Goal: Information Seeking & Learning: Learn about a topic

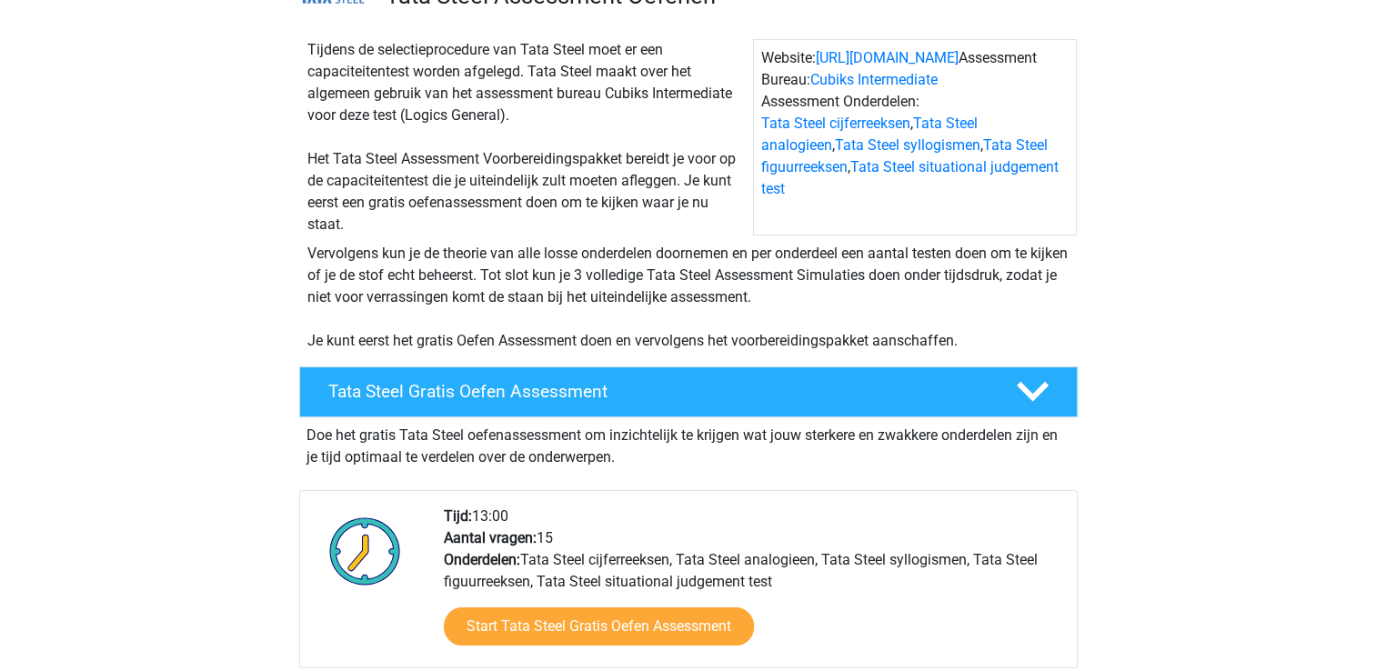
scroll to position [273, 0]
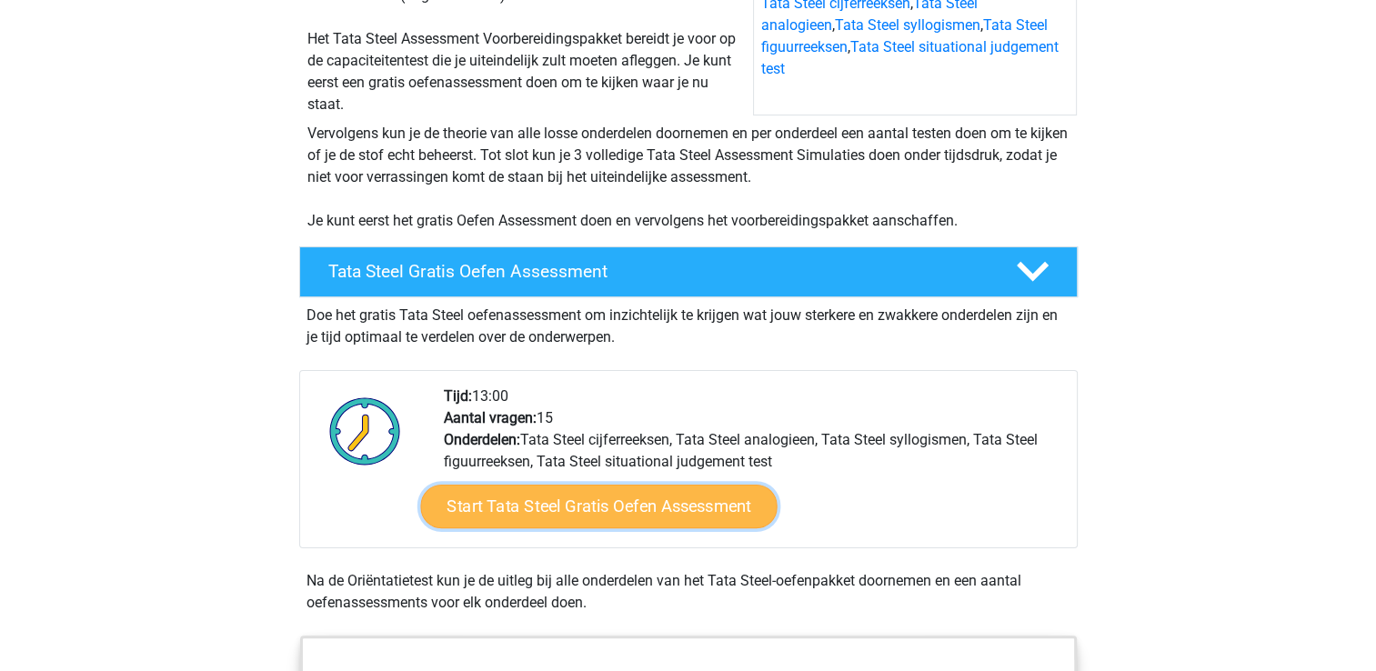
click at [728, 495] on link "Start Tata Steel Gratis Oefen Assessment" at bounding box center [598, 507] width 357 height 44
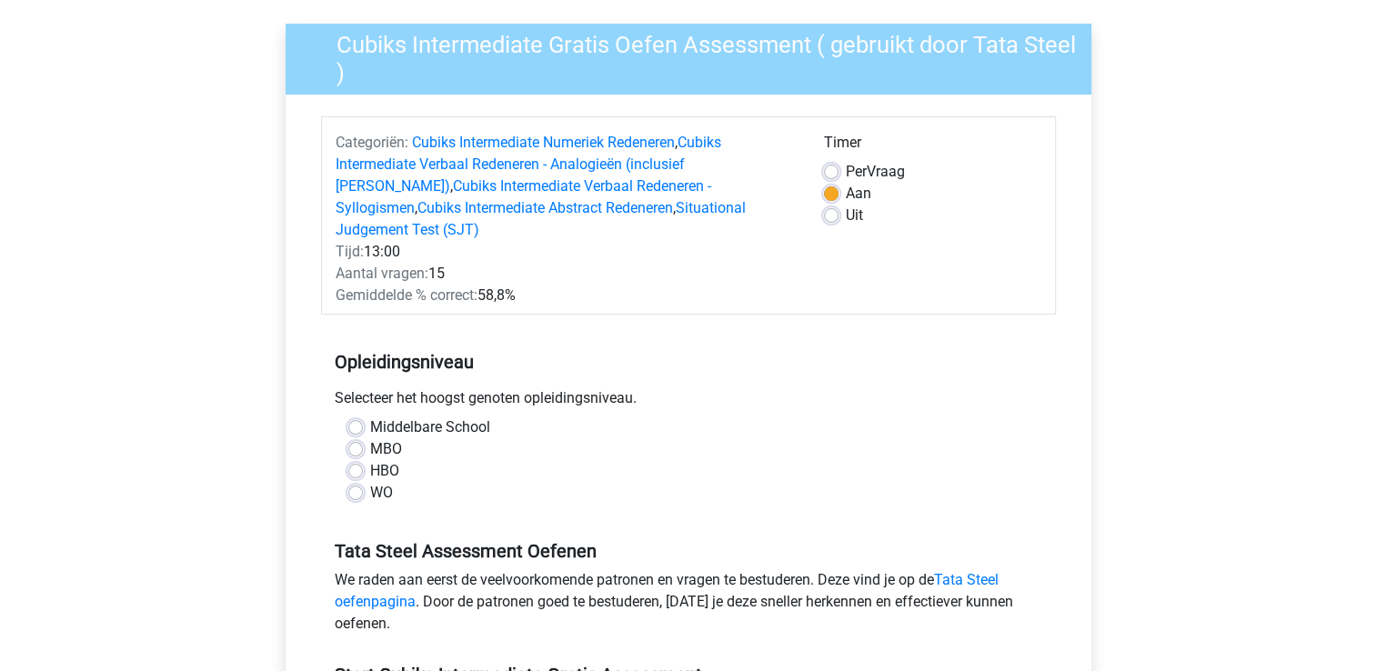
scroll to position [135, 0]
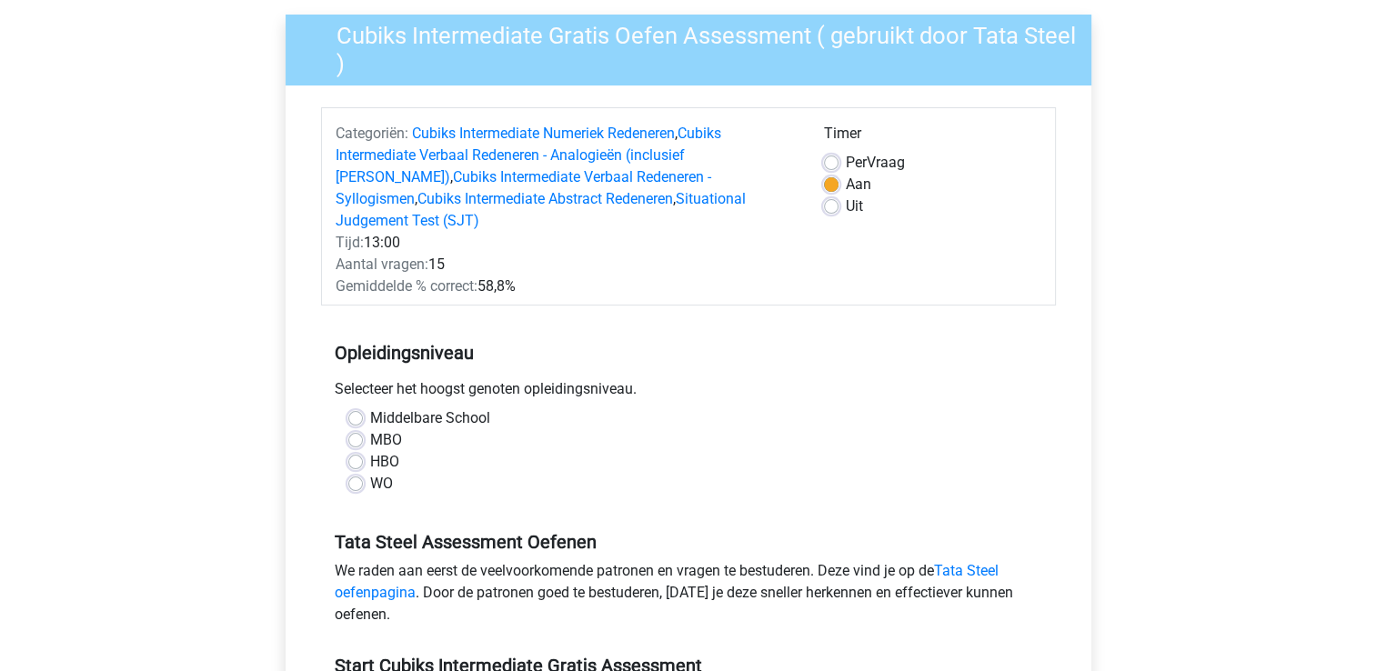
click at [389, 451] on label "HBO" at bounding box center [384, 462] width 29 height 22
click at [363, 451] on input "HBO" at bounding box center [355, 460] width 15 height 18
radio input "true"
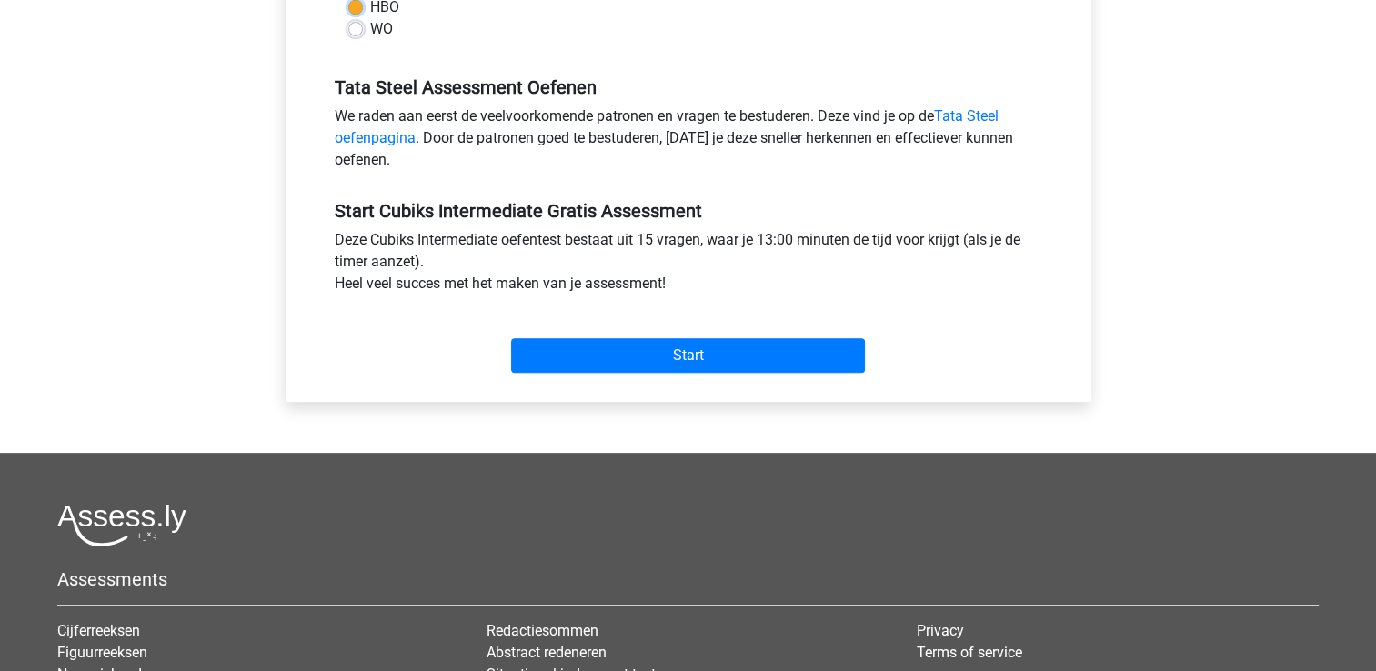
scroll to position [604, 0]
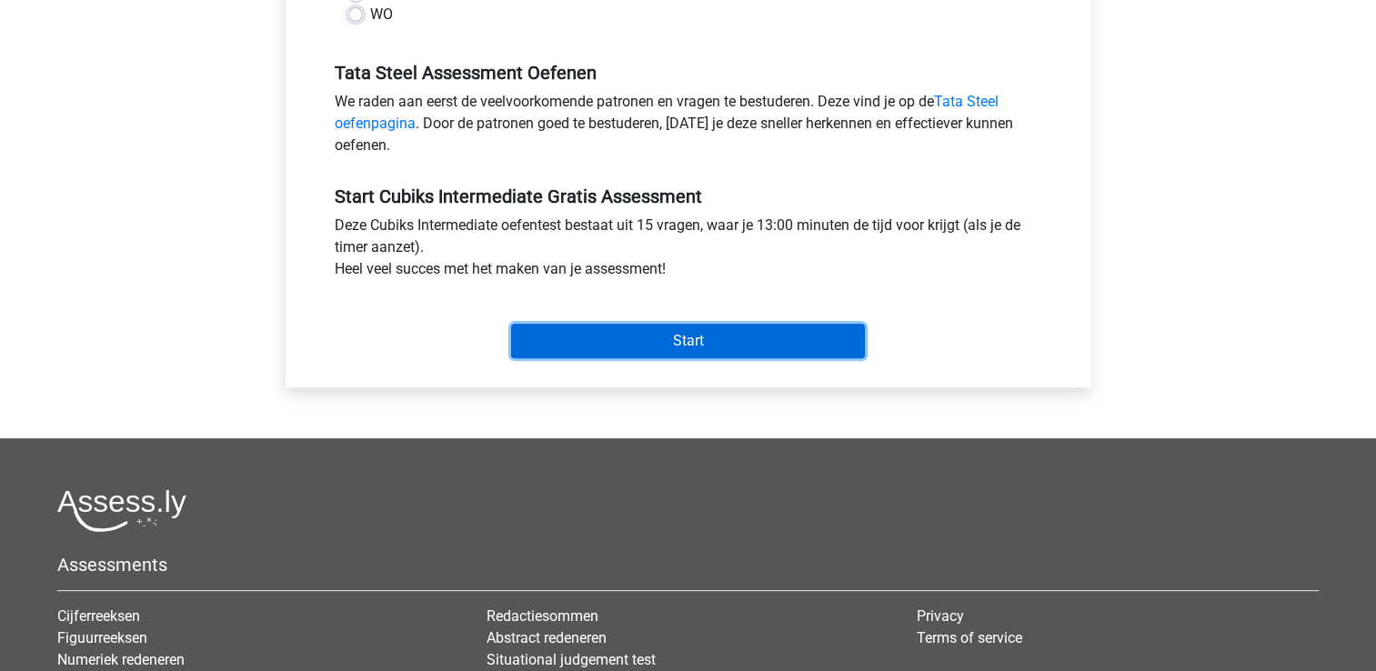
click at [668, 324] on input "Start" at bounding box center [688, 341] width 354 height 35
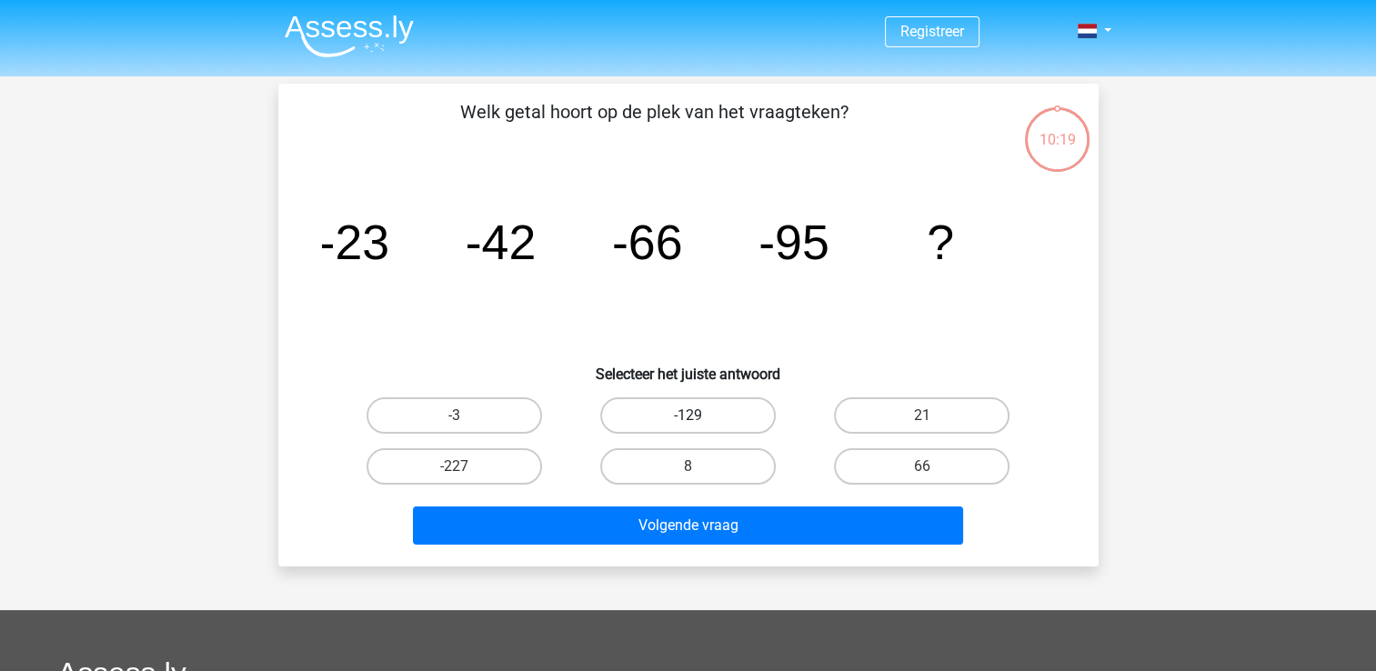
click at [711, 428] on label "-129" at bounding box center [688, 416] width 176 height 36
click at [700, 428] on input "-129" at bounding box center [694, 422] width 12 height 12
radio input "true"
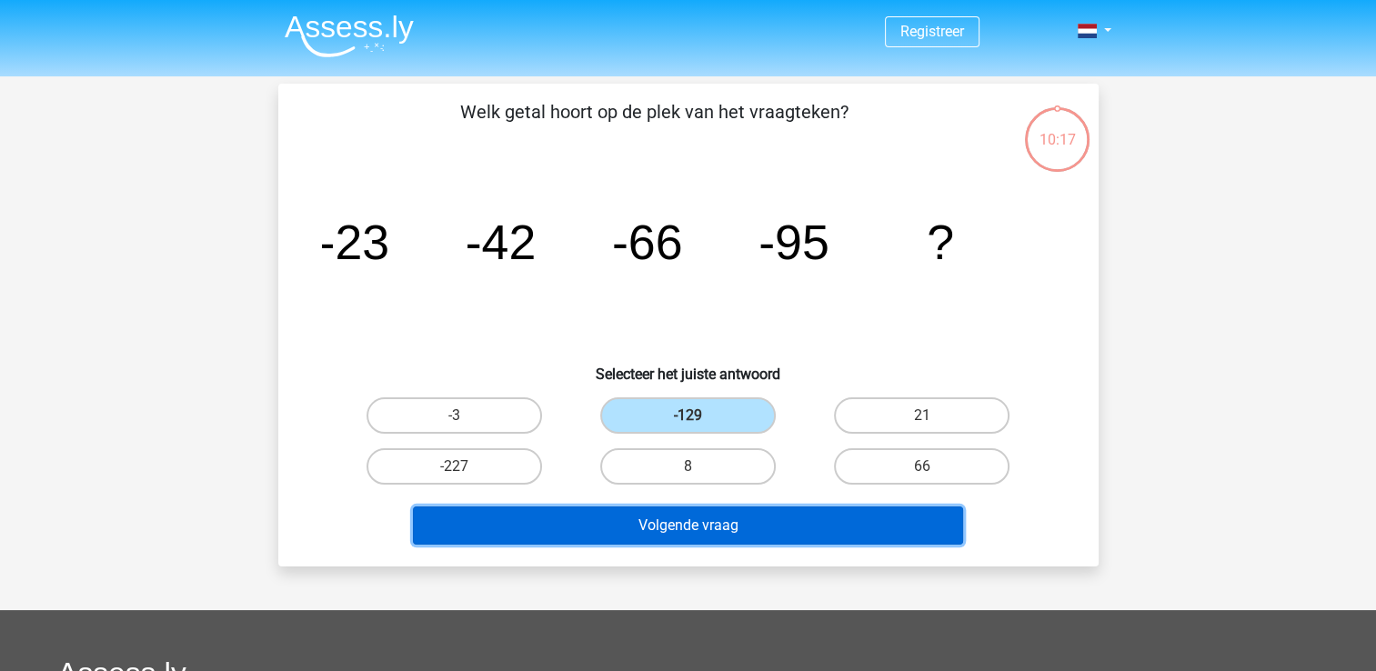
click at [721, 518] on button "Volgende vraag" at bounding box center [688, 526] width 550 height 38
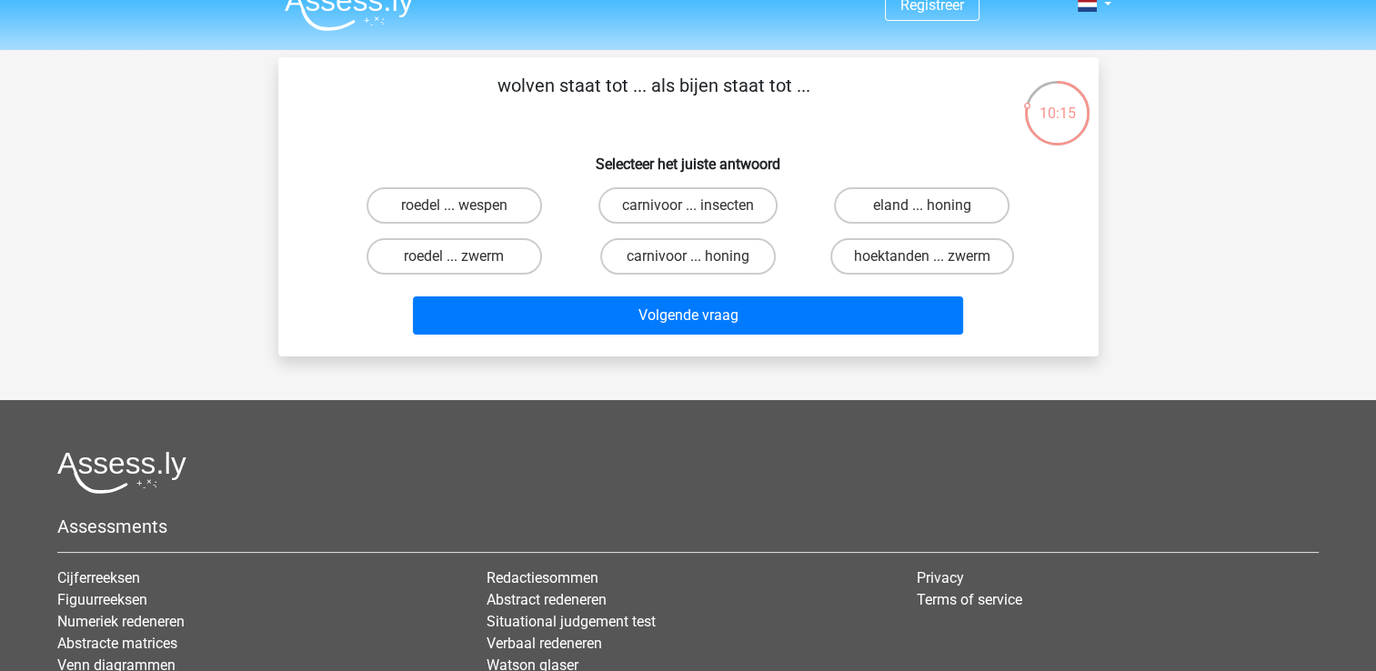
scroll to position [5, 0]
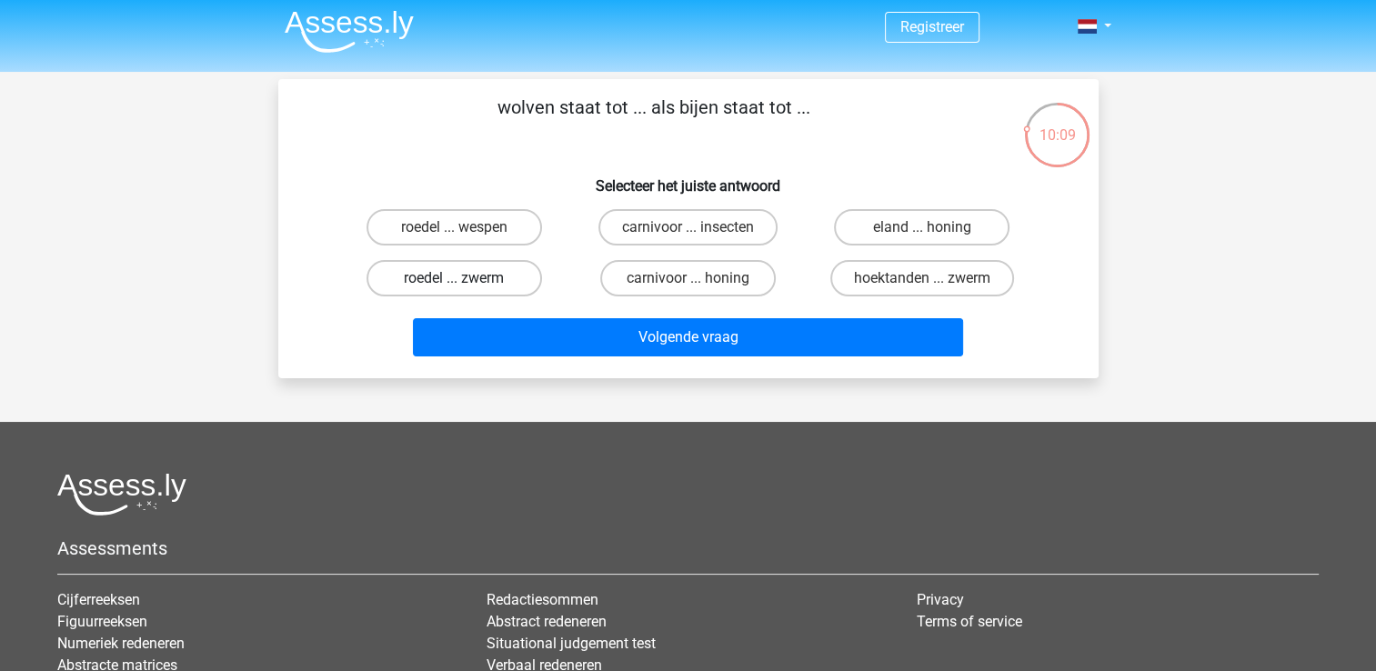
click at [499, 277] on label "roedel ... zwerm" at bounding box center [455, 278] width 176 height 36
click at [466, 278] on input "roedel ... zwerm" at bounding box center [460, 284] width 12 height 12
radio input "true"
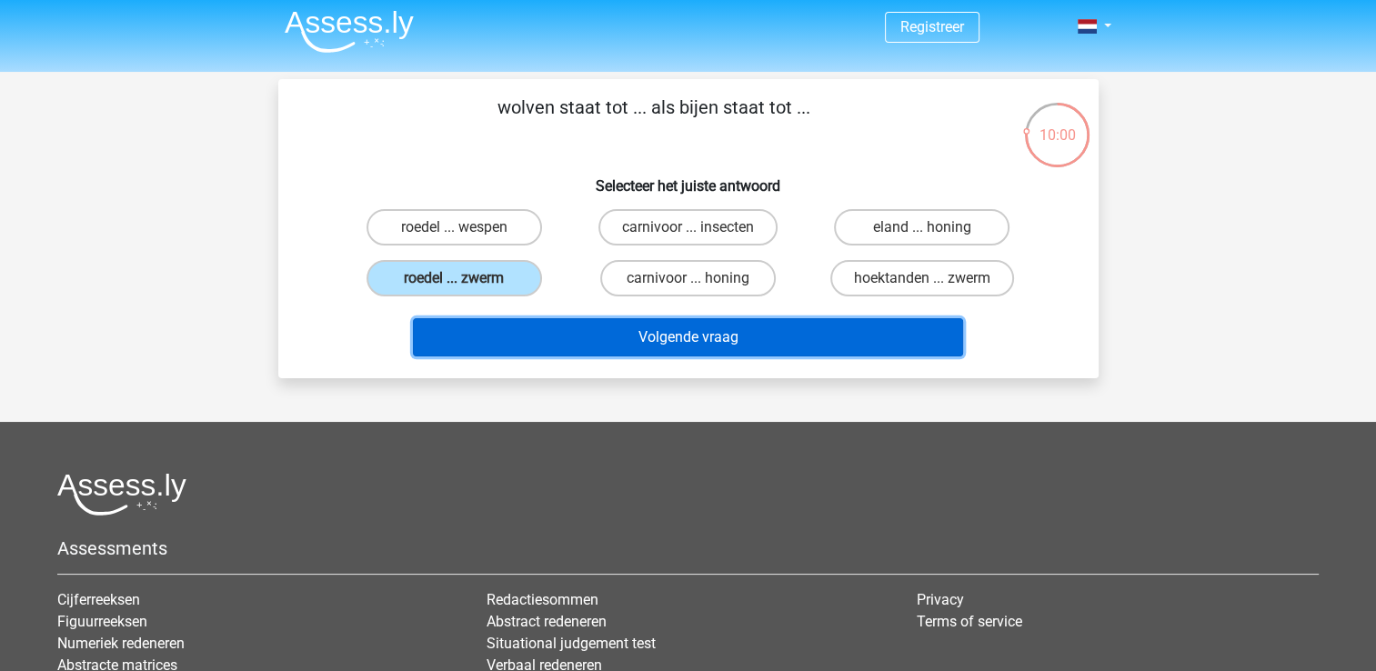
click at [750, 344] on button "Volgende vraag" at bounding box center [688, 337] width 550 height 38
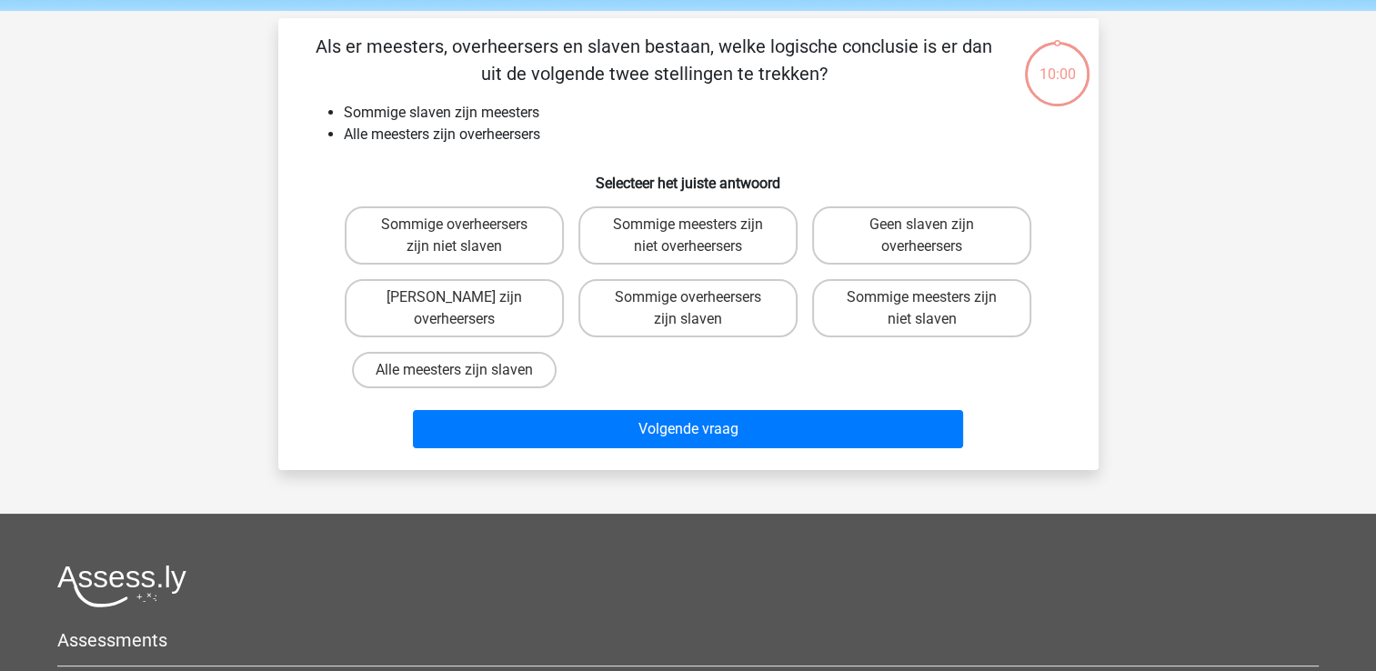
scroll to position [84, 0]
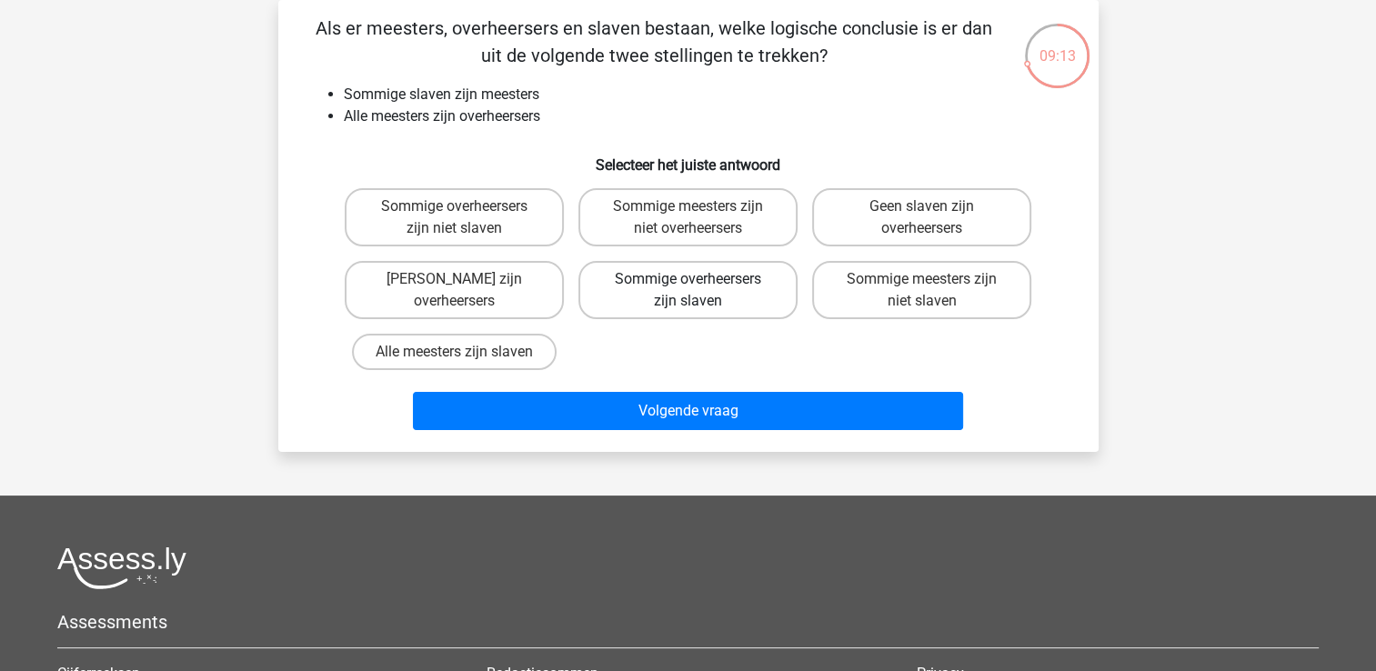
click at [741, 297] on label "Sommige overheersers zijn slaven" at bounding box center [688, 290] width 219 height 58
click at [700, 291] on input "Sommige overheersers zijn slaven" at bounding box center [694, 285] width 12 height 12
radio input "true"
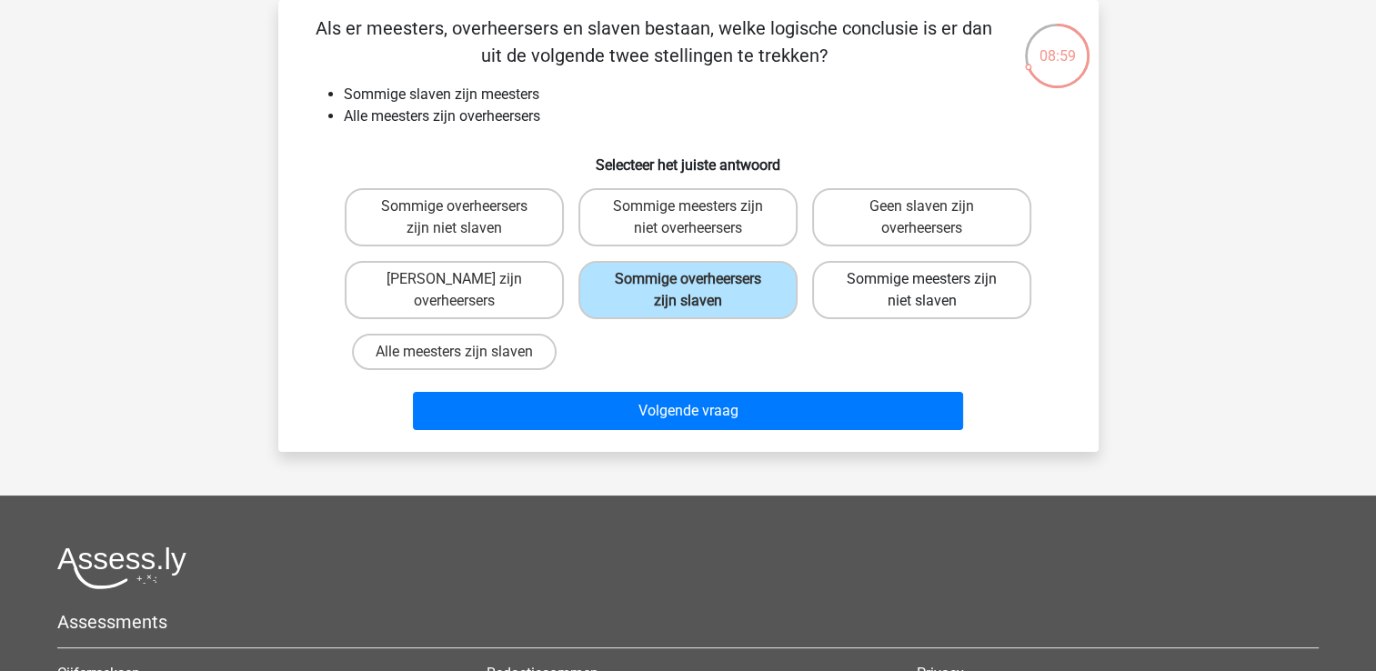
click at [968, 307] on label "Sommige meesters zijn niet slaven" at bounding box center [921, 290] width 219 height 58
click at [934, 291] on input "Sommige meesters zijn niet slaven" at bounding box center [928, 285] width 12 height 12
radio input "true"
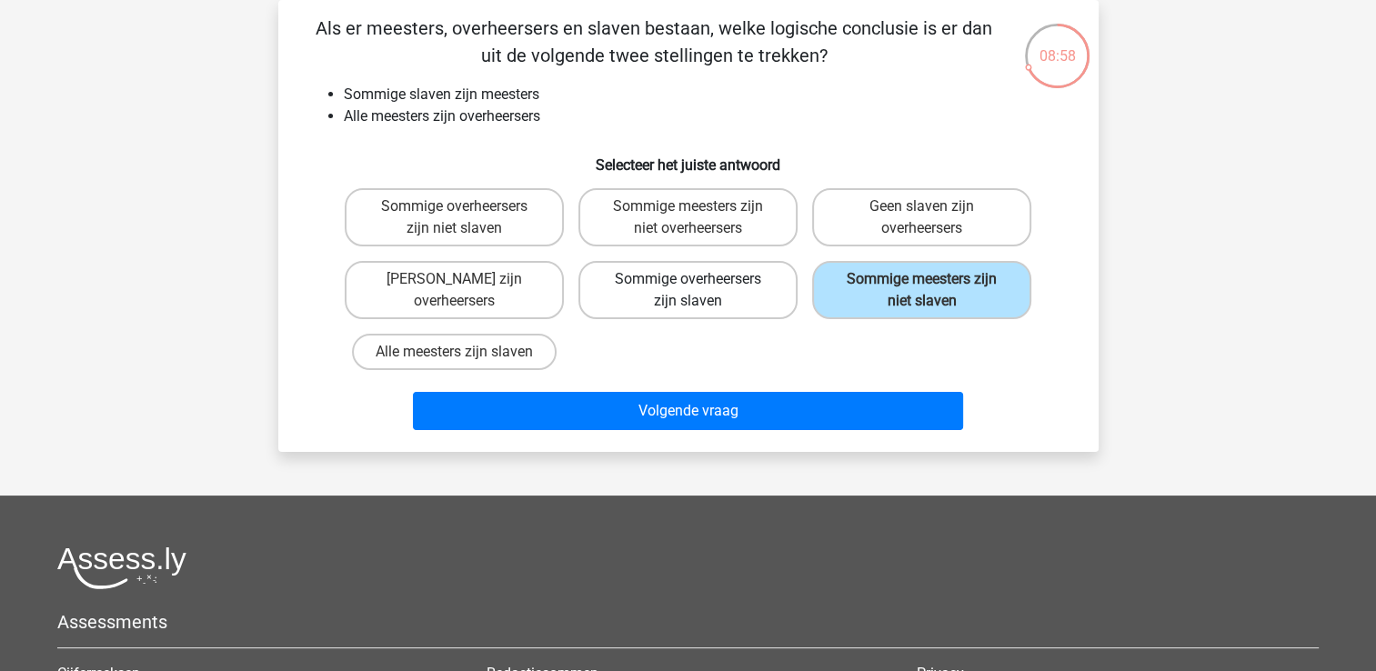
click at [720, 292] on label "Sommige overheersers zijn slaven" at bounding box center [688, 290] width 219 height 58
click at [700, 291] on input "Sommige overheersers zijn slaven" at bounding box center [694, 285] width 12 height 12
radio input "true"
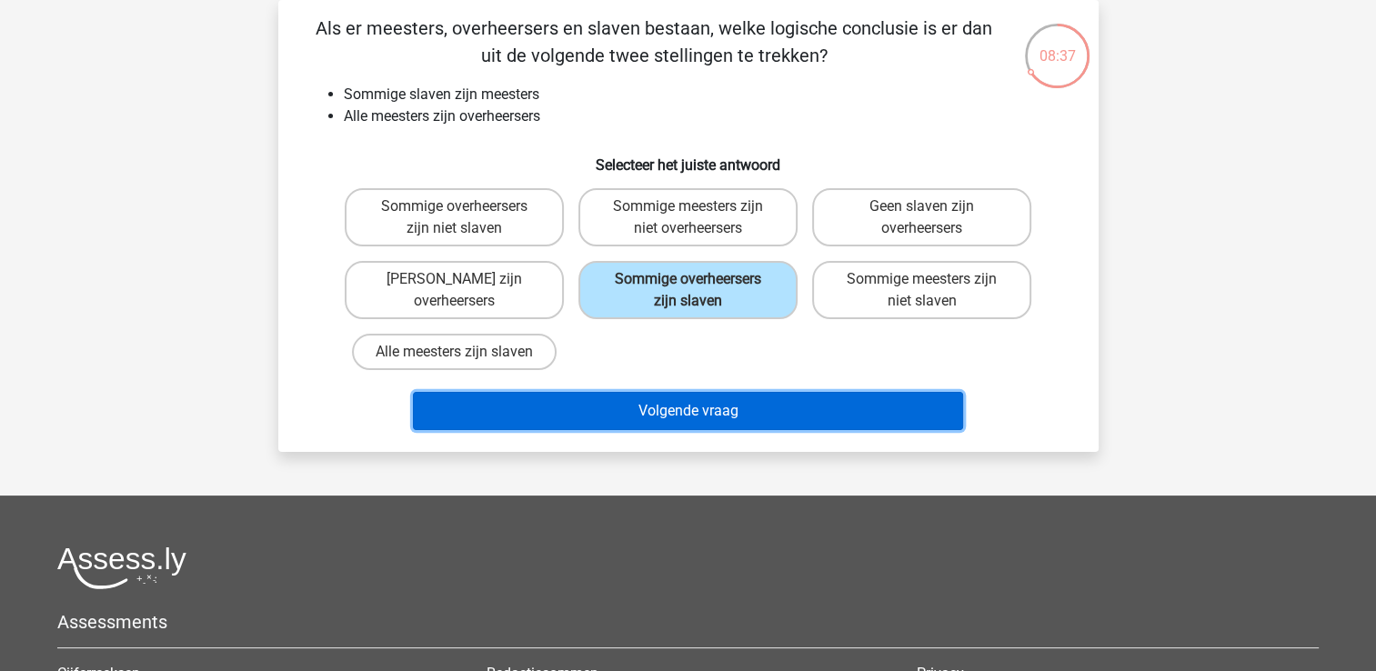
click at [753, 392] on button "Volgende vraag" at bounding box center [688, 411] width 550 height 38
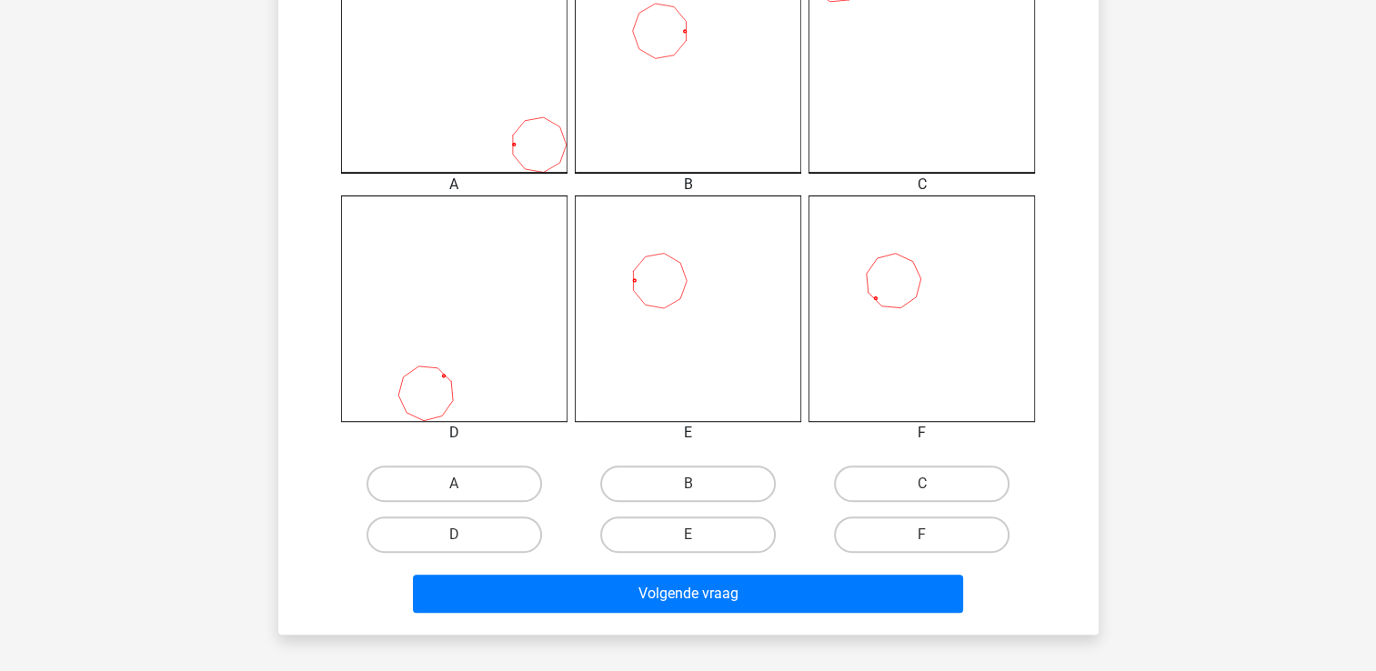
scroll to position [569, 0]
click at [717, 529] on label "E" at bounding box center [688, 534] width 176 height 36
click at [700, 534] on input "E" at bounding box center [694, 540] width 12 height 12
radio input "true"
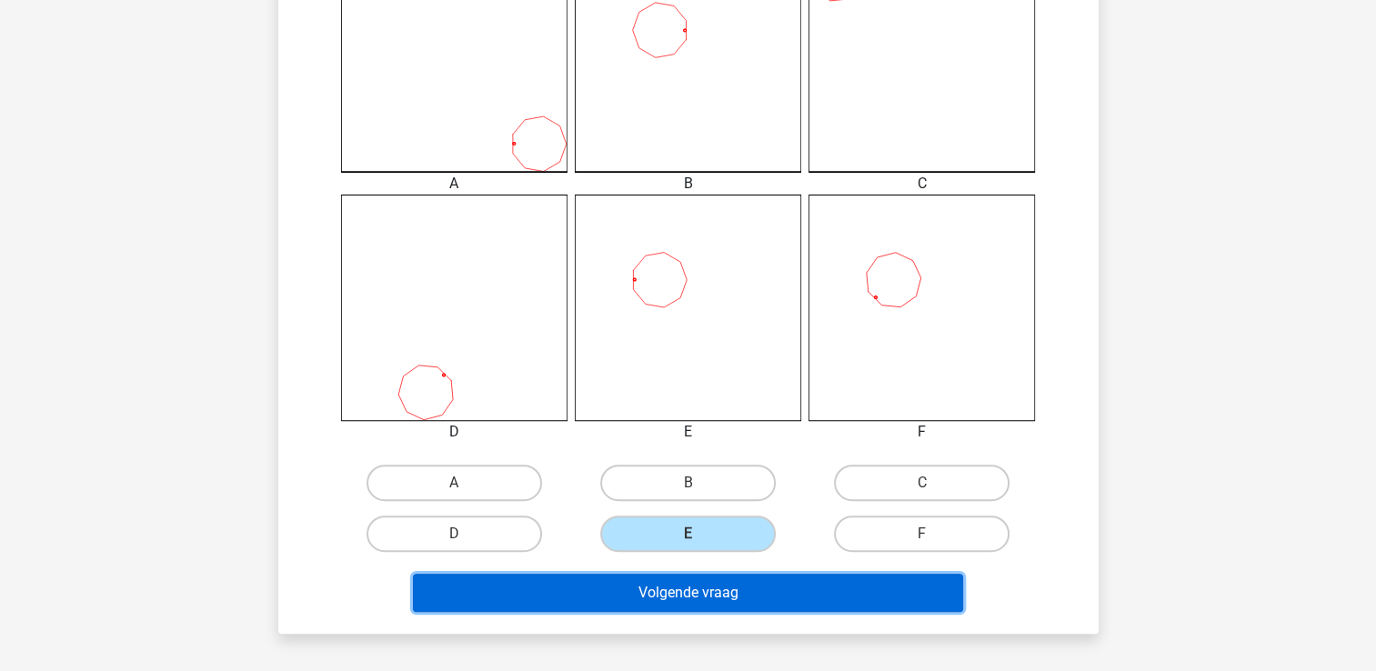
click at [721, 583] on button "Volgende vraag" at bounding box center [688, 593] width 550 height 38
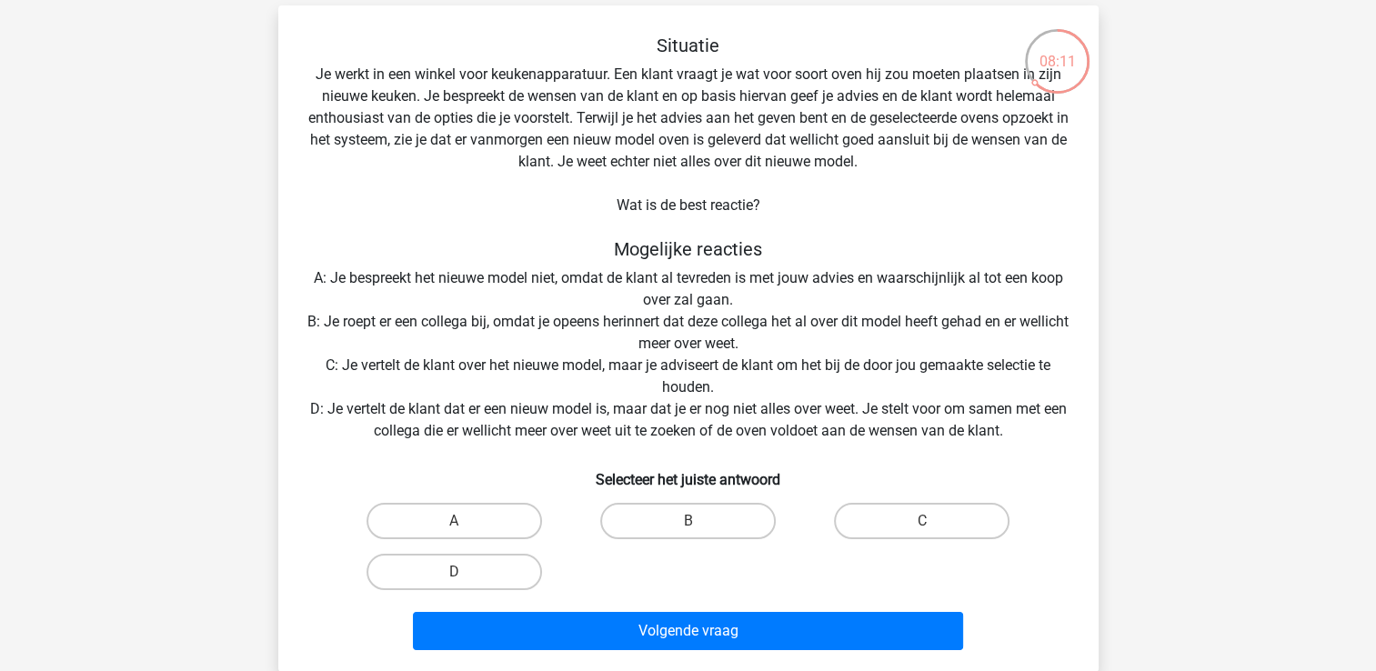
scroll to position [80, 0]
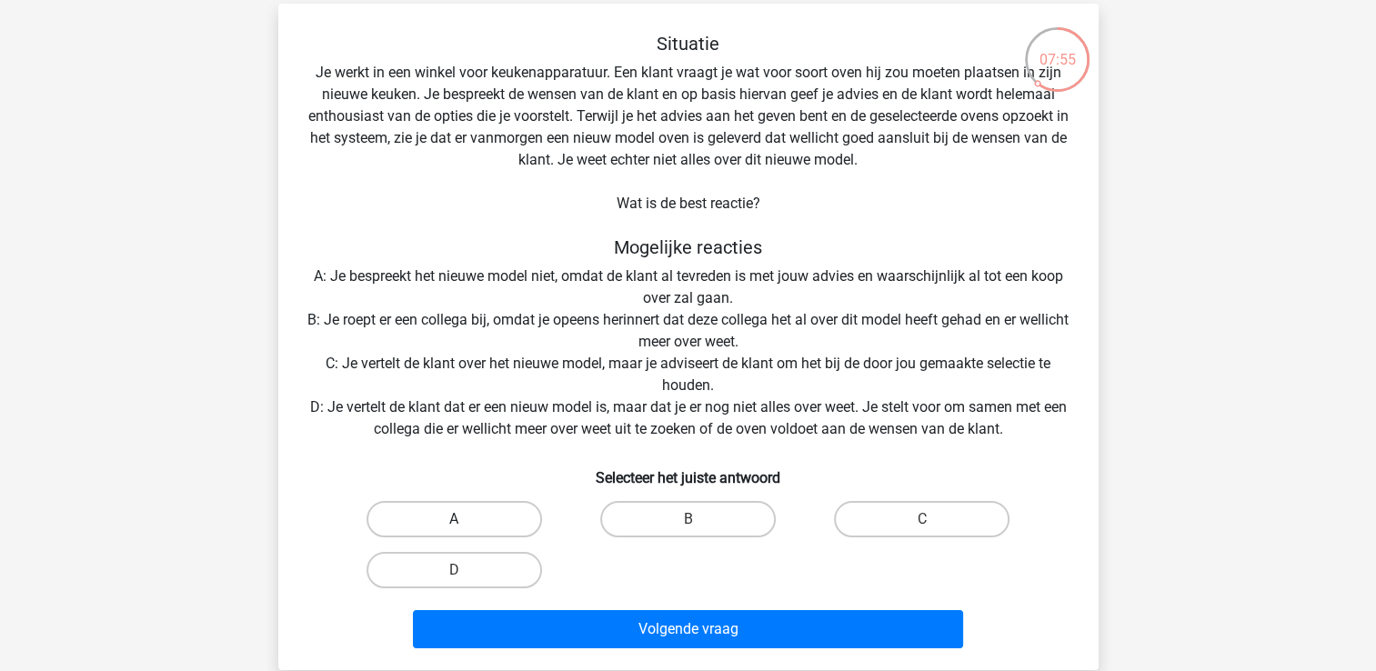
click at [480, 531] on label "A" at bounding box center [455, 519] width 176 height 36
click at [466, 531] on input "A" at bounding box center [460, 525] width 12 height 12
radio input "true"
click at [701, 527] on label "B" at bounding box center [688, 519] width 176 height 36
click at [700, 527] on input "B" at bounding box center [694, 525] width 12 height 12
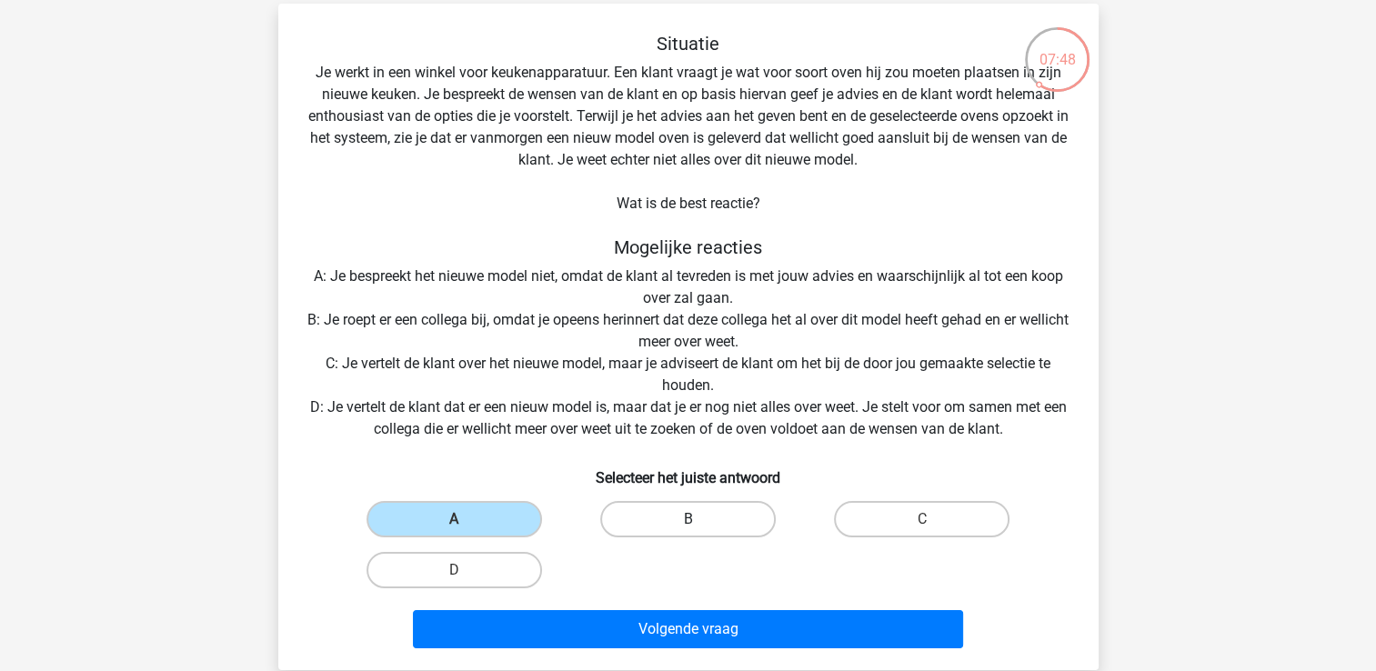
radio input "true"
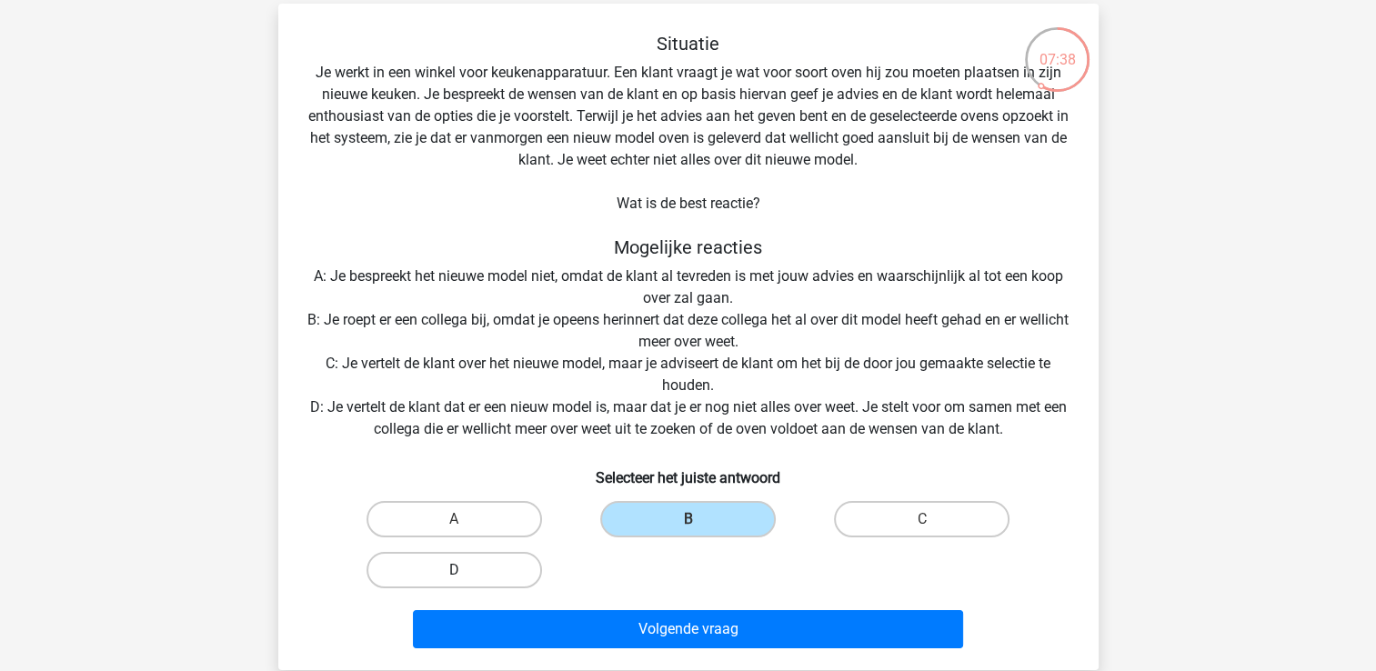
click at [451, 558] on label "D" at bounding box center [455, 570] width 176 height 36
click at [454, 570] on input "D" at bounding box center [460, 576] width 12 height 12
radio input "true"
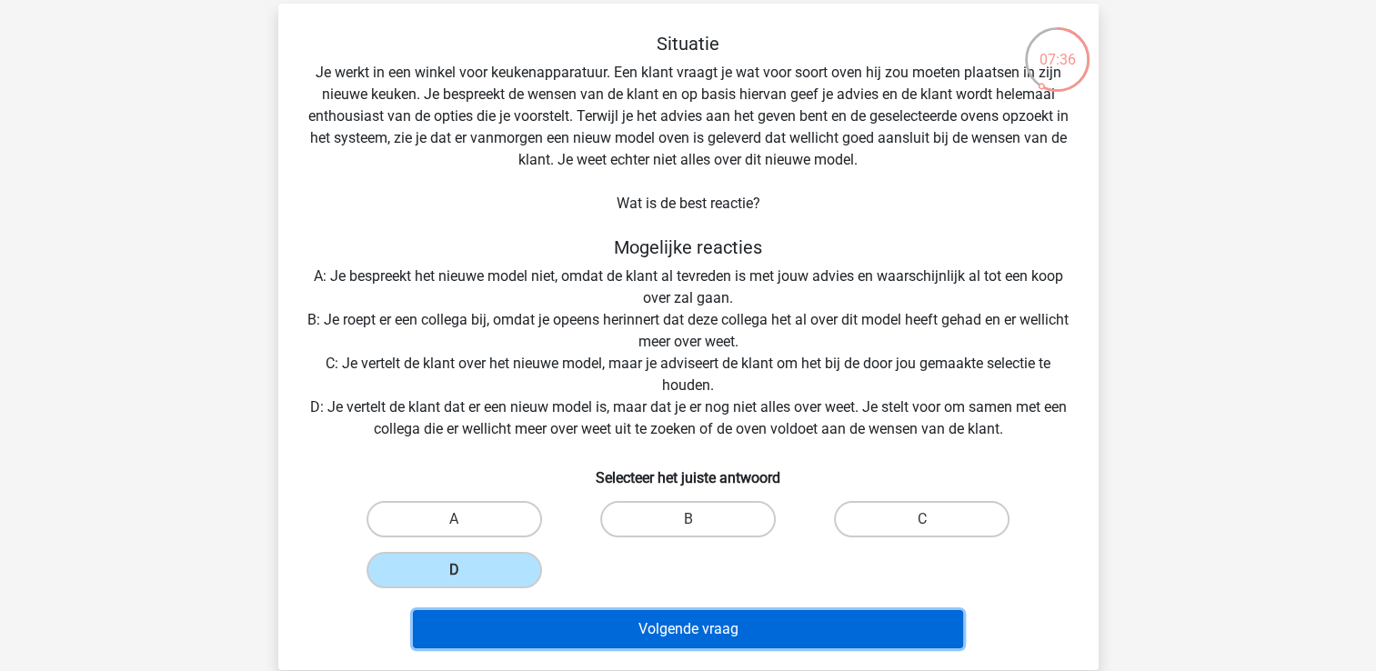
click at [578, 625] on button "Volgende vraag" at bounding box center [688, 629] width 550 height 38
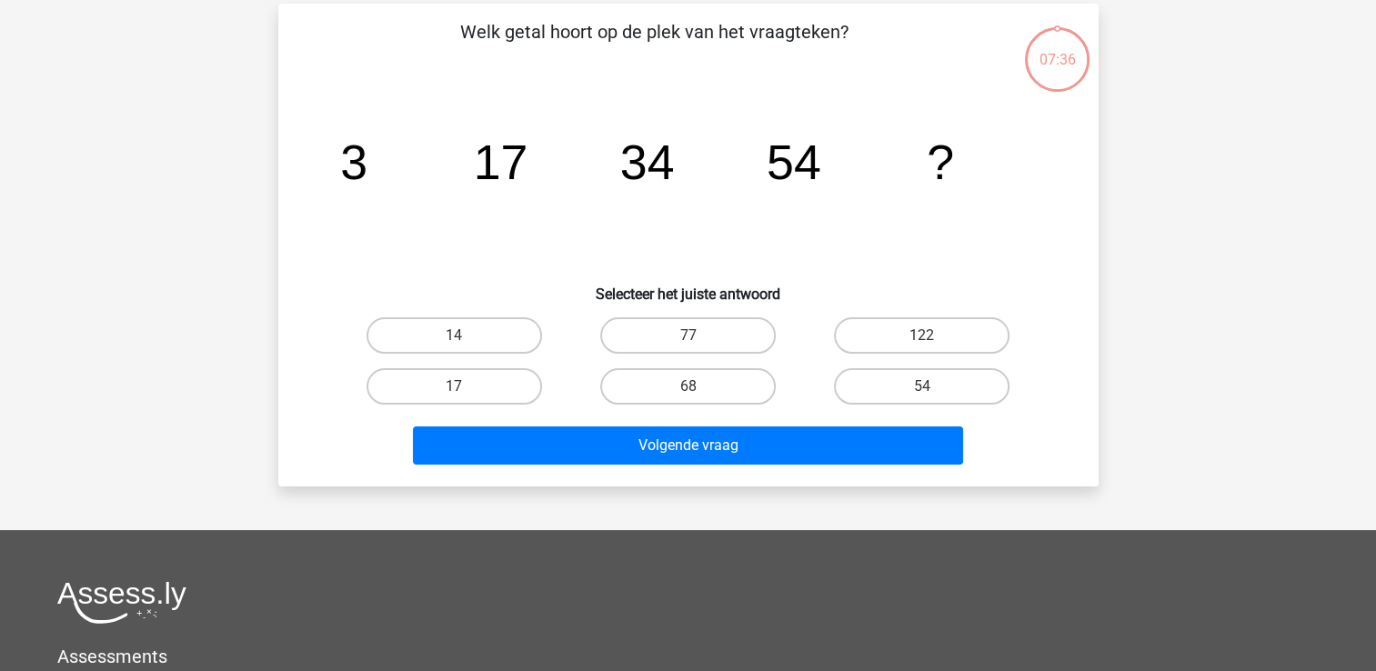
scroll to position [84, 0]
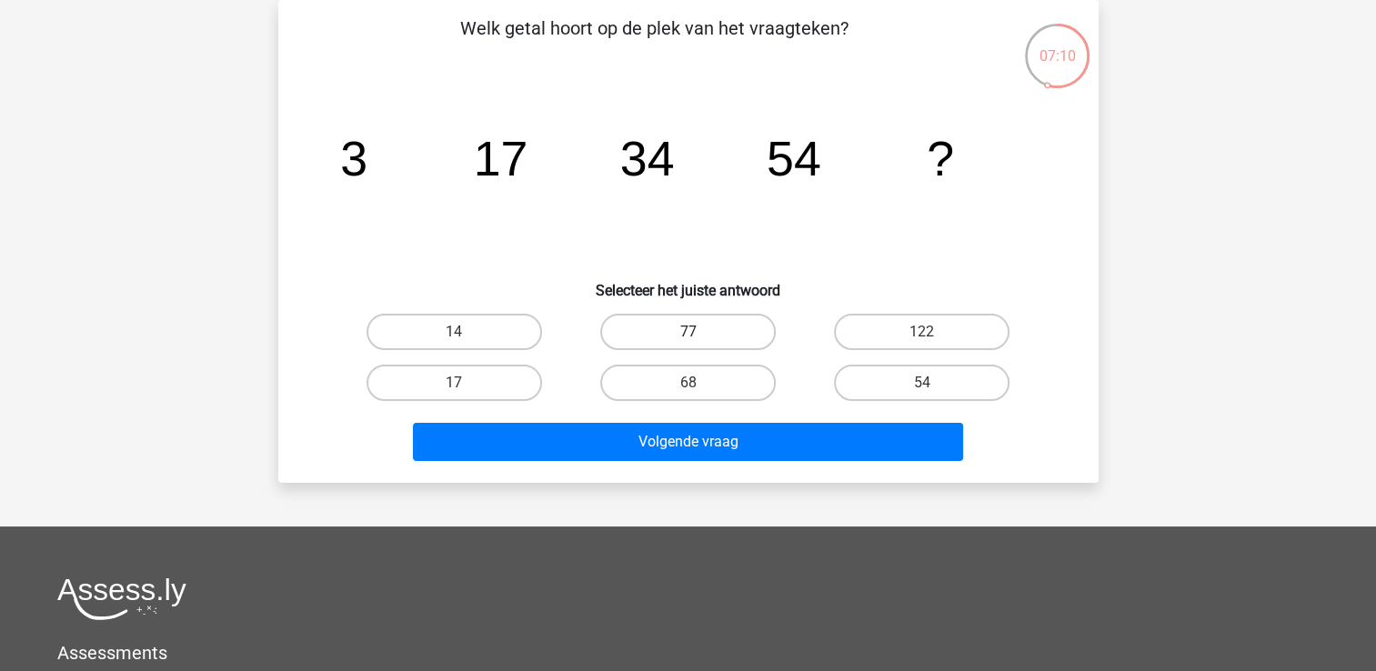
click at [739, 329] on label "77" at bounding box center [688, 332] width 176 height 36
click at [700, 332] on input "77" at bounding box center [694, 338] width 12 height 12
radio input "true"
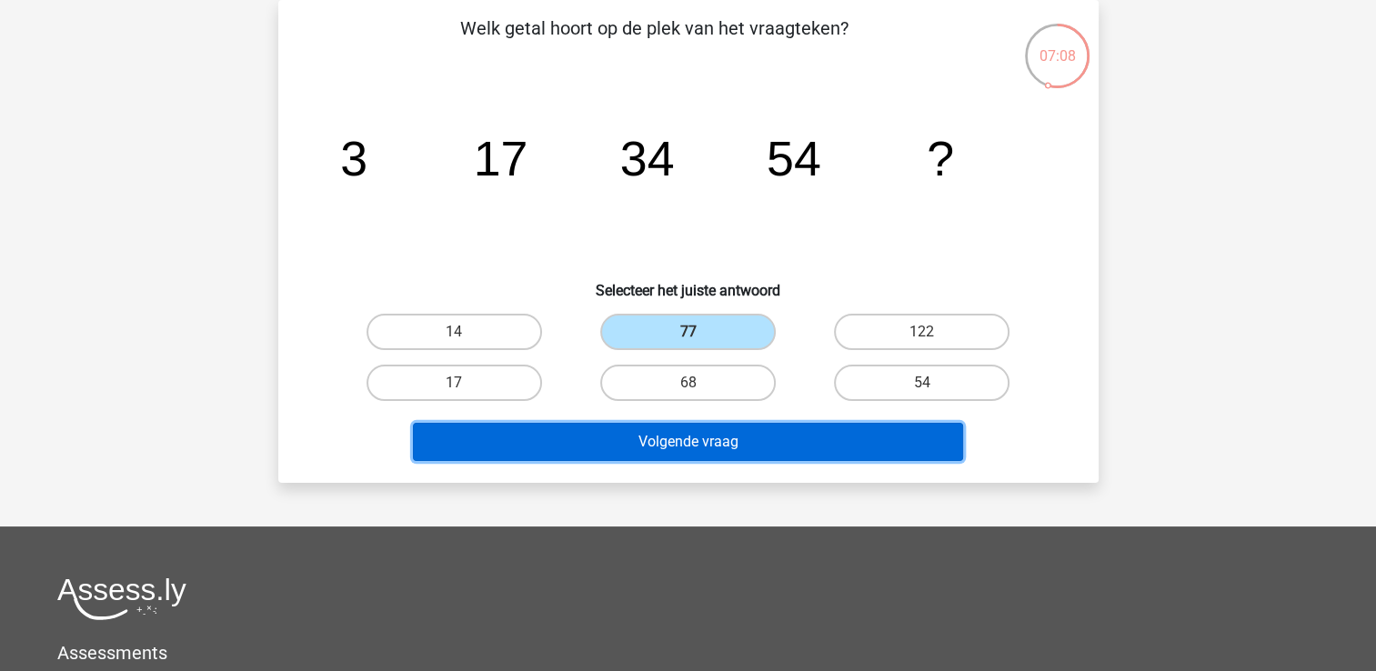
click at [748, 428] on button "Volgende vraag" at bounding box center [688, 442] width 550 height 38
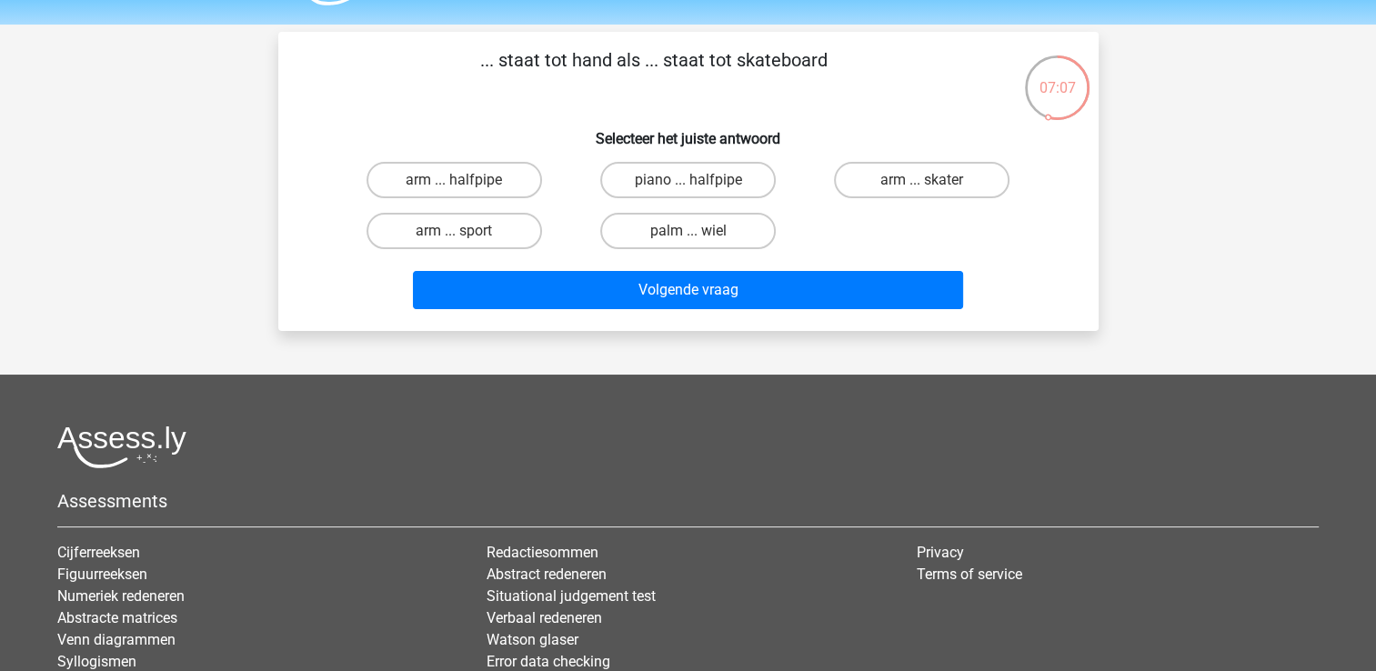
scroll to position [51, 0]
click at [519, 185] on label "arm ... halfpipe" at bounding box center [455, 181] width 176 height 36
click at [466, 185] on input "arm ... halfpipe" at bounding box center [460, 187] width 12 height 12
radio input "true"
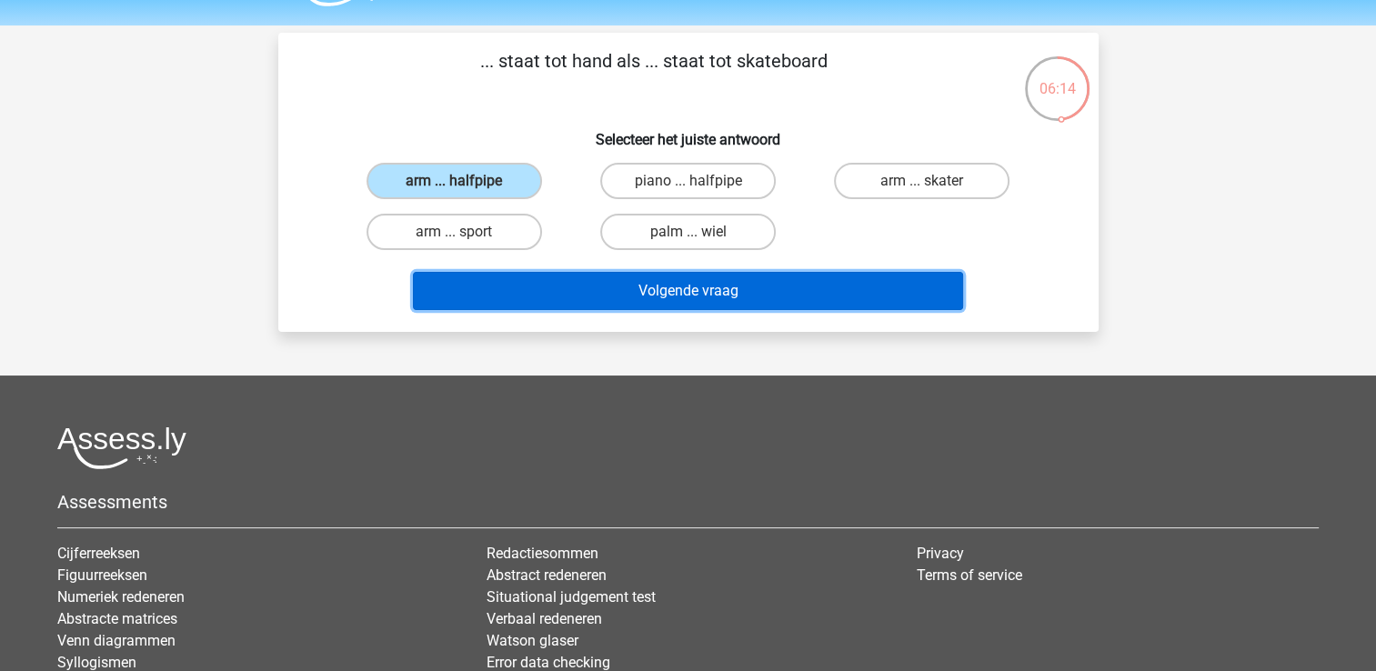
click at [616, 294] on button "Volgende vraag" at bounding box center [688, 291] width 550 height 38
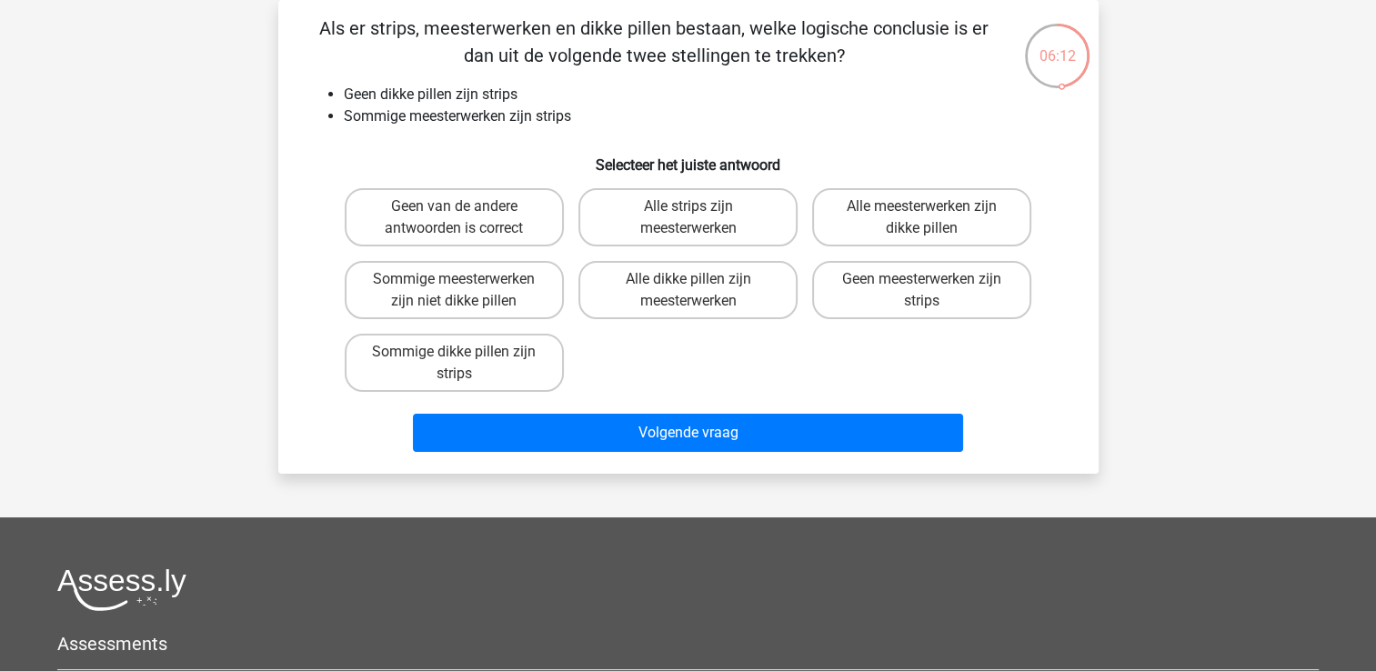
scroll to position [45, 0]
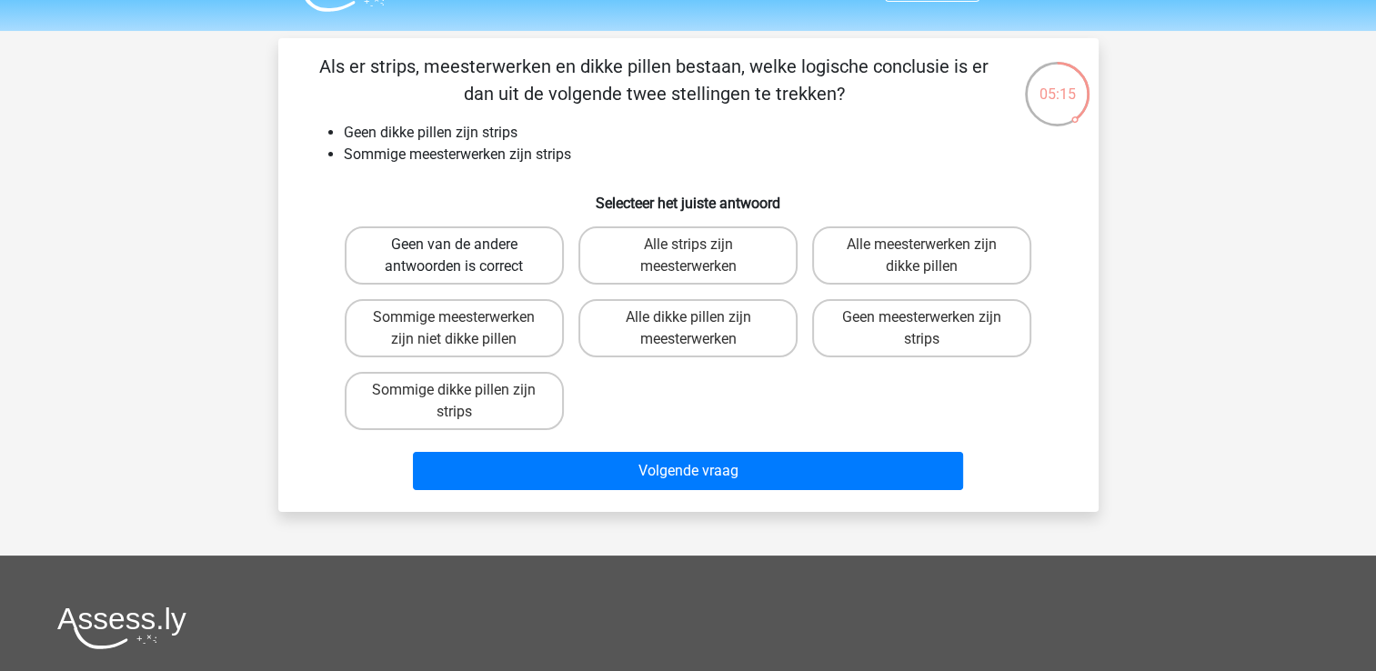
click at [477, 271] on label "Geen van de andere antwoorden is correct" at bounding box center [454, 256] width 219 height 58
click at [466, 257] on input "Geen van de andere antwoorden is correct" at bounding box center [460, 251] width 12 height 12
radio input "true"
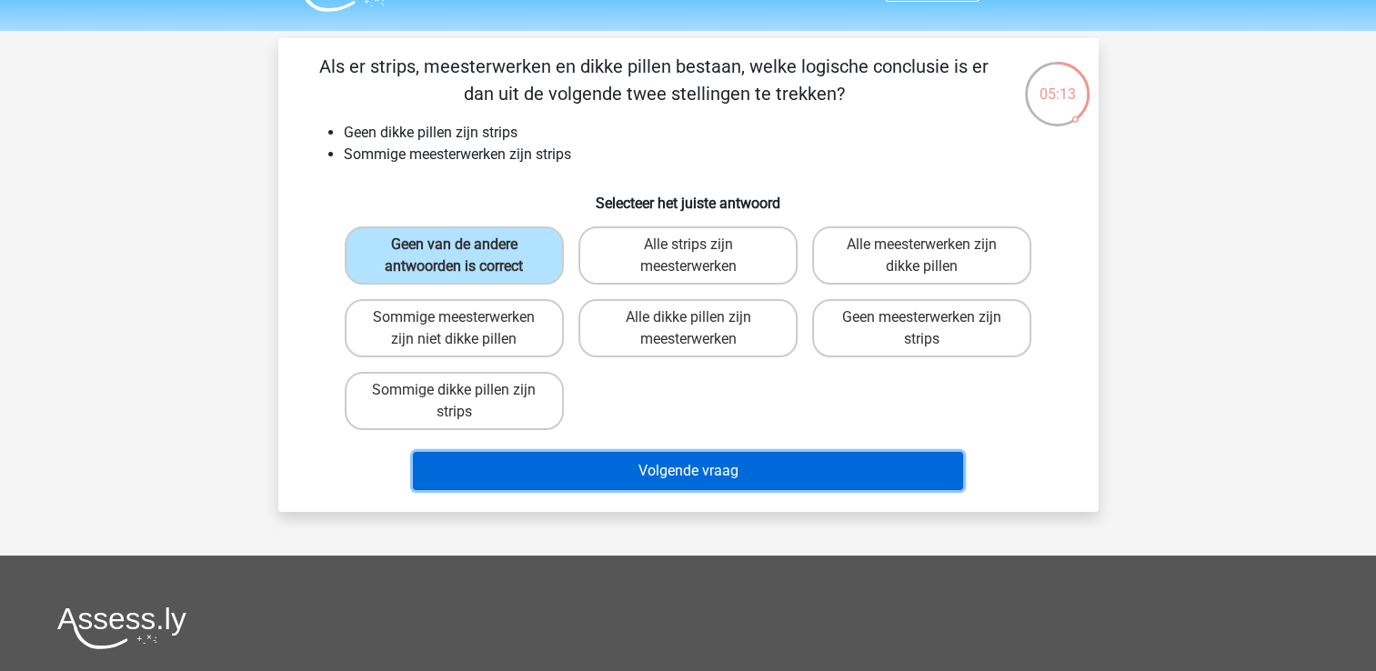
click at [688, 471] on button "Volgende vraag" at bounding box center [688, 471] width 550 height 38
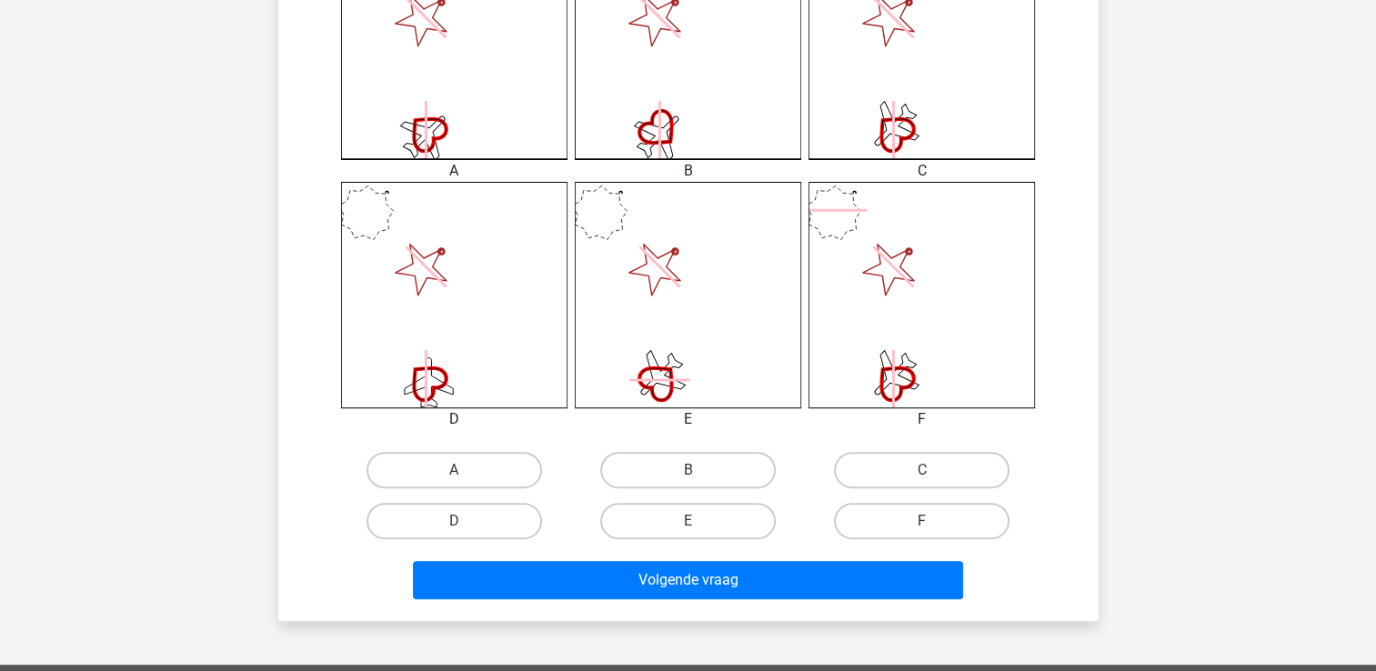
scroll to position [582, 0]
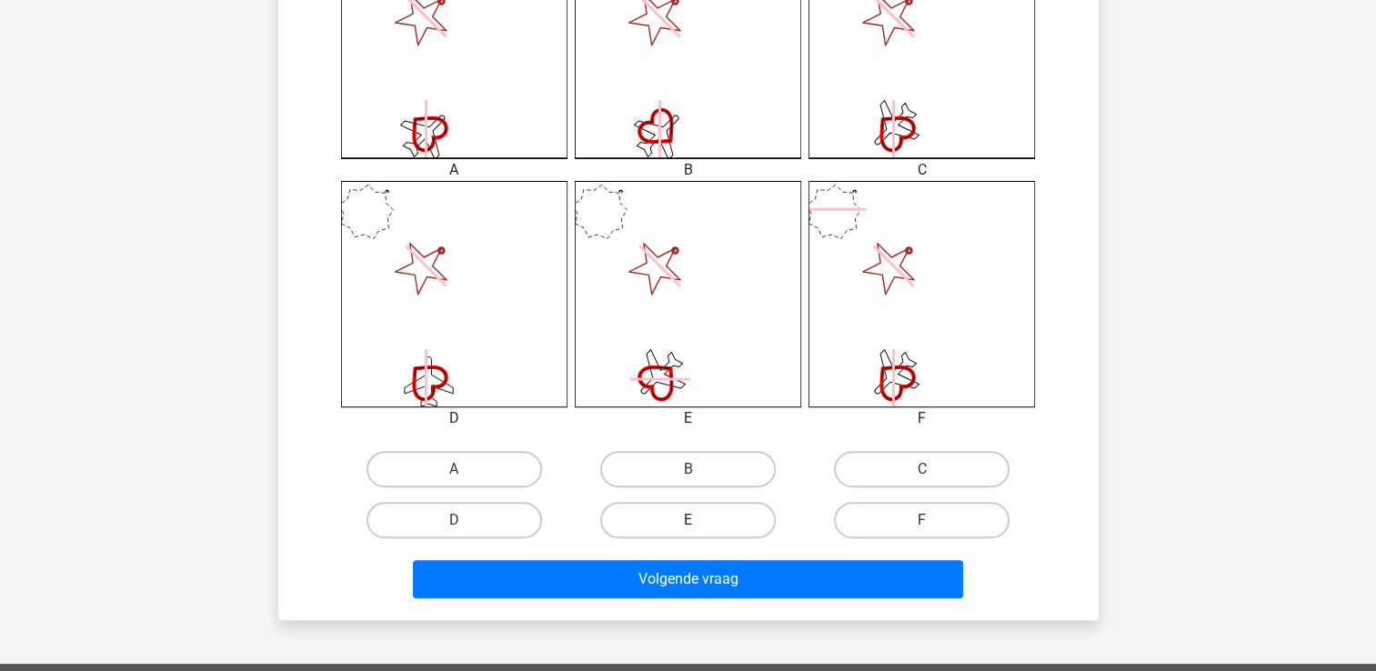
click at [651, 526] on label "E" at bounding box center [688, 520] width 176 height 36
click at [688, 526] on input "E" at bounding box center [694, 526] width 12 height 12
radio input "true"
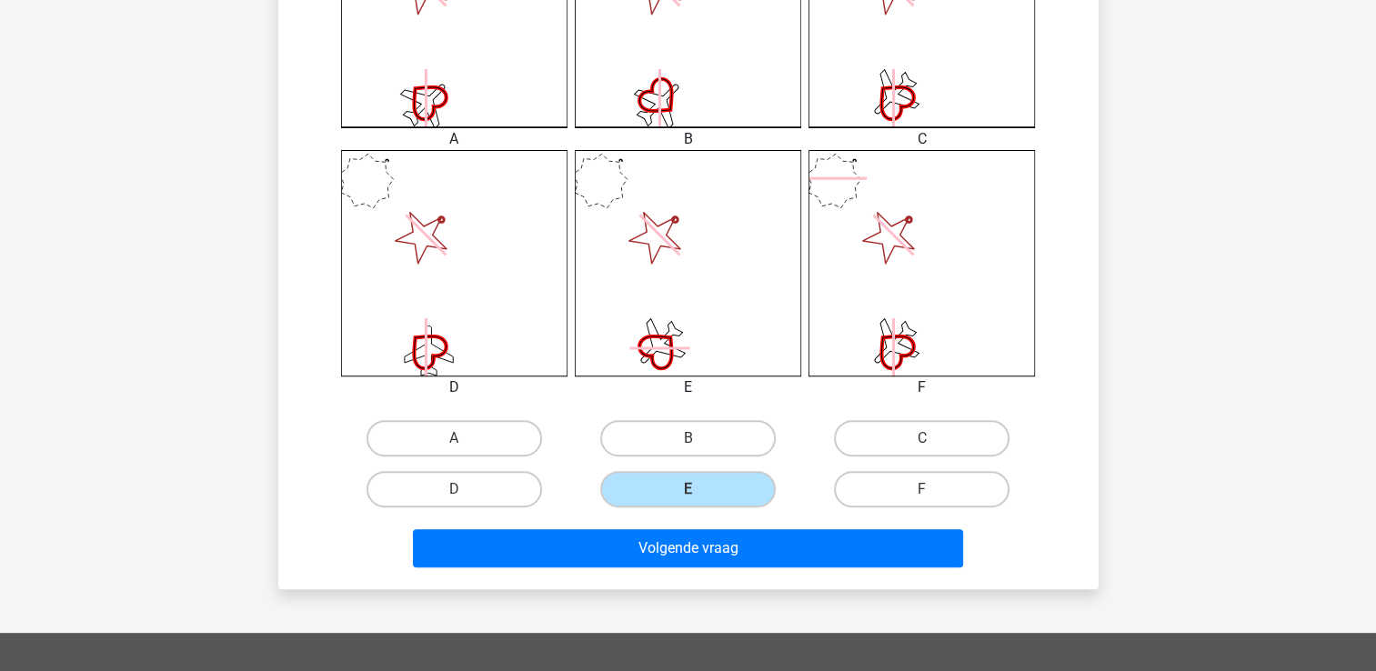
scroll to position [617, 0]
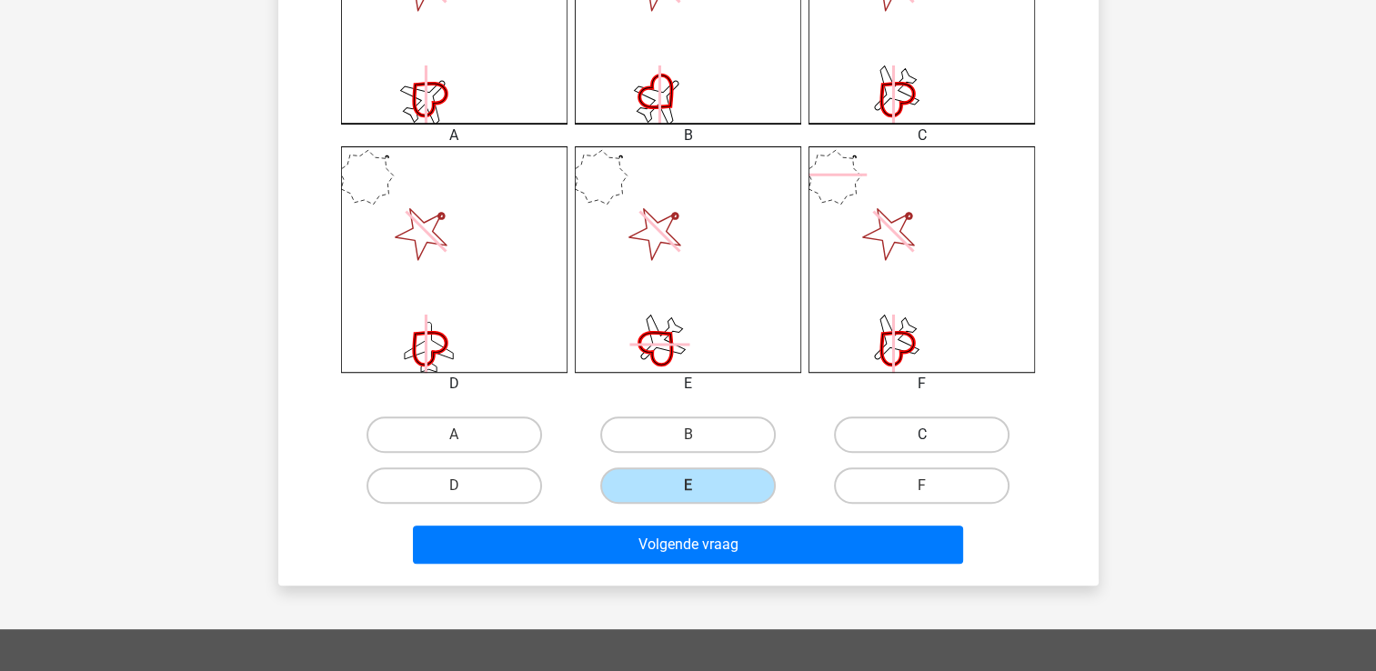
click at [930, 431] on label "C" at bounding box center [922, 435] width 176 height 36
click at [930, 435] on input "C" at bounding box center [928, 441] width 12 height 12
radio input "true"
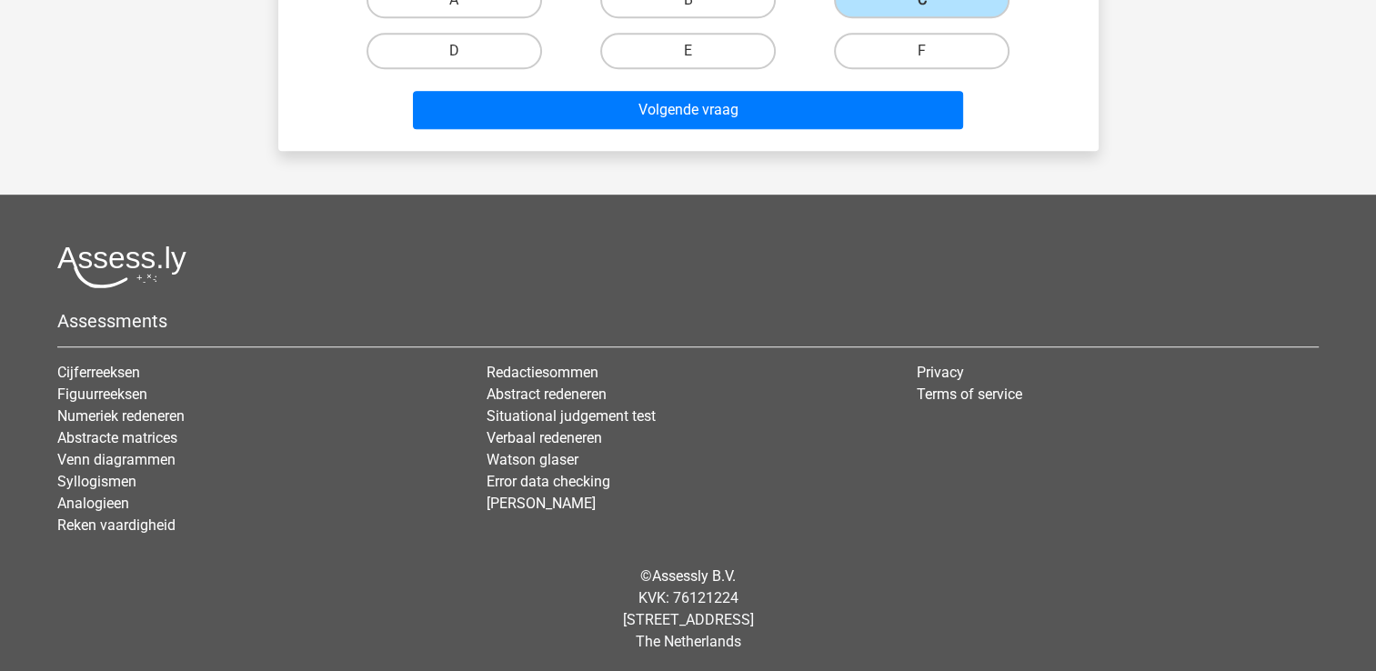
scroll to position [1053, 0]
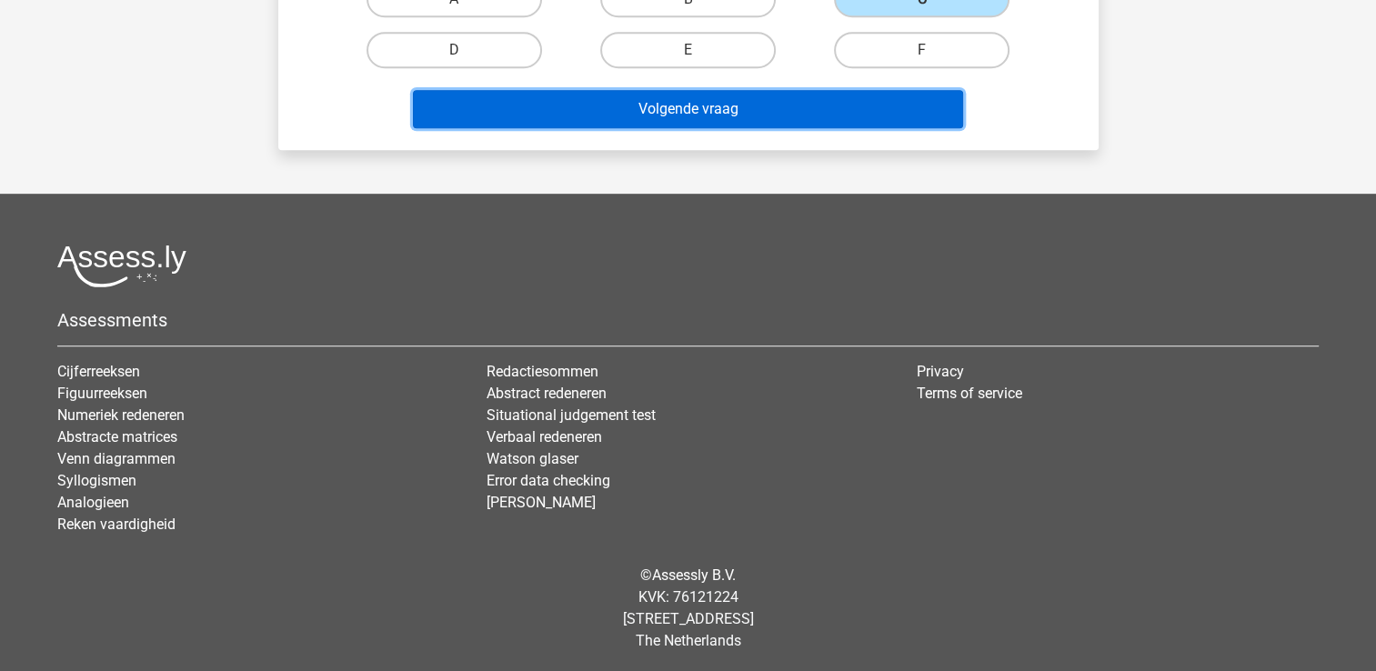
click at [842, 114] on button "Volgende vraag" at bounding box center [688, 109] width 550 height 38
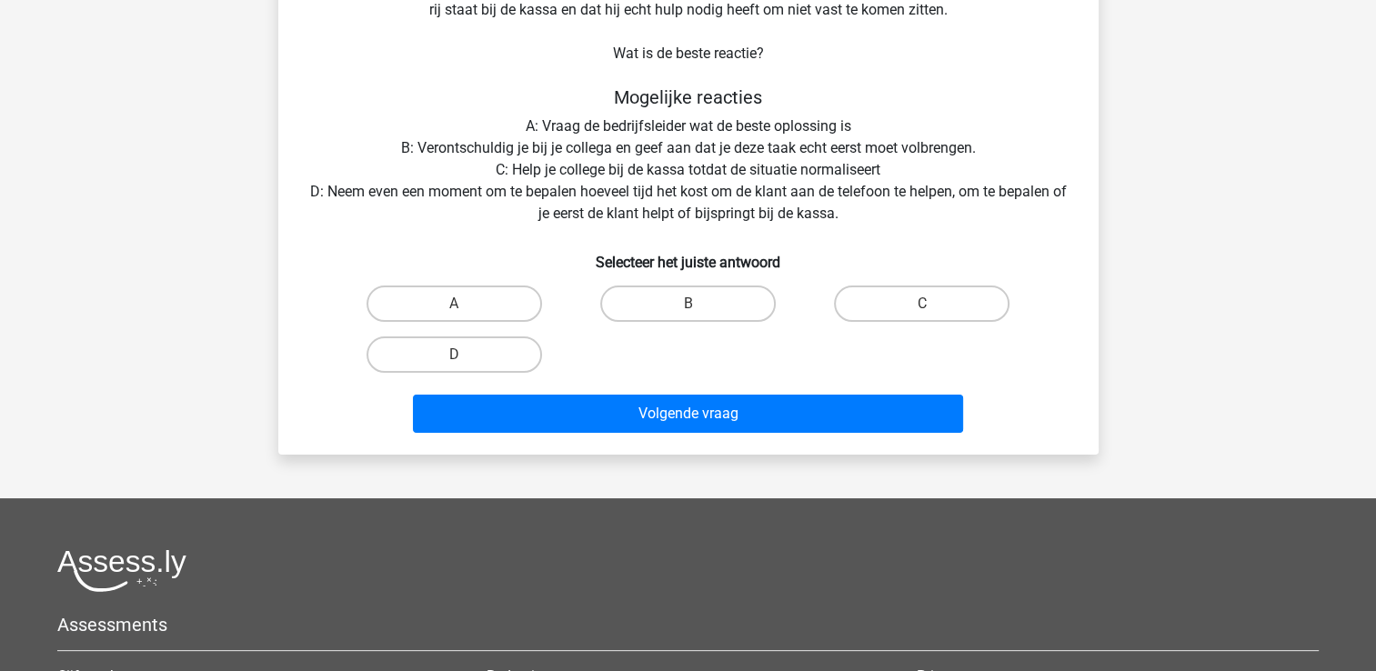
scroll to position [188, 0]
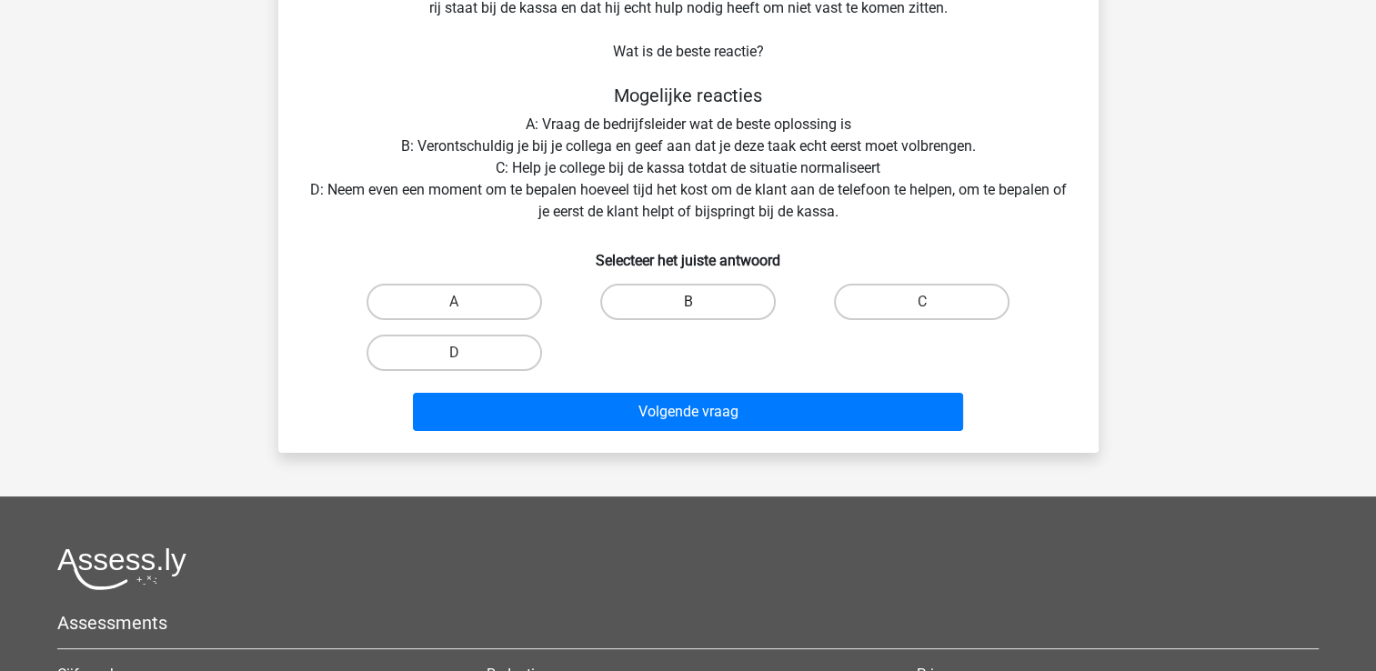
click at [705, 292] on label "B" at bounding box center [688, 302] width 176 height 36
click at [700, 302] on input "B" at bounding box center [694, 308] width 12 height 12
radio input "true"
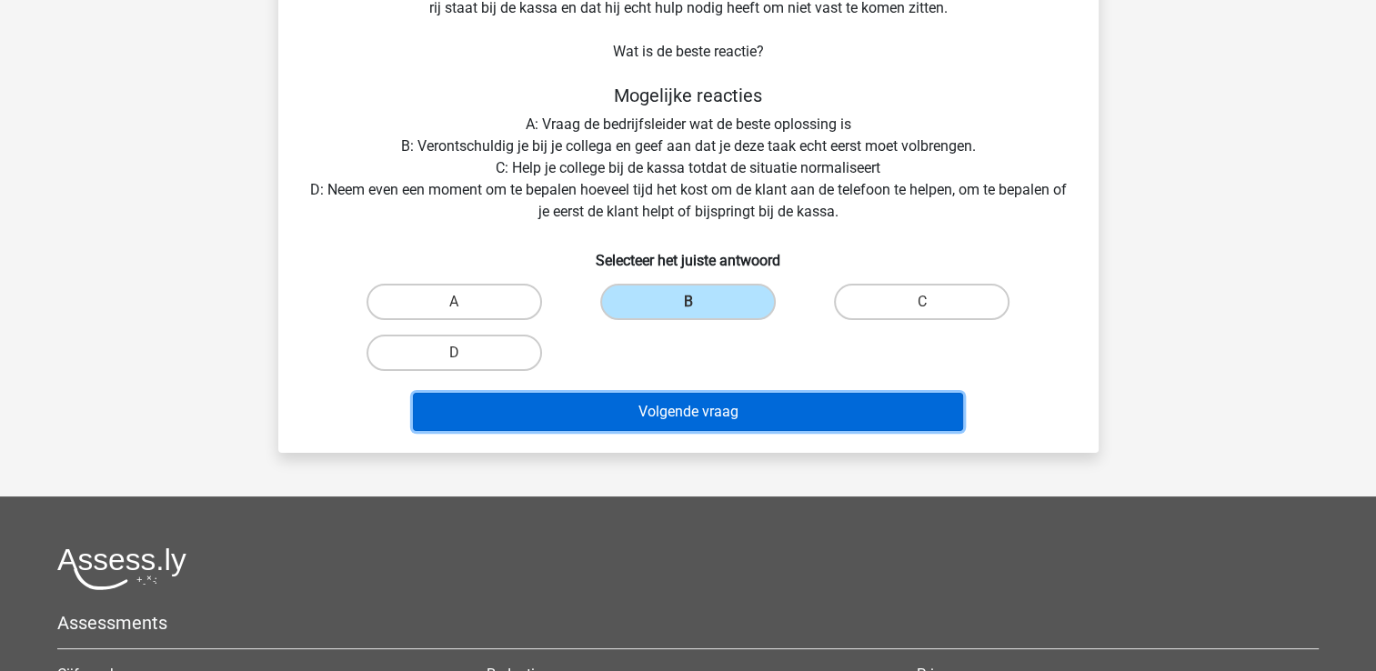
click at [684, 402] on button "Volgende vraag" at bounding box center [688, 412] width 550 height 38
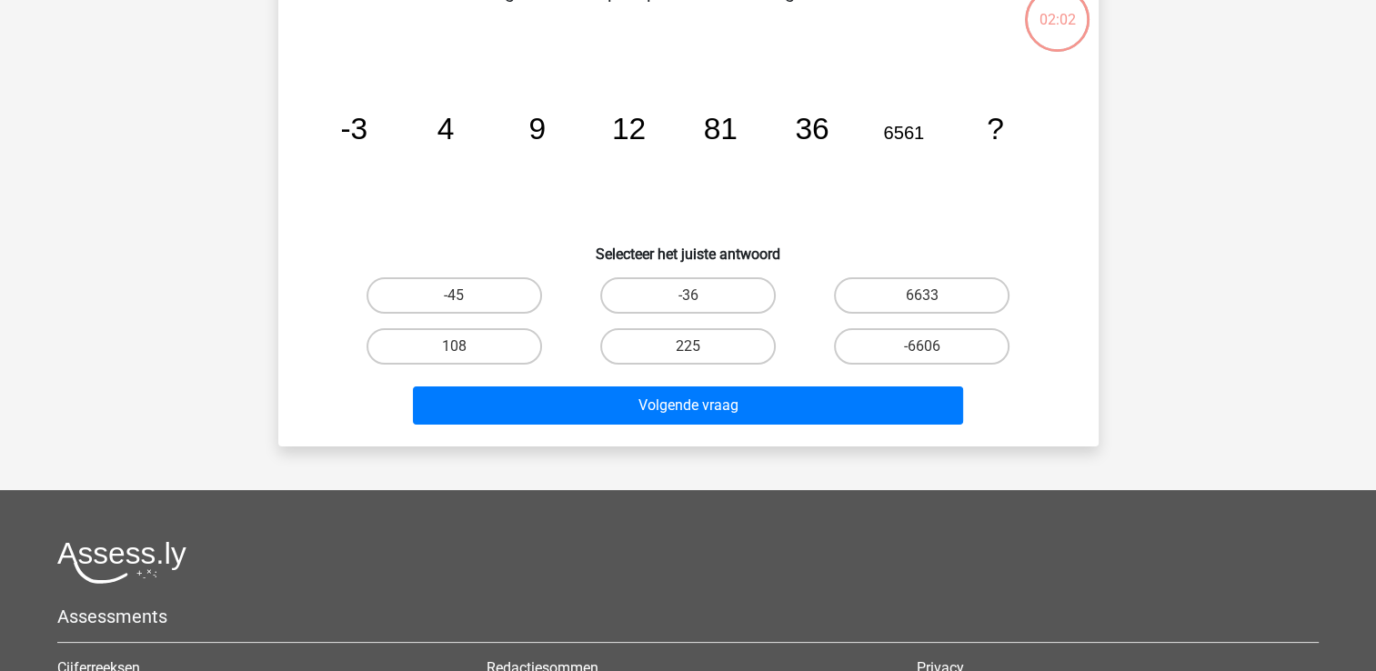
scroll to position [84, 0]
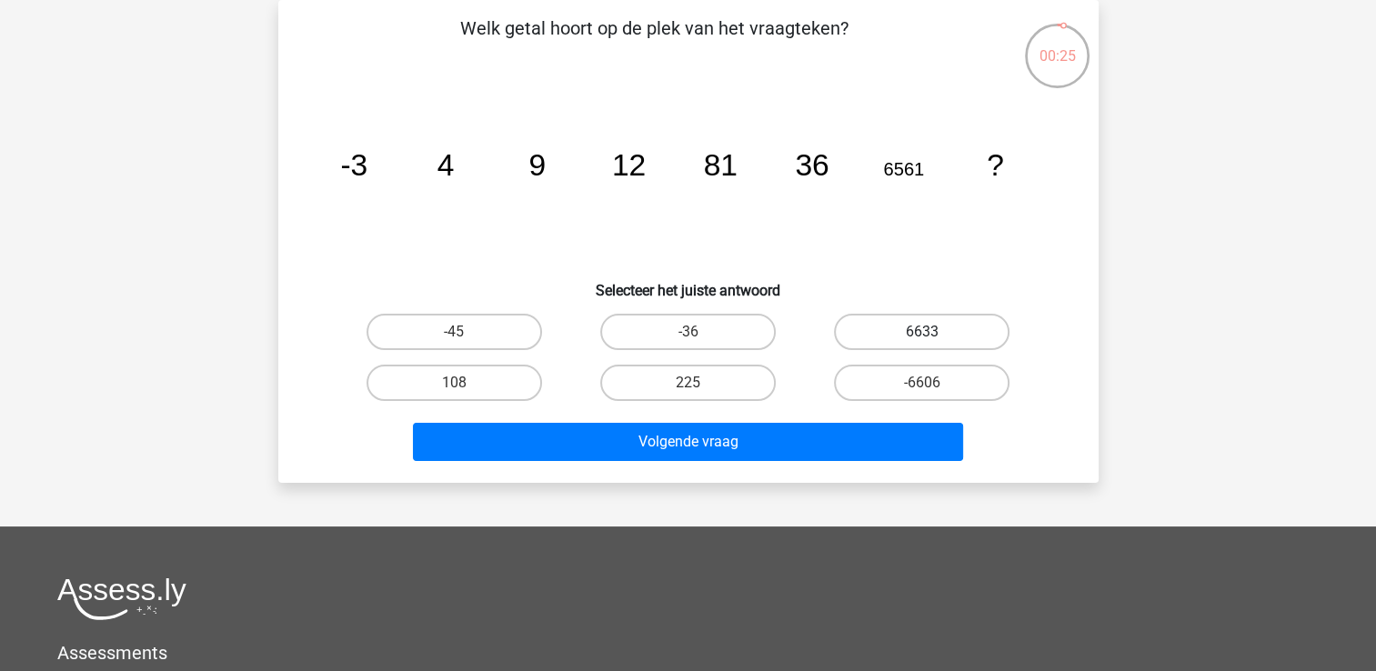
click at [889, 333] on label "6633" at bounding box center [922, 332] width 176 height 36
click at [922, 333] on input "6633" at bounding box center [928, 338] width 12 height 12
radio input "true"
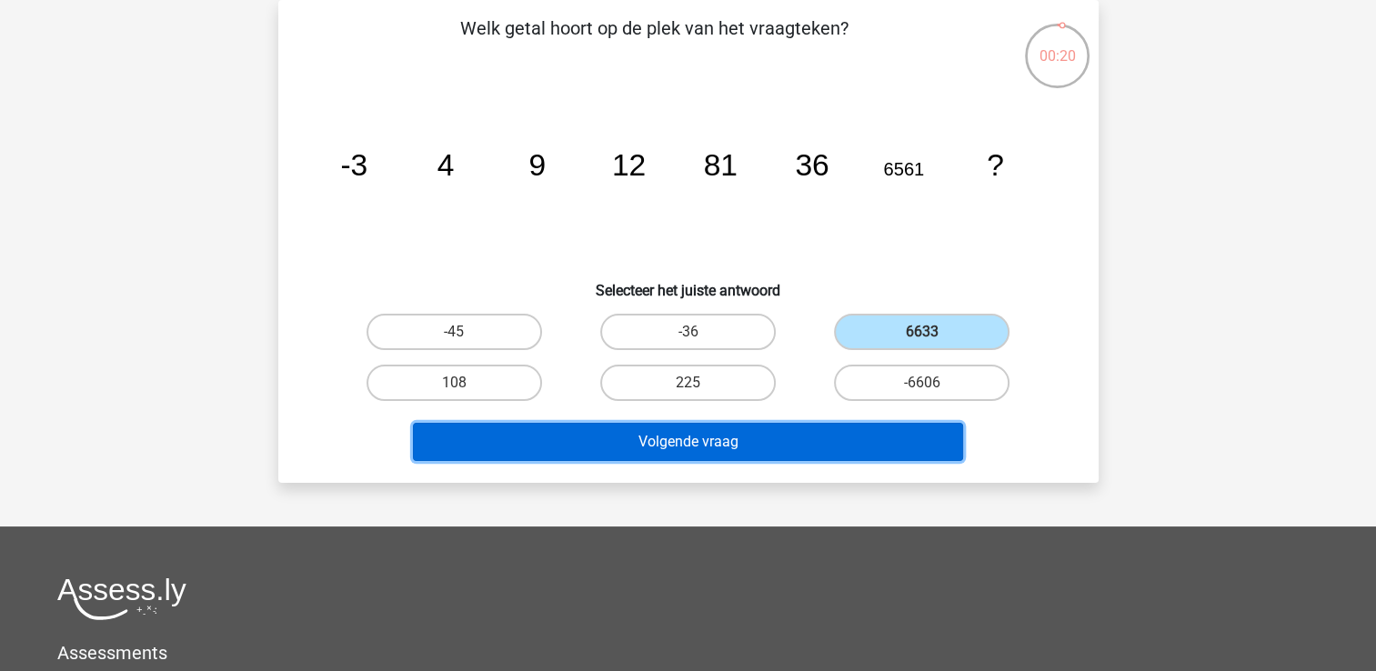
click at [731, 457] on button "Volgende vraag" at bounding box center [688, 442] width 550 height 38
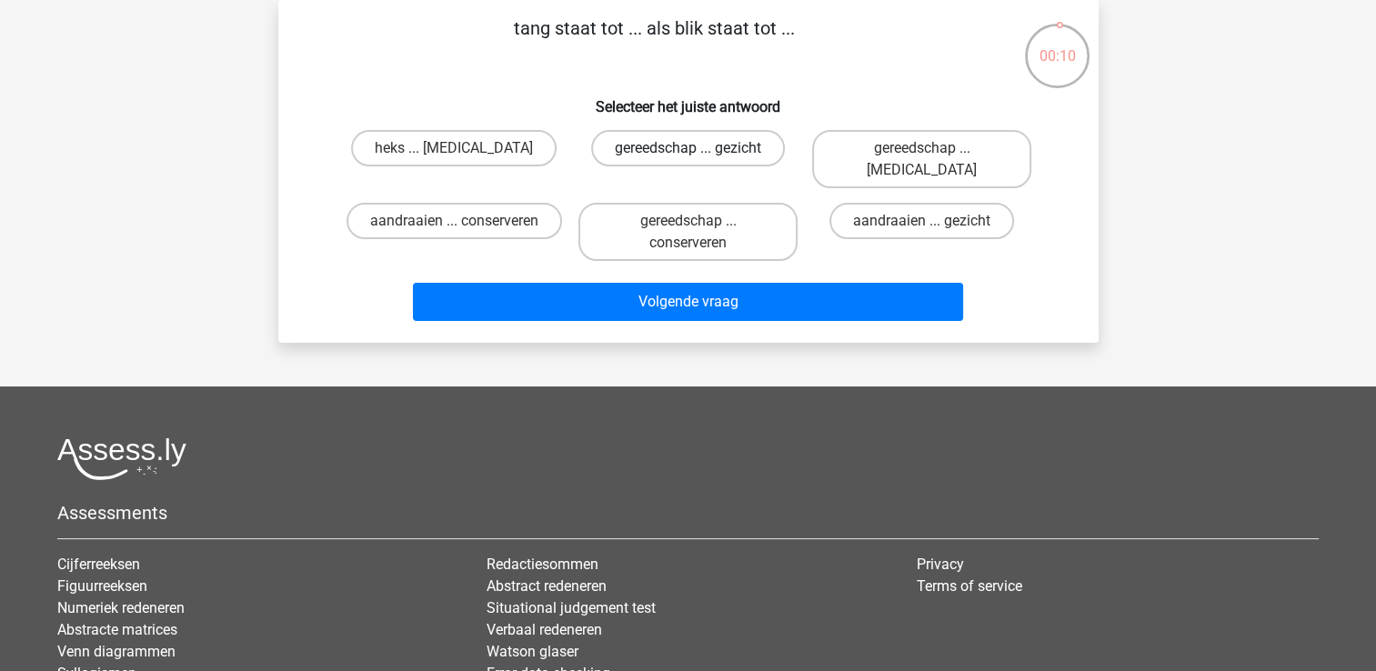
click at [624, 142] on label "gereedschap ... gezicht" at bounding box center [688, 148] width 194 height 36
click at [688, 148] on input "gereedschap ... gezicht" at bounding box center [694, 154] width 12 height 12
radio input "true"
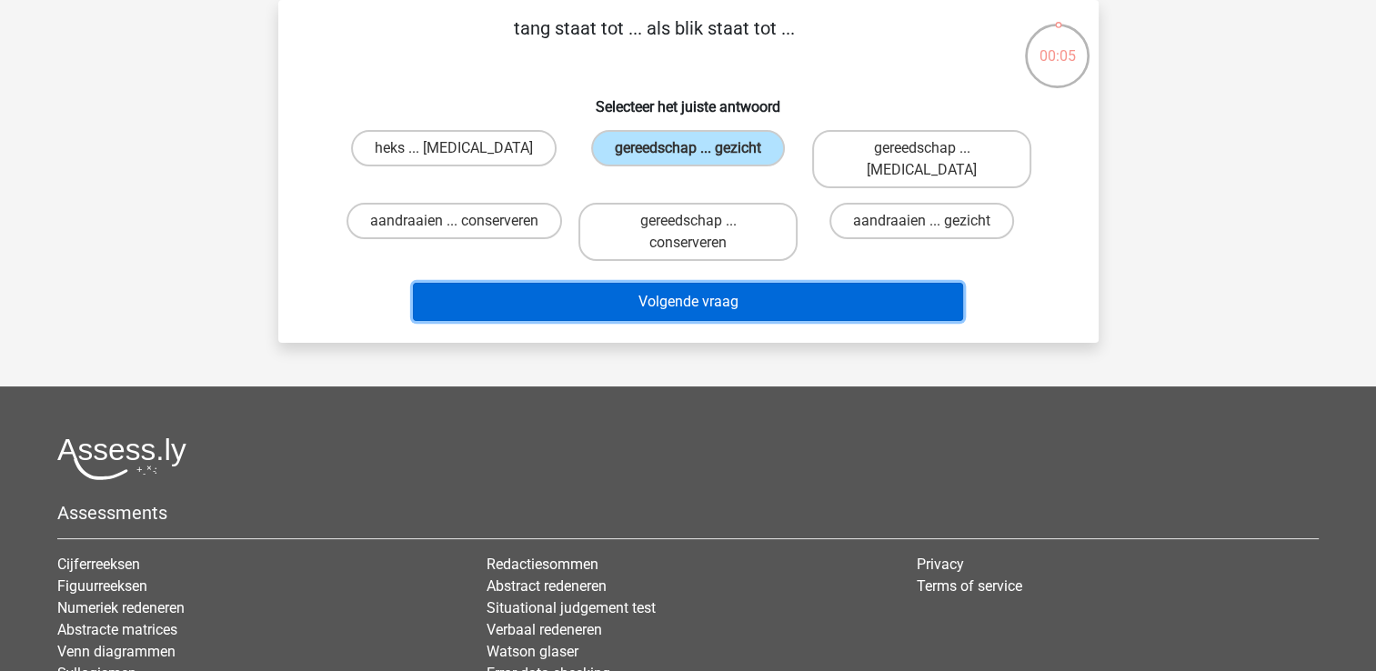
click at [761, 283] on button "Volgende vraag" at bounding box center [688, 302] width 550 height 38
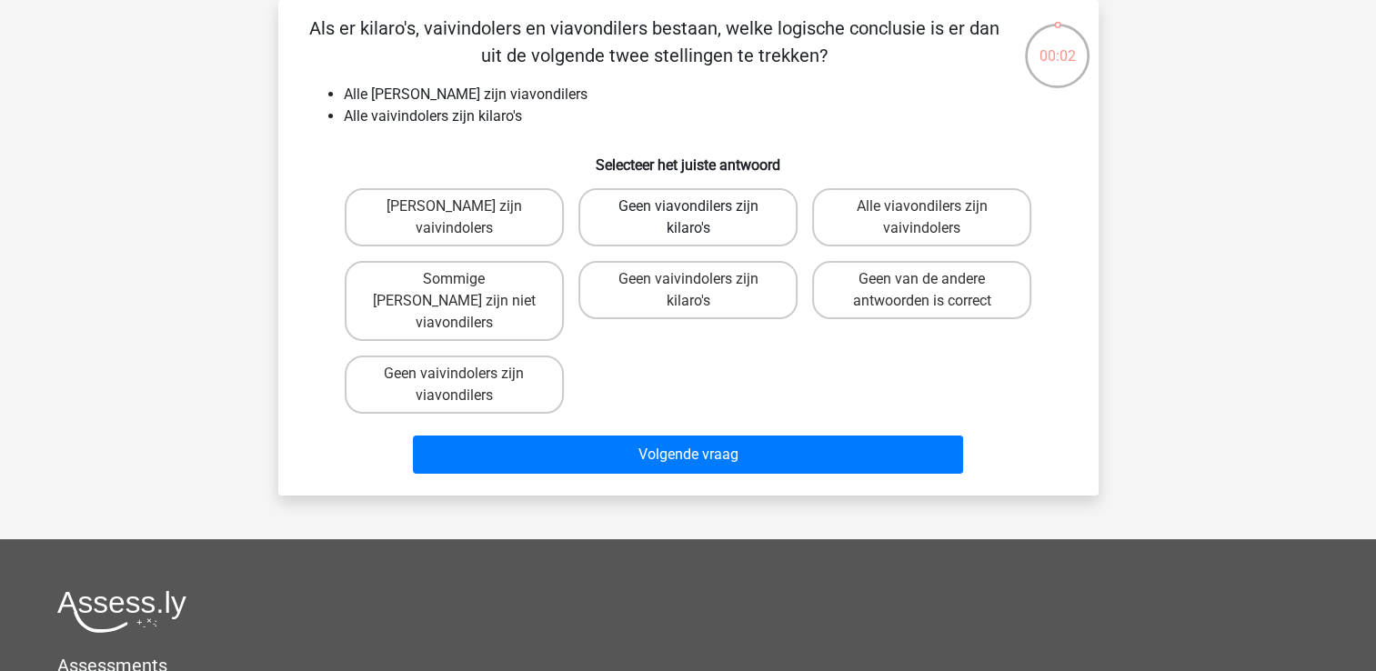
click at [650, 217] on label "Geen viavondilers zijn kilaro's" at bounding box center [688, 217] width 219 height 58
click at [688, 217] on input "Geen viavondilers zijn kilaro's" at bounding box center [694, 213] width 12 height 12
radio input "true"
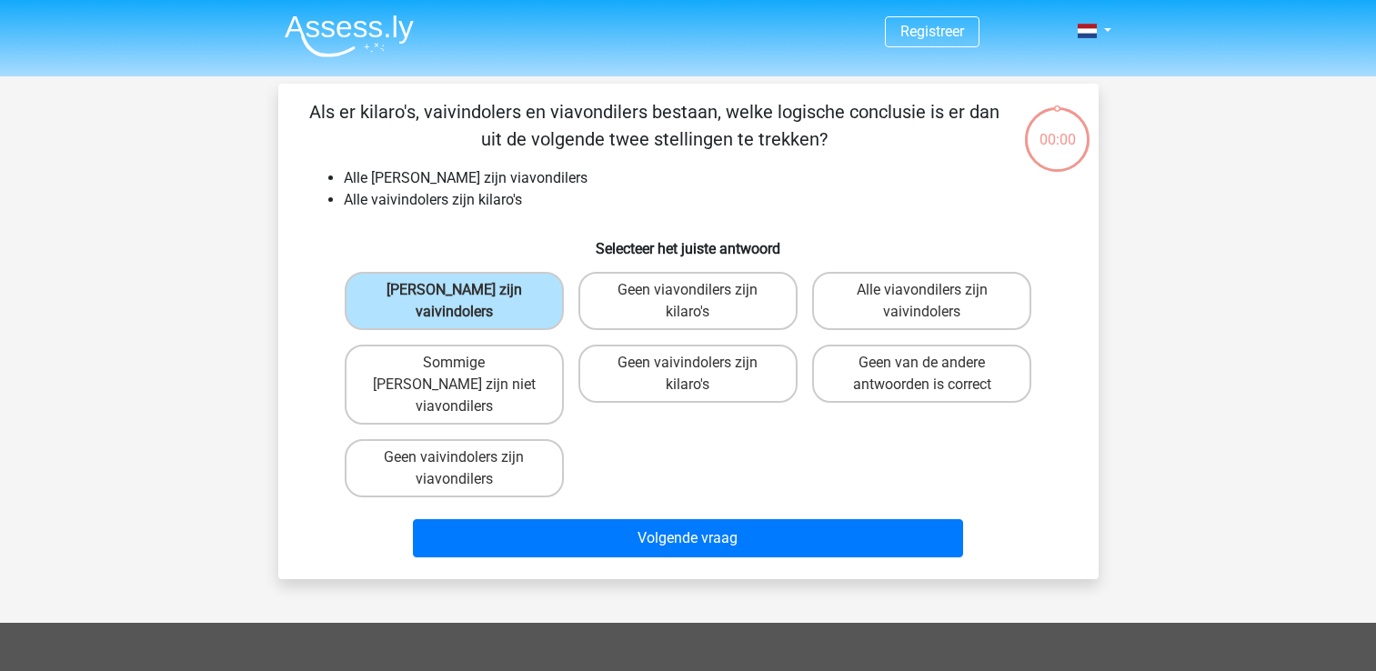
scroll to position [84, 0]
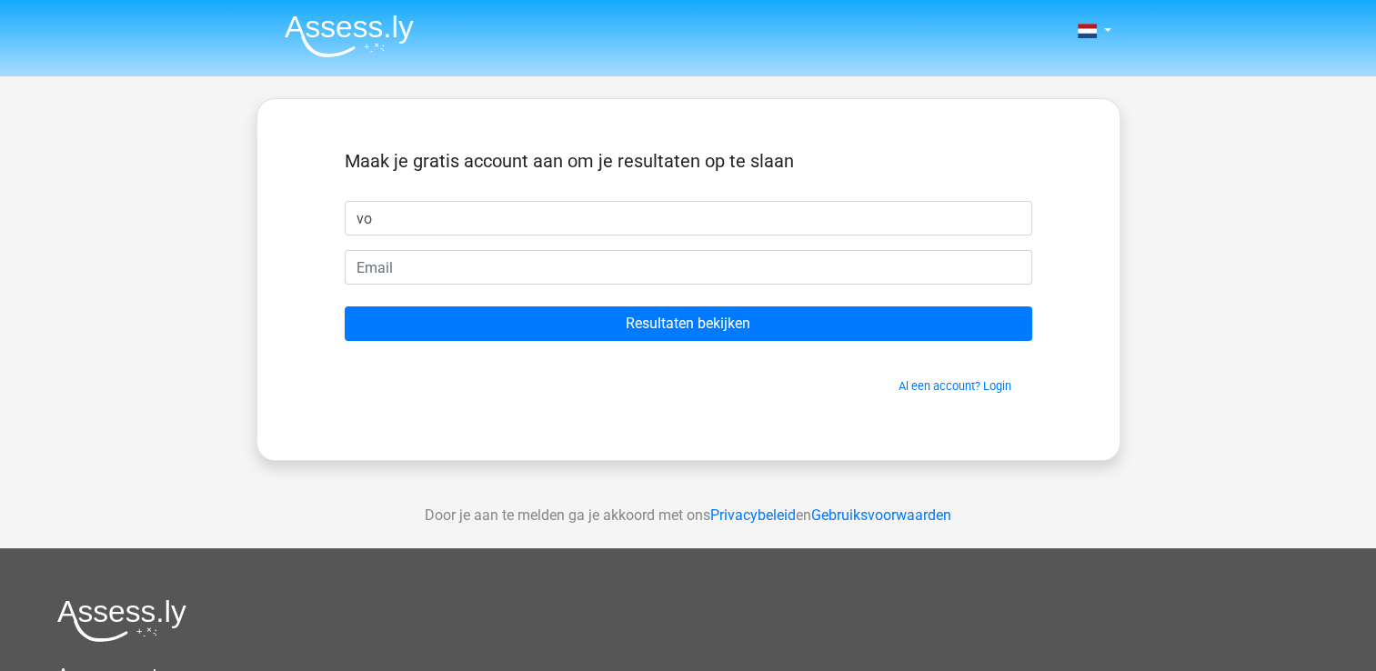
type input "volkan"
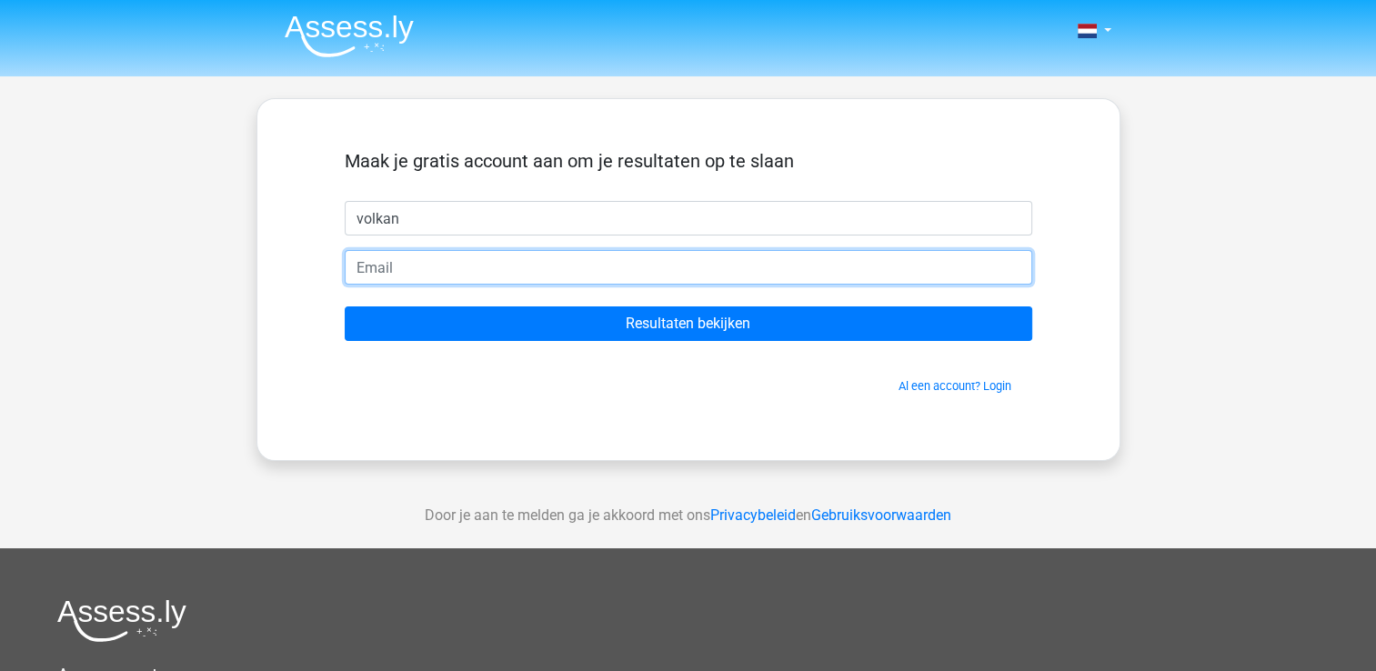
type input "[EMAIL_ADDRESS][DOMAIN_NAME]"
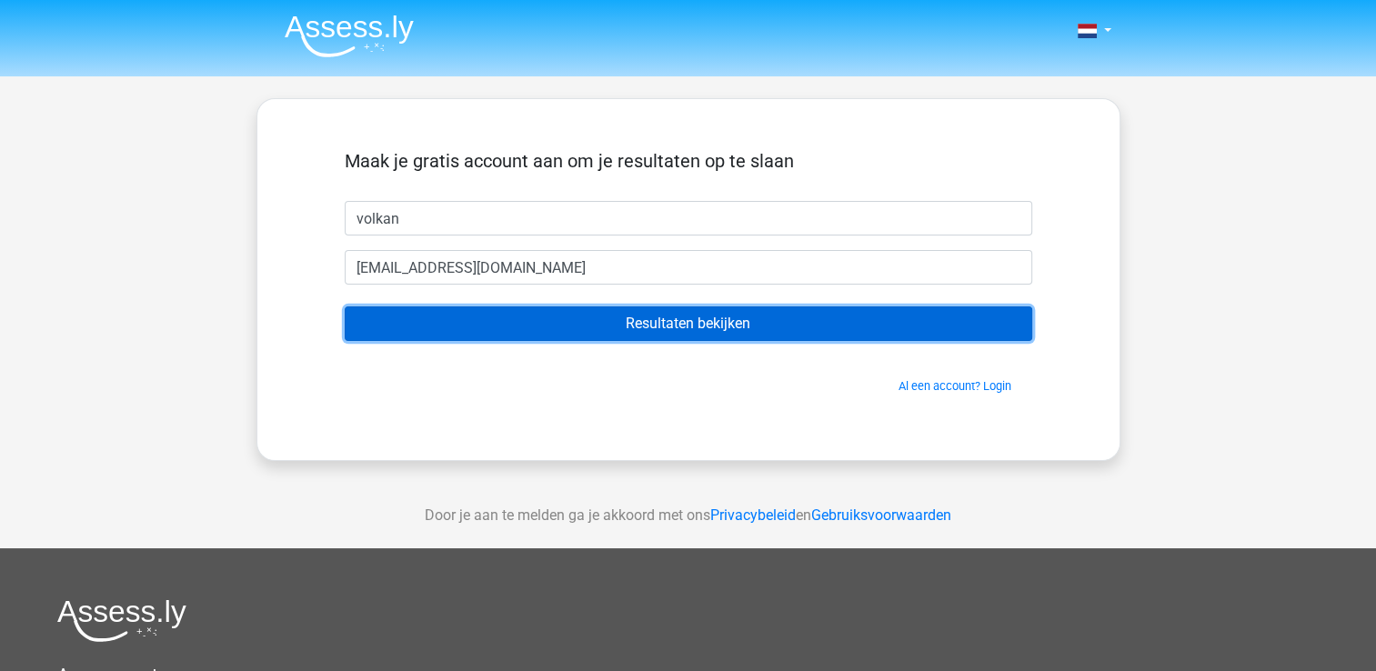
click at [602, 322] on input "Resultaten bekijken" at bounding box center [689, 324] width 688 height 35
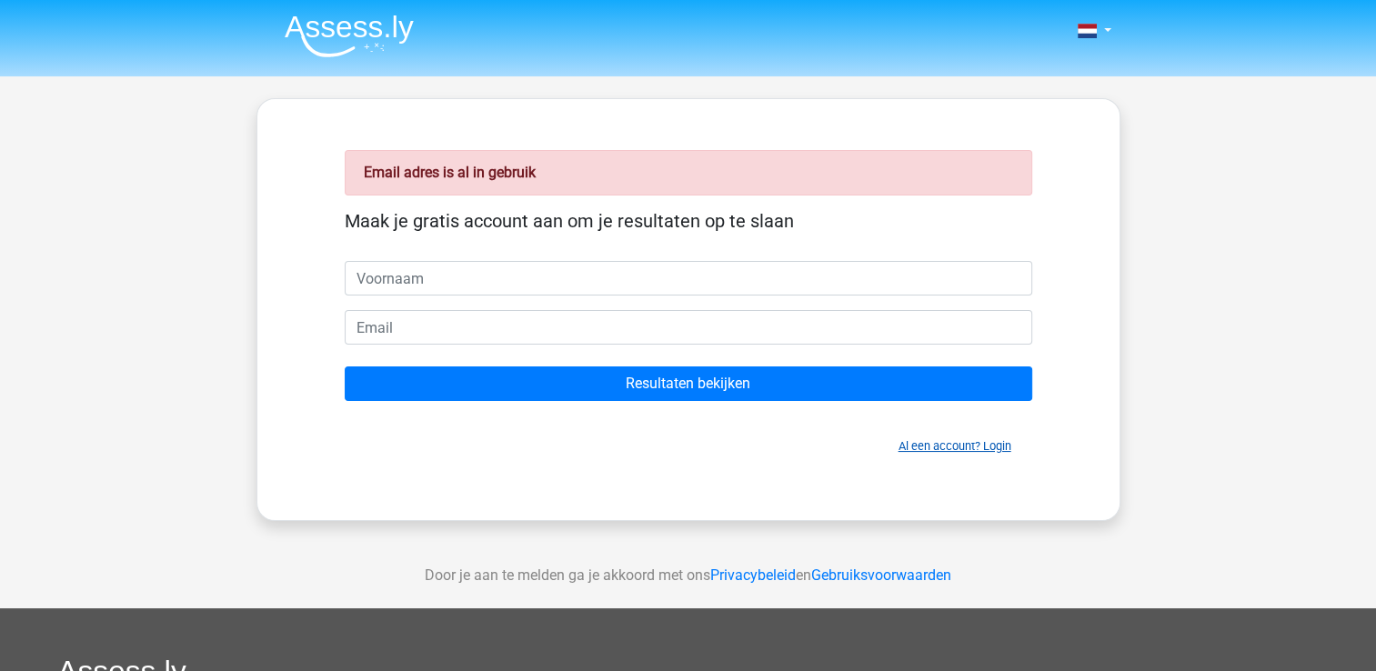
click at [966, 443] on link "Al een account? Login" at bounding box center [955, 446] width 113 height 14
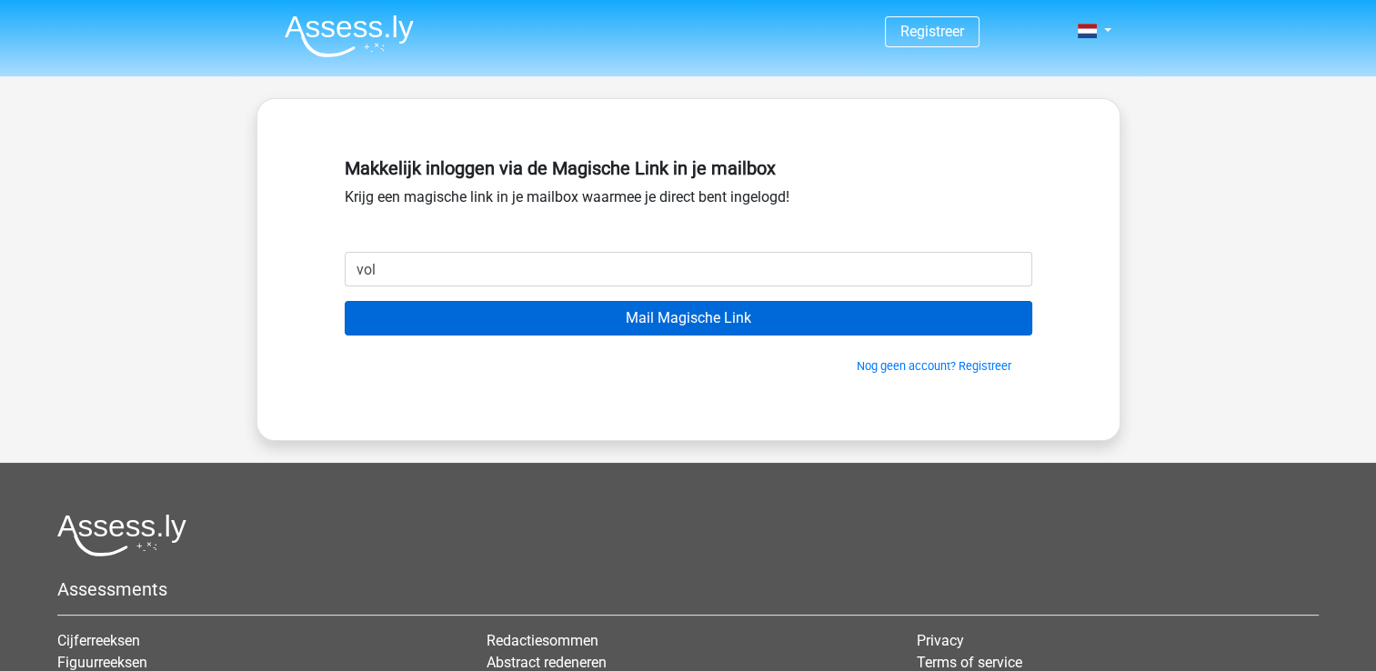
type input "[EMAIL_ADDRESS][DOMAIN_NAME]"
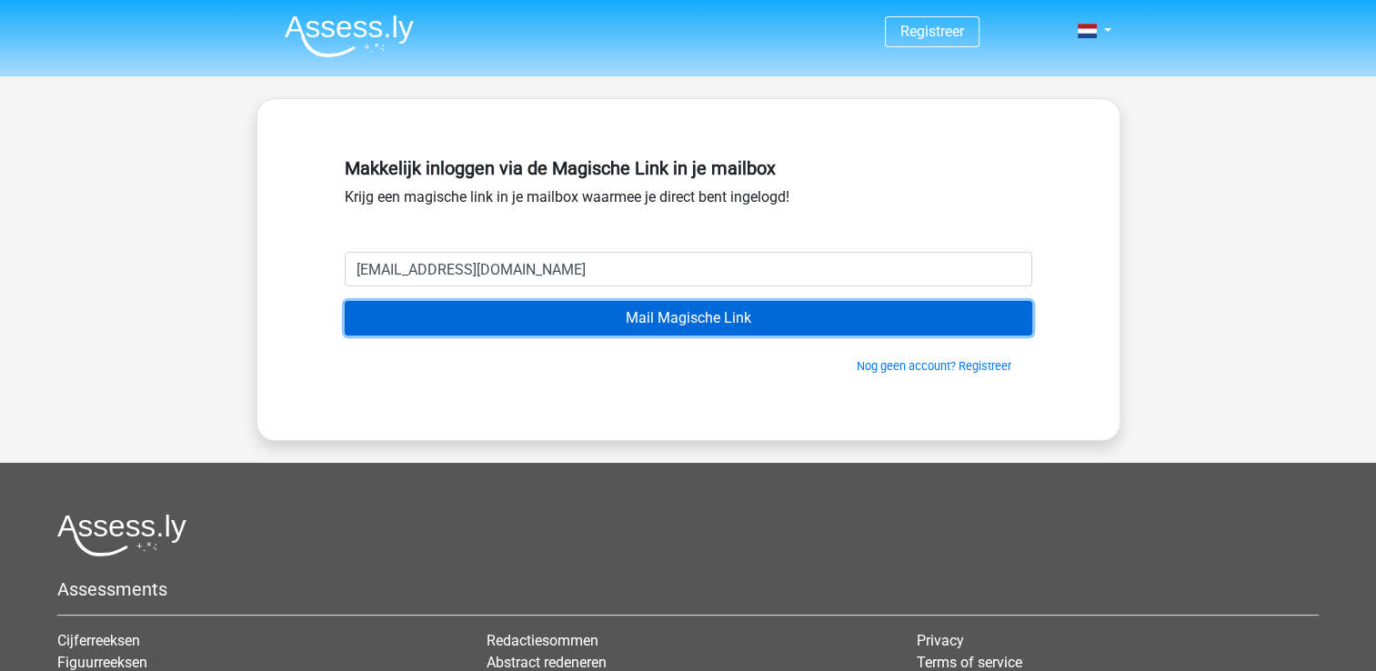
click at [683, 307] on input "Mail Magische Link" at bounding box center [689, 318] width 688 height 35
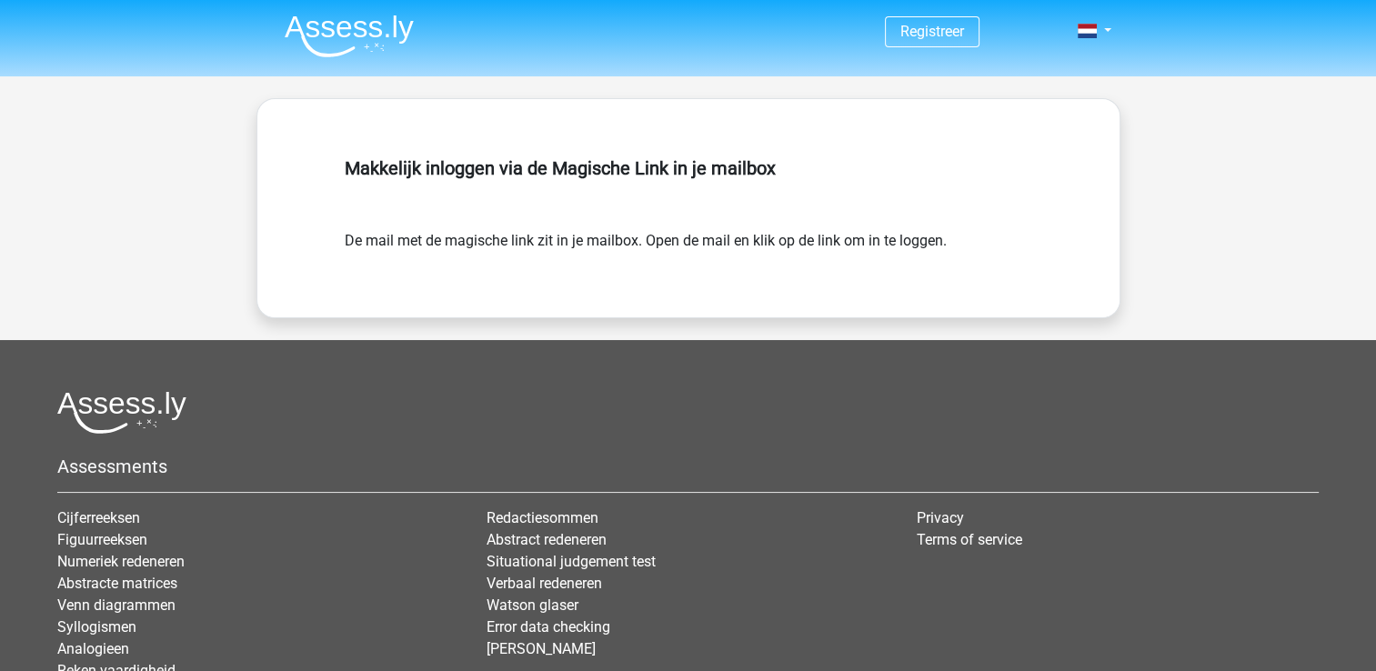
click at [332, 45] on img at bounding box center [349, 36] width 129 height 43
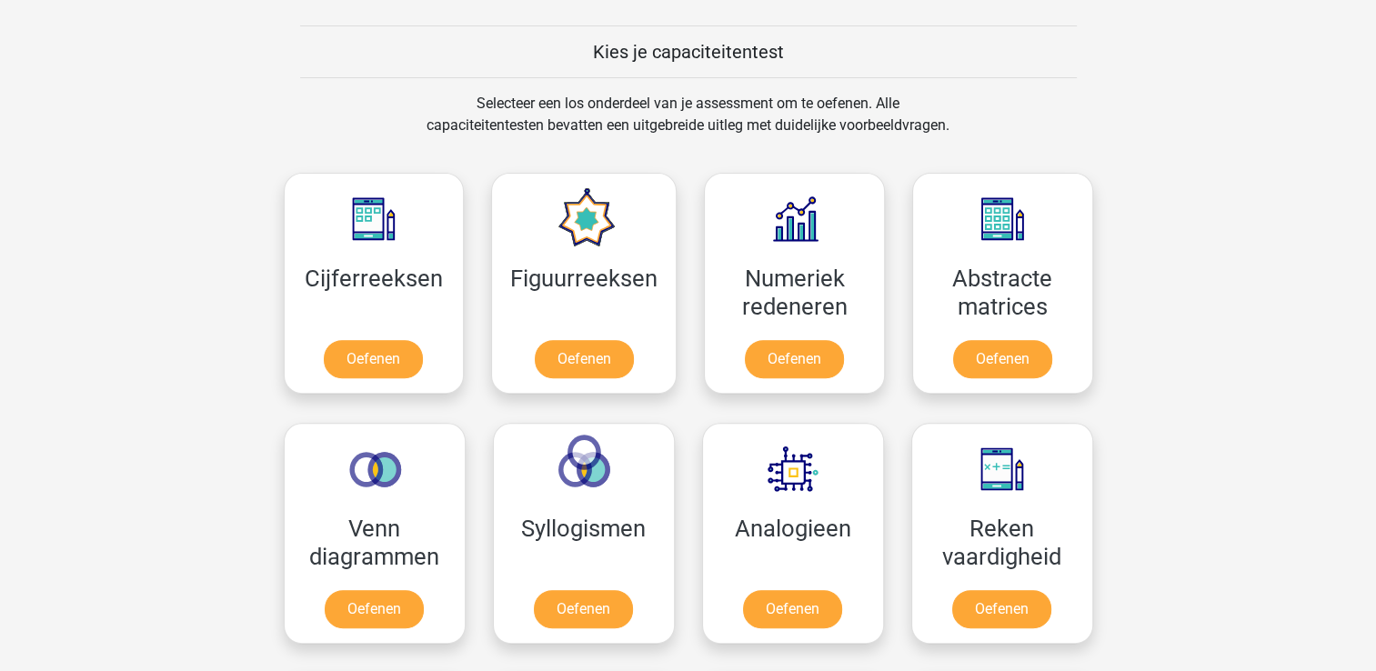
scroll to position [721, 0]
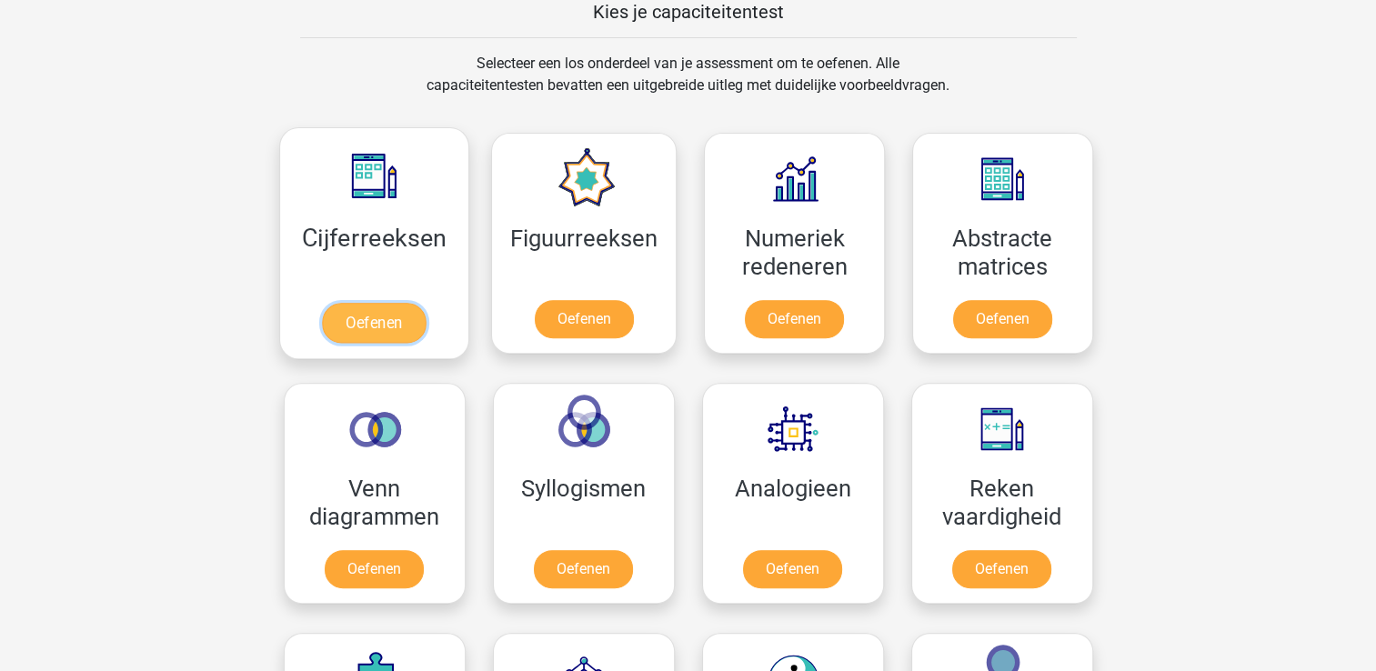
click at [390, 311] on link "Oefenen" at bounding box center [374, 323] width 104 height 40
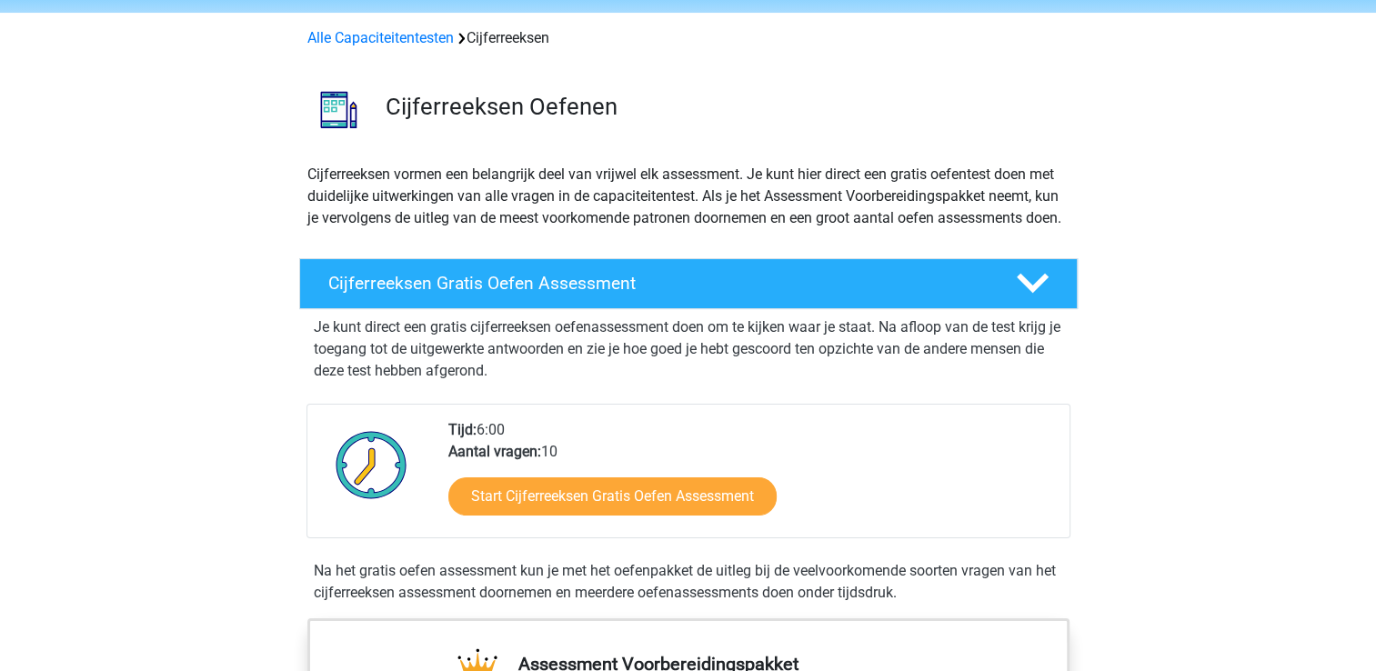
scroll to position [69, 0]
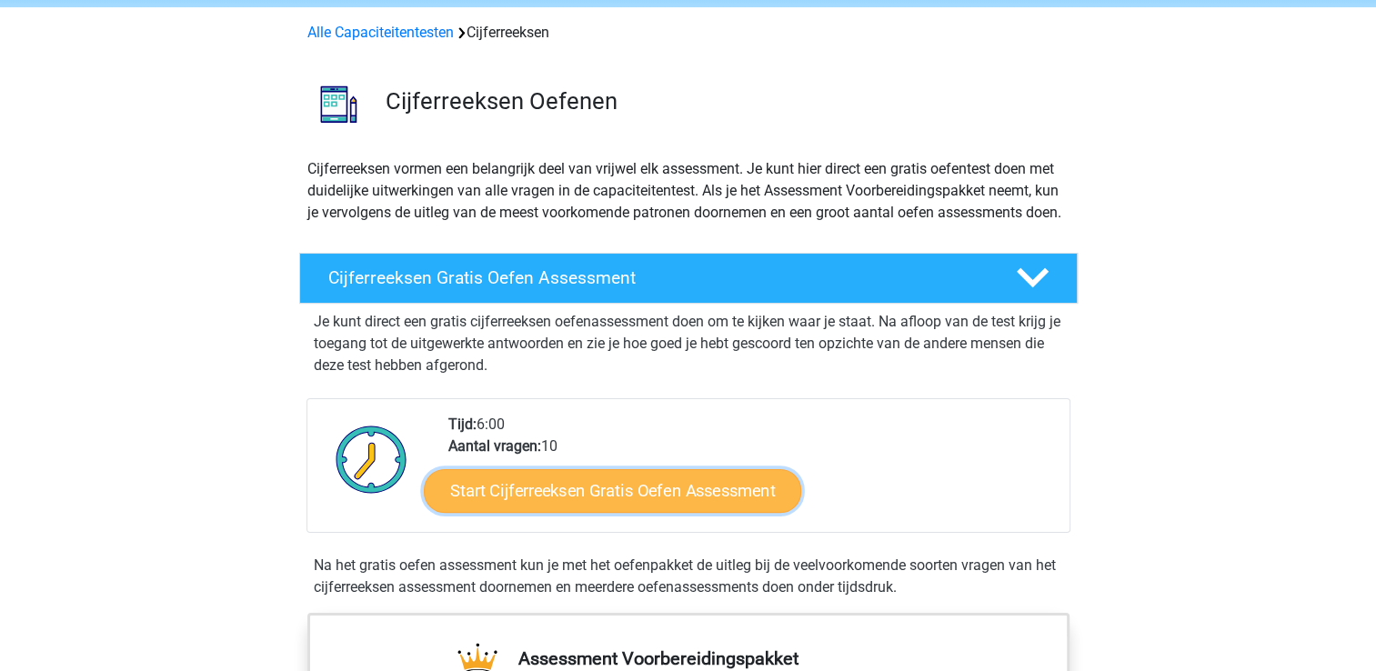
click at [593, 511] on link "Start Cijferreeksen Gratis Oefen Assessment" at bounding box center [613, 491] width 378 height 44
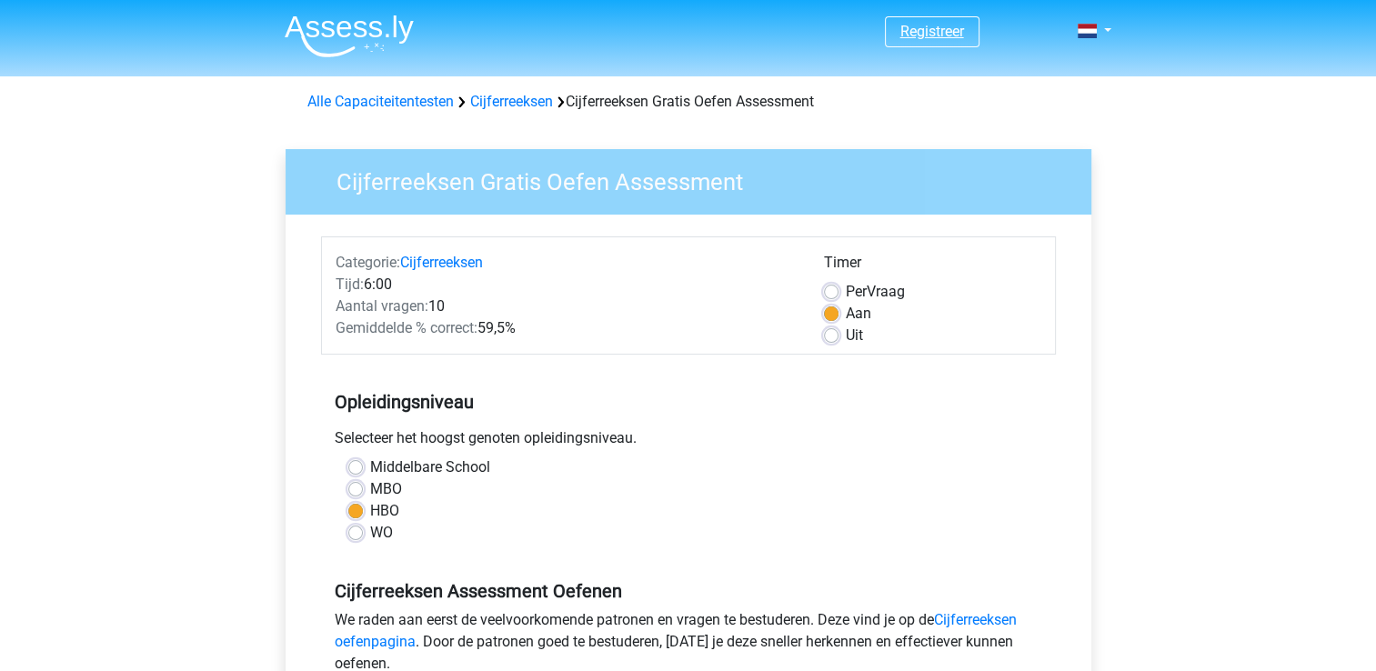
click at [922, 38] on link "Registreer" at bounding box center [933, 31] width 64 height 17
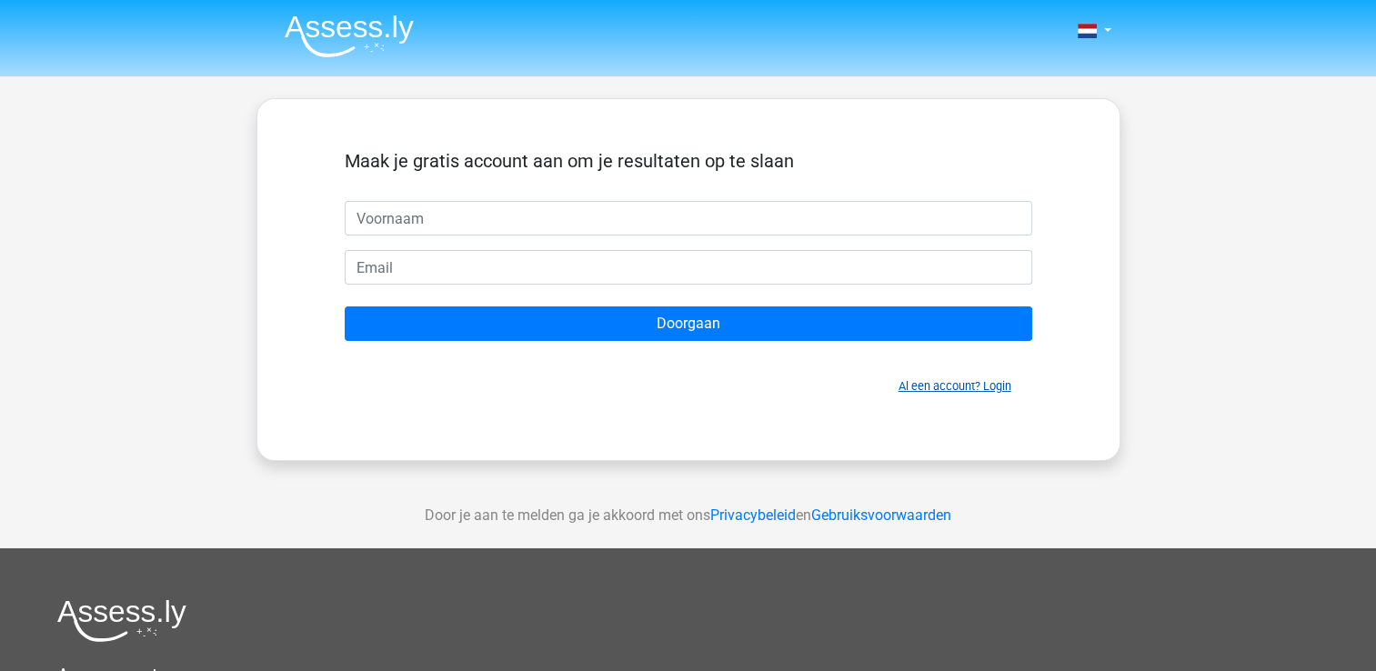
click at [929, 388] on link "Al een account? Login" at bounding box center [955, 386] width 113 height 14
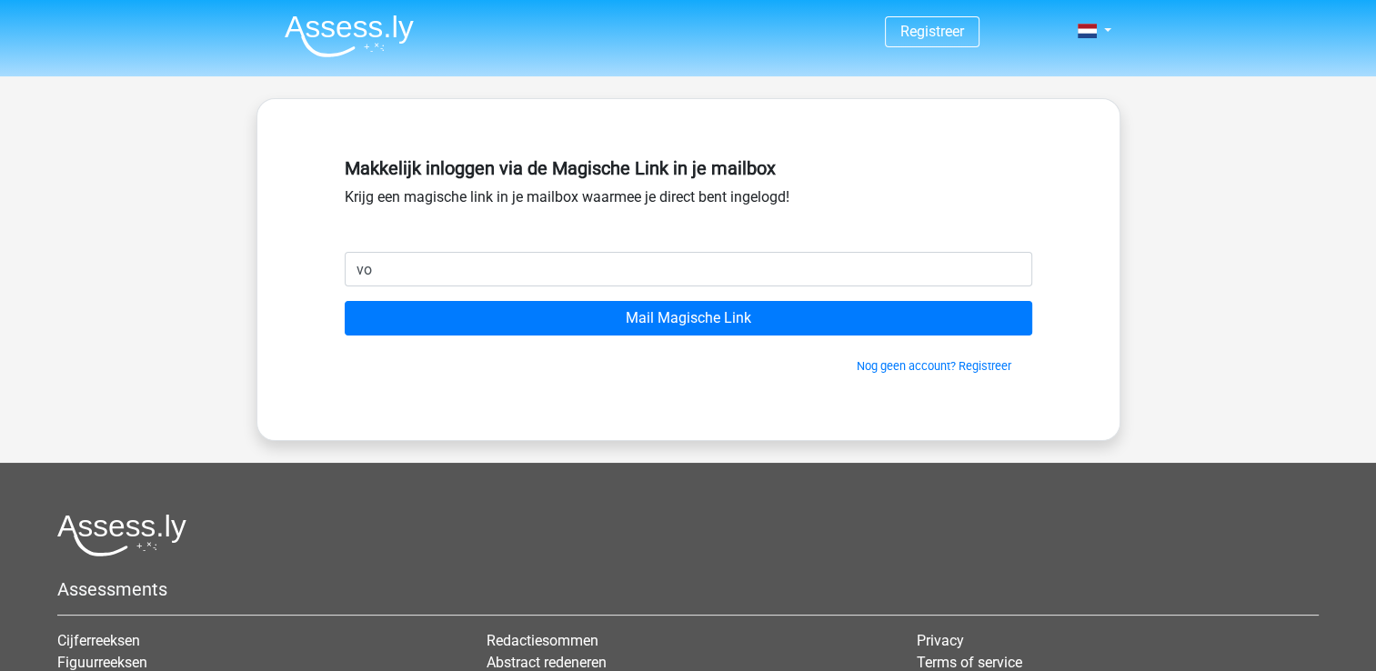
type input "[EMAIL_ADDRESS][DOMAIN_NAME]"
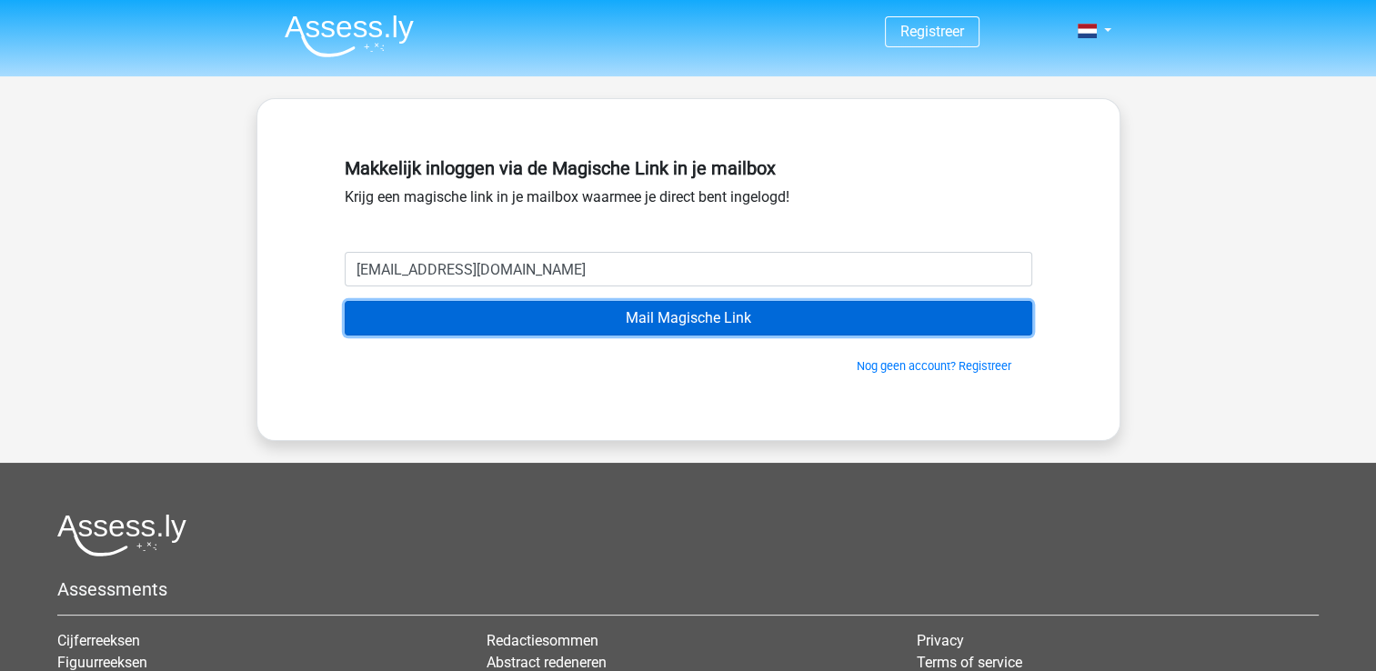
click at [681, 314] on input "Mail Magische Link" at bounding box center [689, 318] width 688 height 35
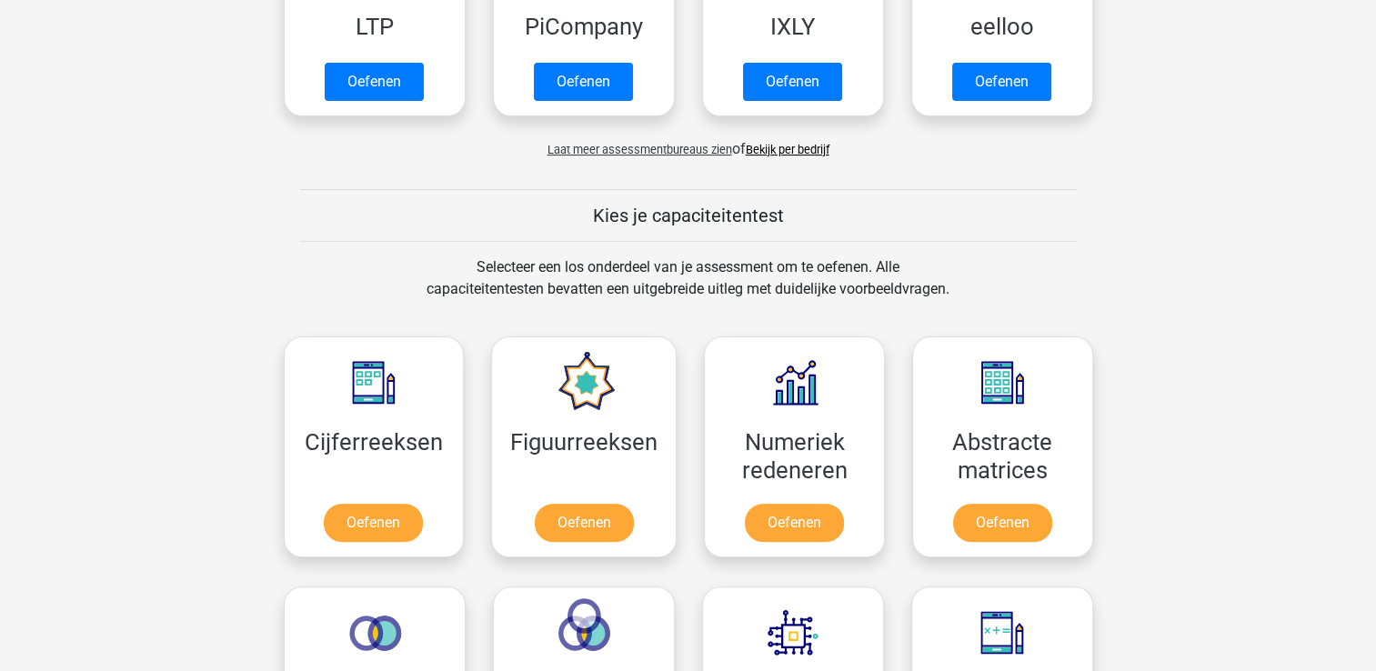
scroll to position [626, 0]
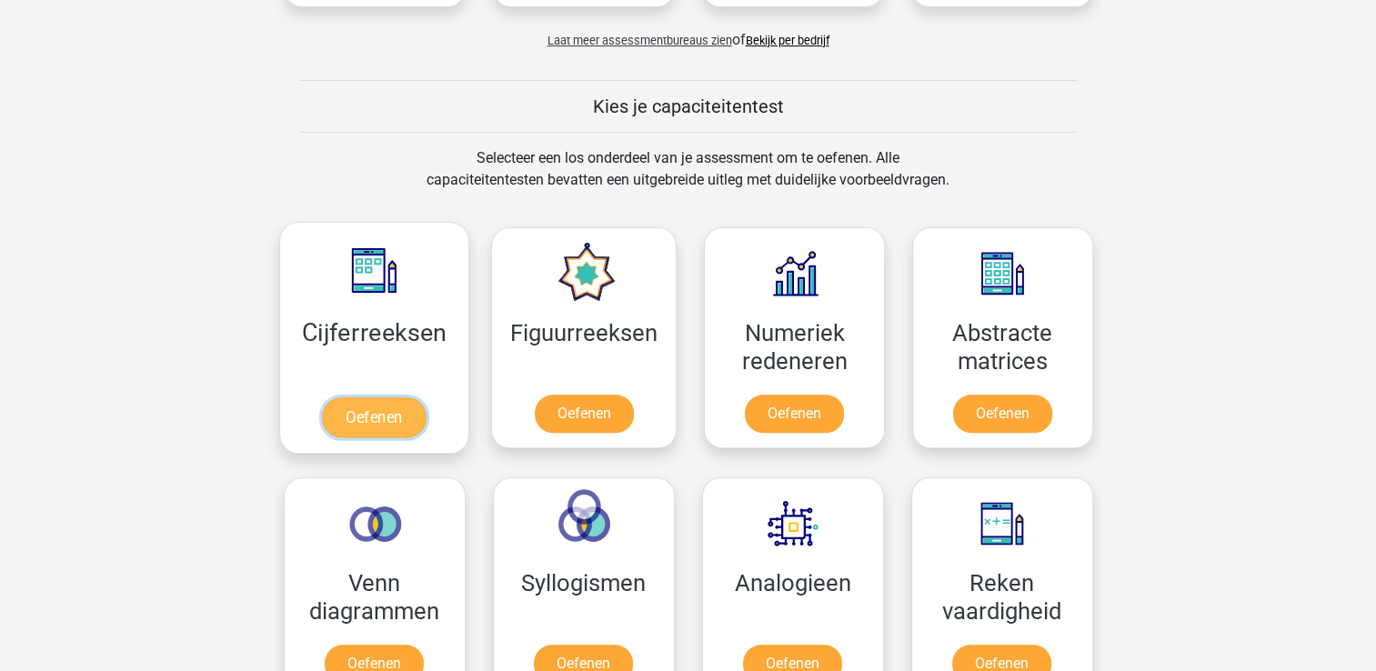
click at [423, 420] on link "Oefenen" at bounding box center [374, 418] width 104 height 40
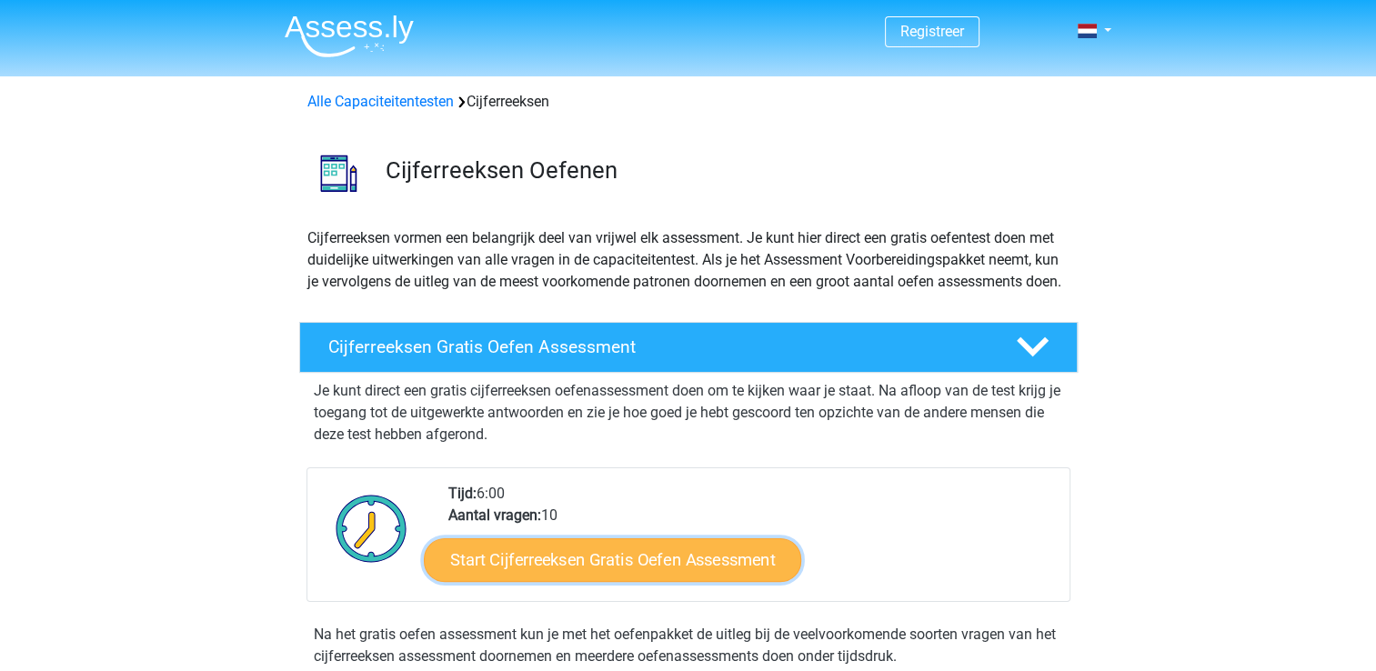
click at [615, 570] on link "Start Cijferreeksen Gratis Oefen Assessment" at bounding box center [613, 560] width 378 height 44
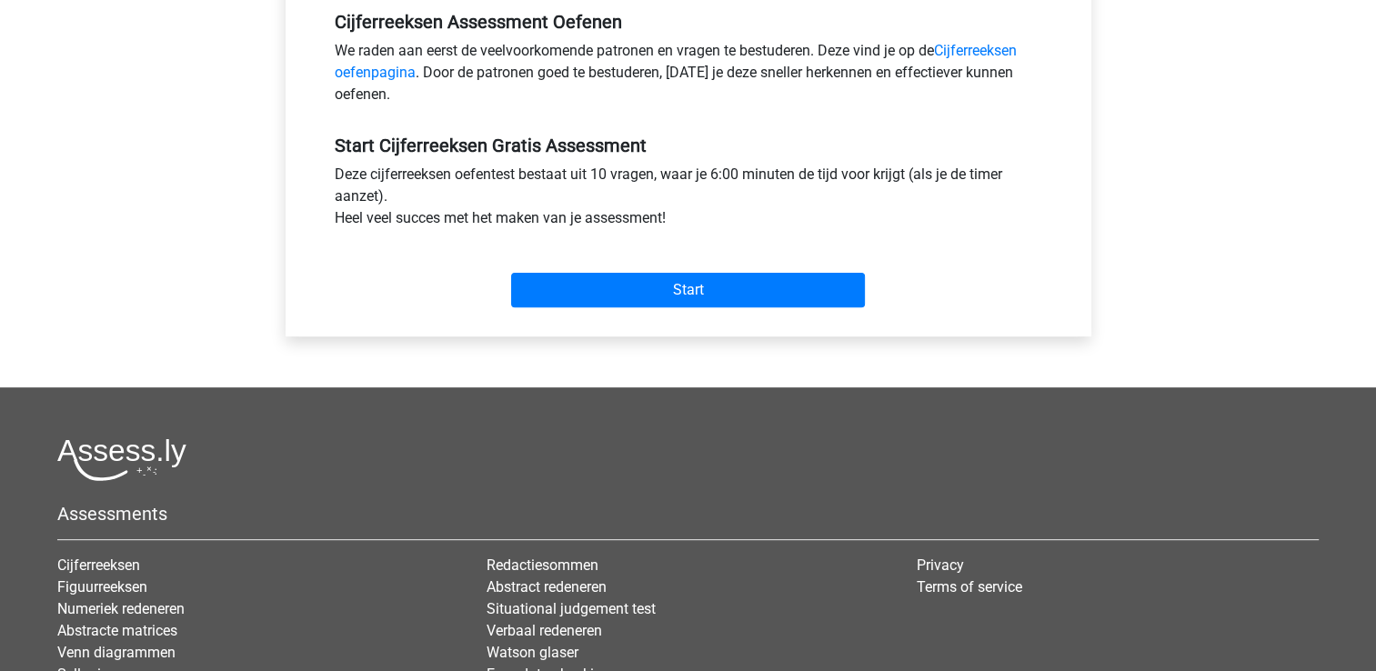
scroll to position [571, 0]
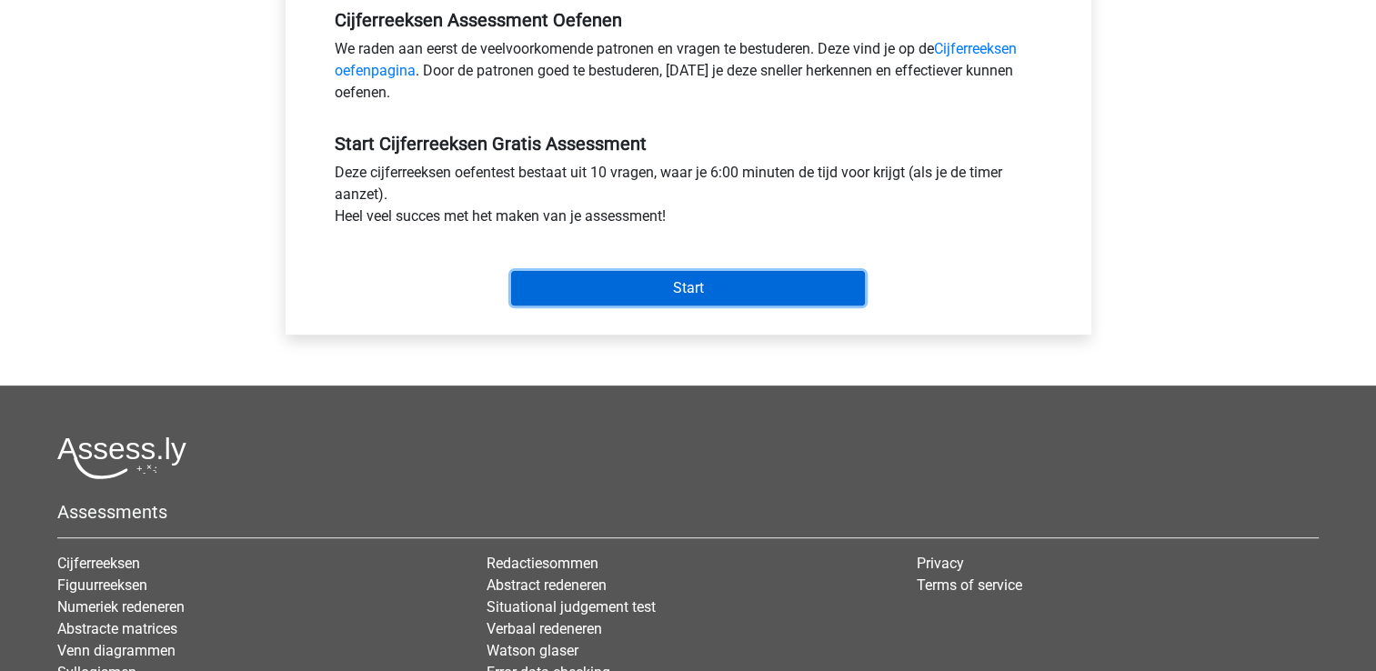
click at [680, 285] on input "Start" at bounding box center [688, 288] width 354 height 35
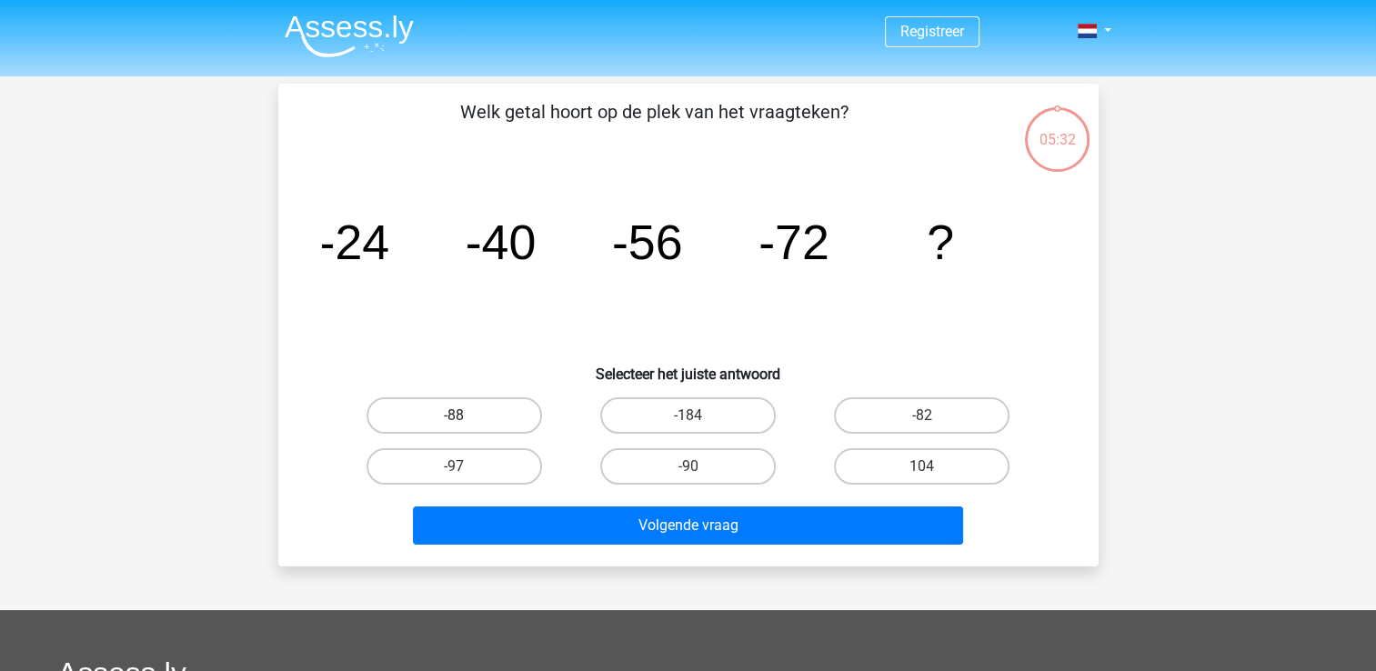
click at [509, 413] on label "-88" at bounding box center [455, 416] width 176 height 36
click at [466, 416] on input "-88" at bounding box center [460, 422] width 12 height 12
radio input "true"
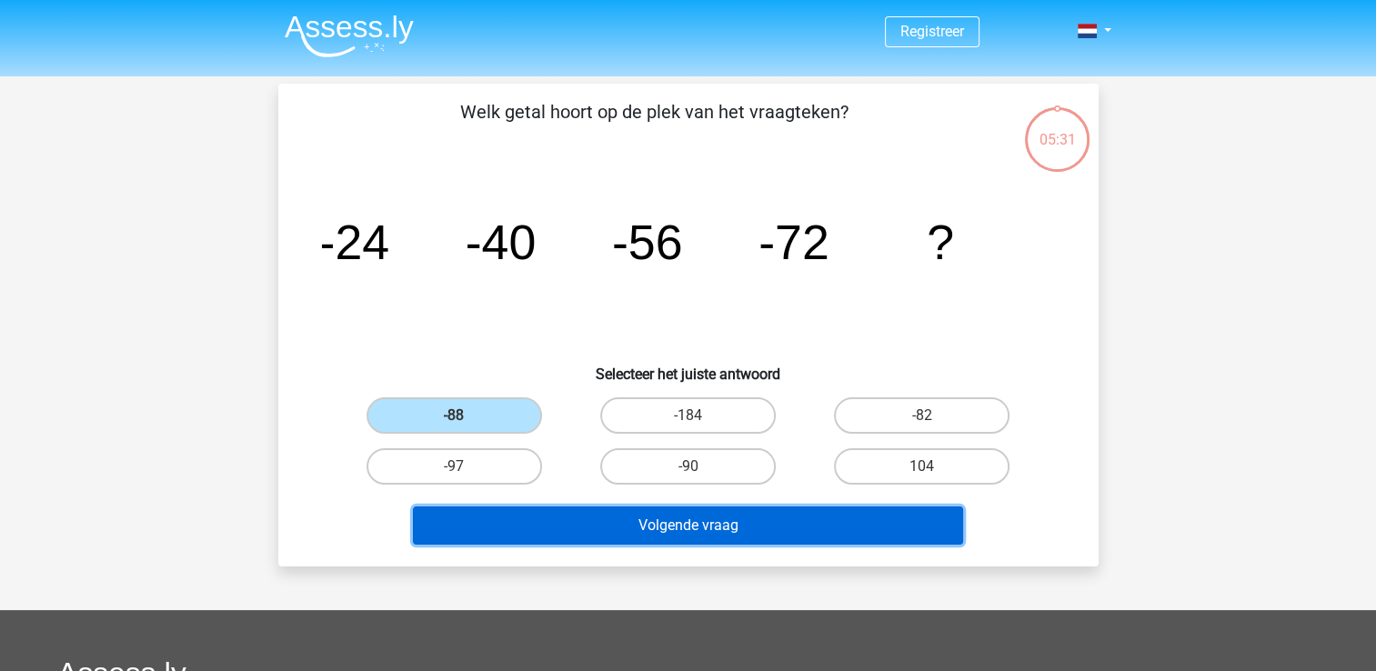
click at [590, 529] on button "Volgende vraag" at bounding box center [688, 526] width 550 height 38
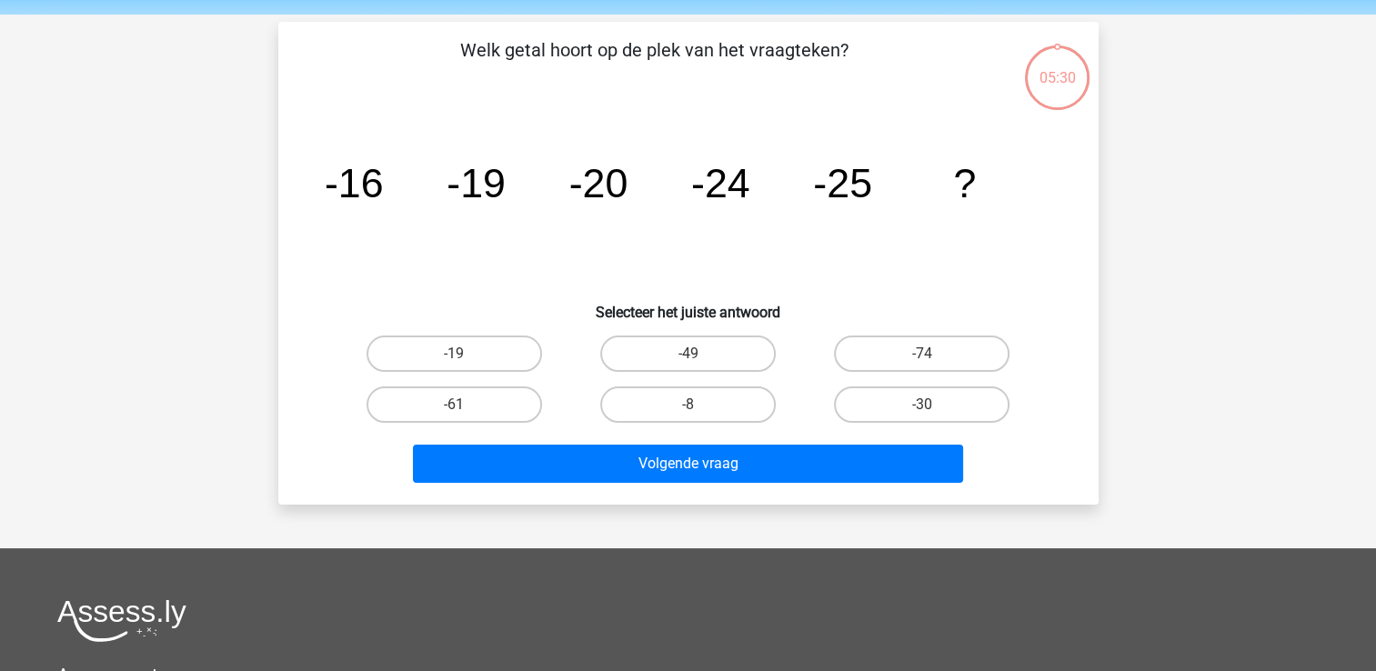
scroll to position [84, 0]
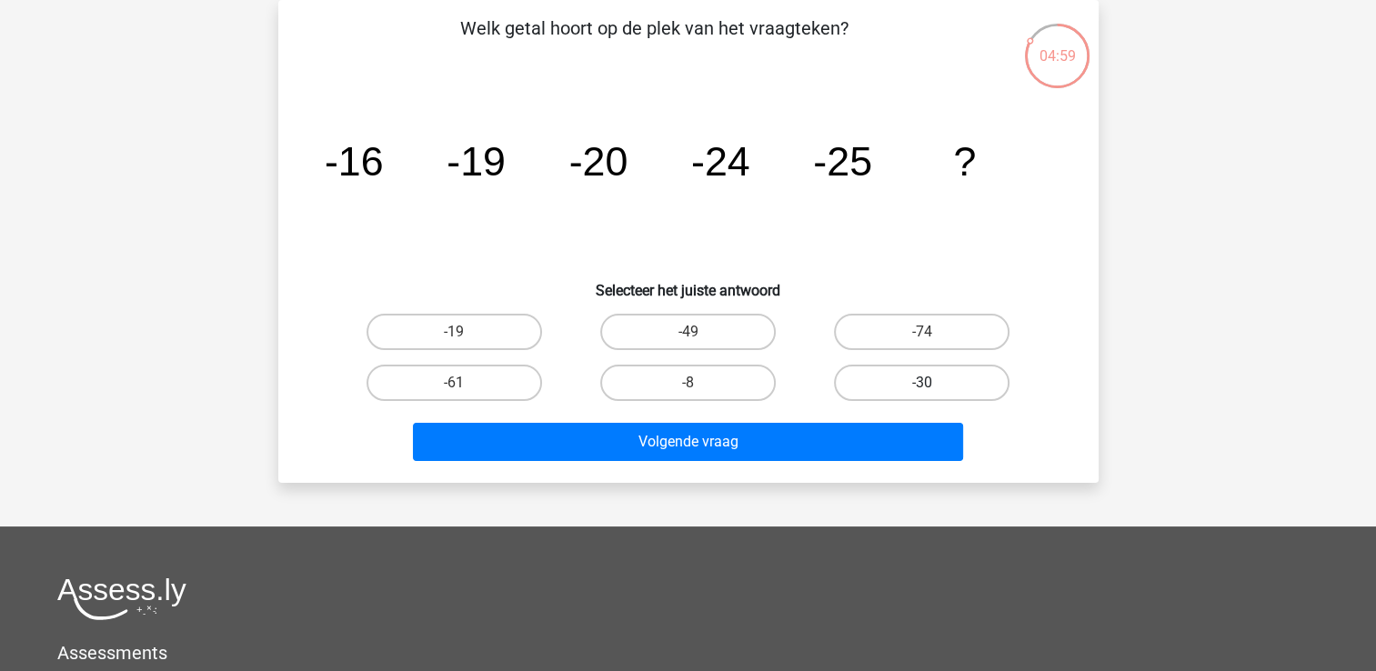
click at [967, 376] on label "-30" at bounding box center [922, 383] width 176 height 36
click at [934, 383] on input "-30" at bounding box center [928, 389] width 12 height 12
radio input "true"
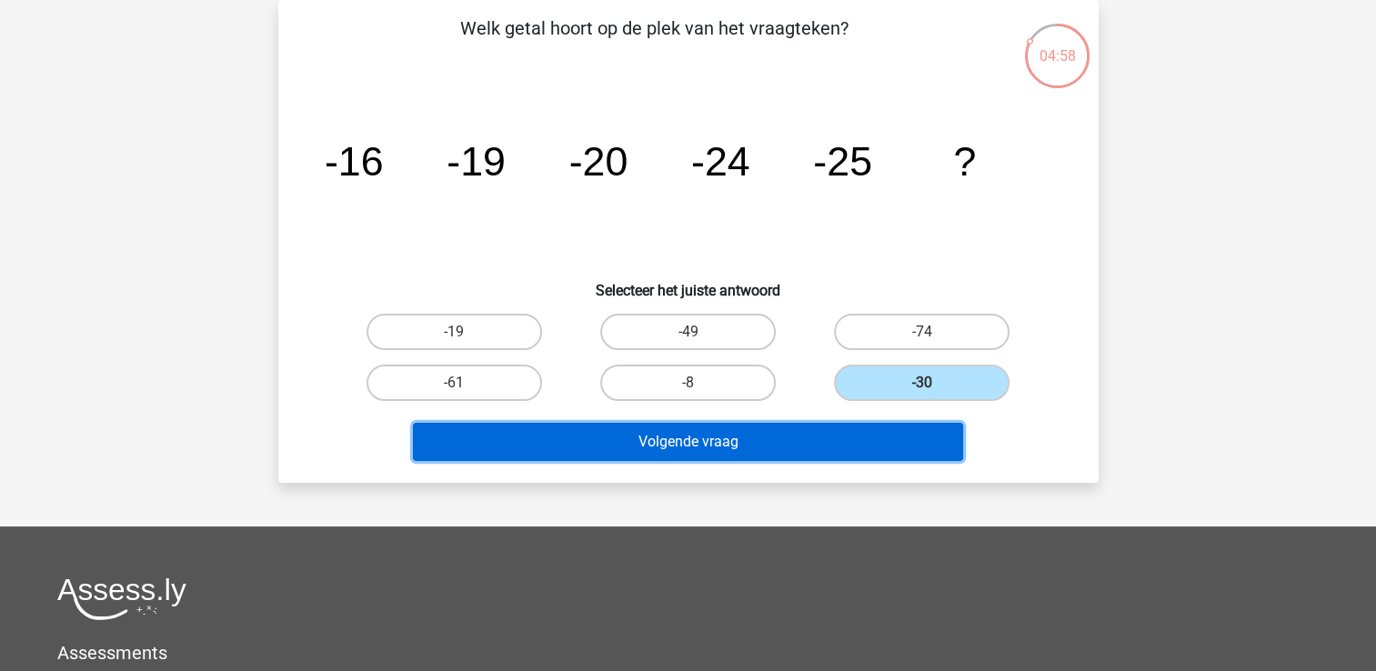
click at [885, 442] on button "Volgende vraag" at bounding box center [688, 442] width 550 height 38
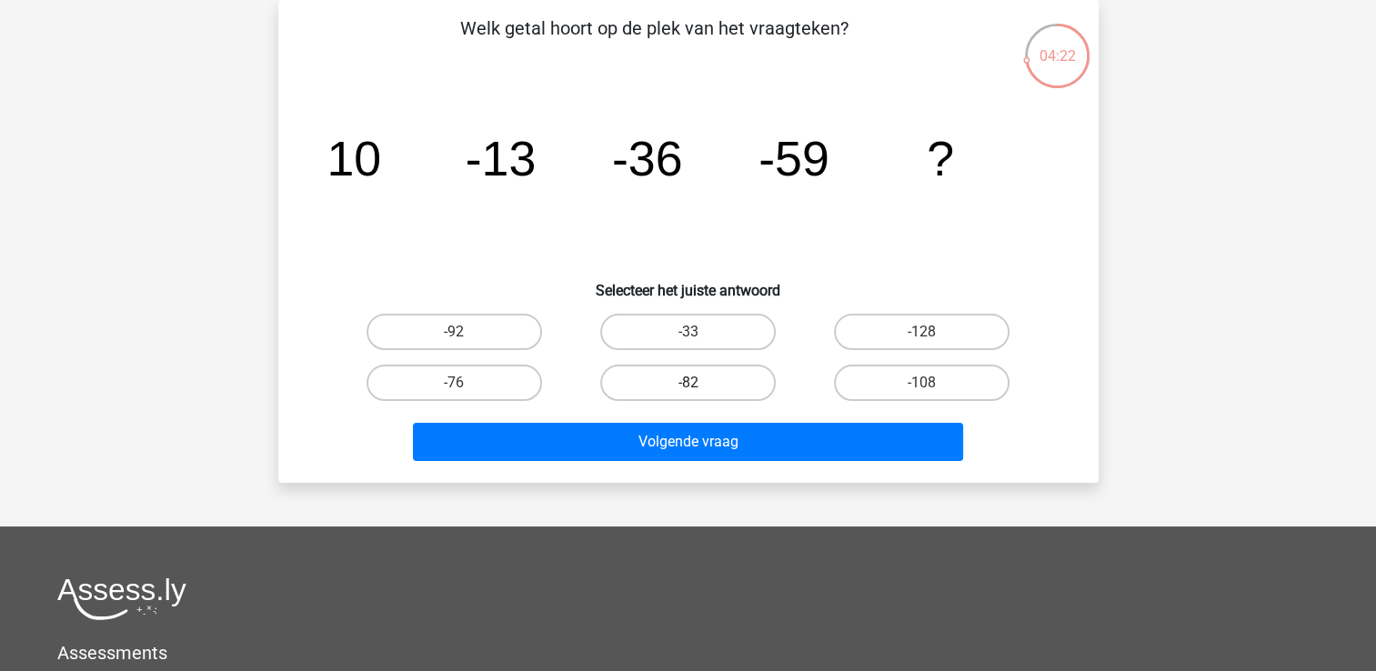
click at [703, 388] on label "-82" at bounding box center [688, 383] width 176 height 36
click at [700, 388] on input "-82" at bounding box center [694, 389] width 12 height 12
radio input "true"
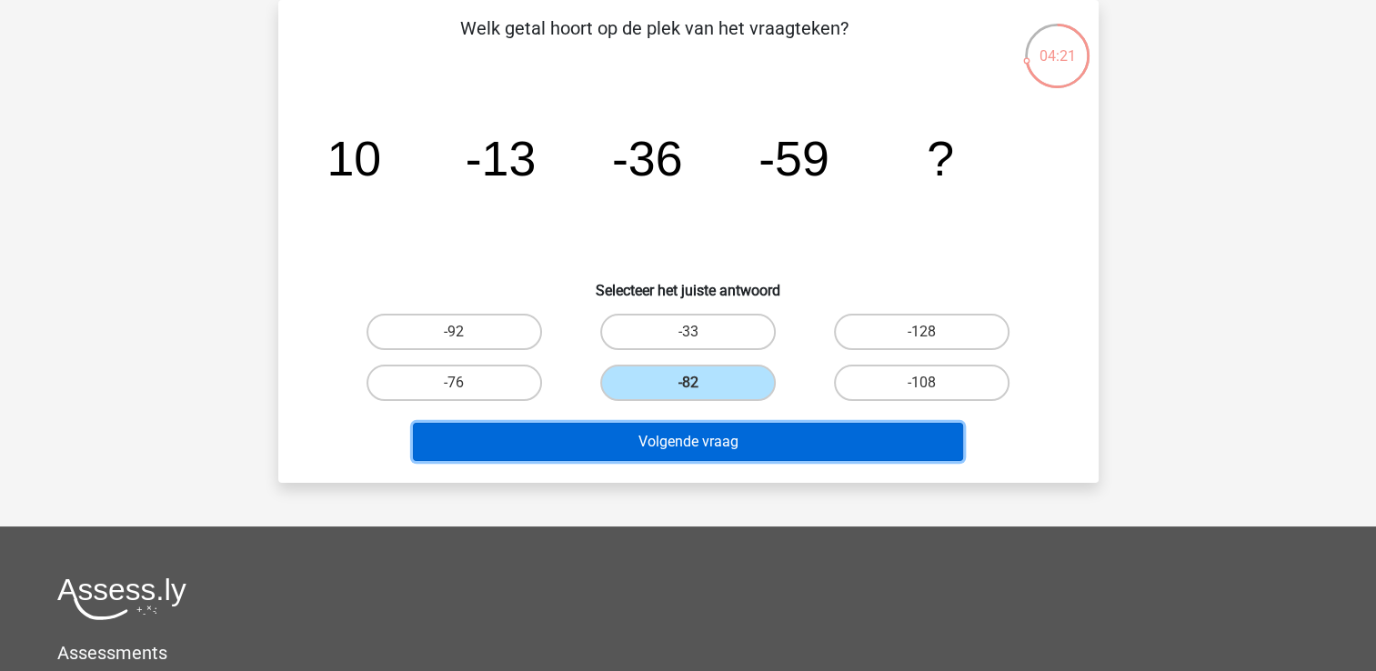
click at [742, 439] on button "Volgende vraag" at bounding box center [688, 442] width 550 height 38
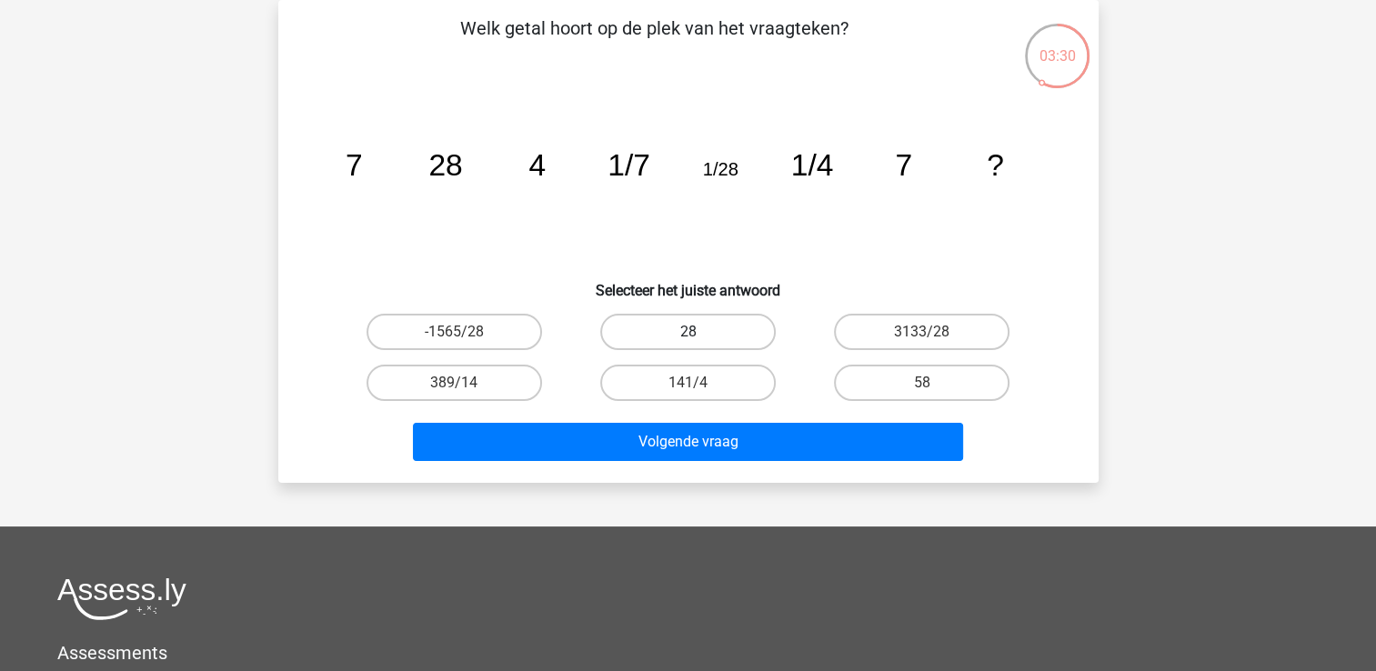
click at [743, 324] on label "28" at bounding box center [688, 332] width 176 height 36
click at [700, 332] on input "28" at bounding box center [694, 338] width 12 height 12
radio input "true"
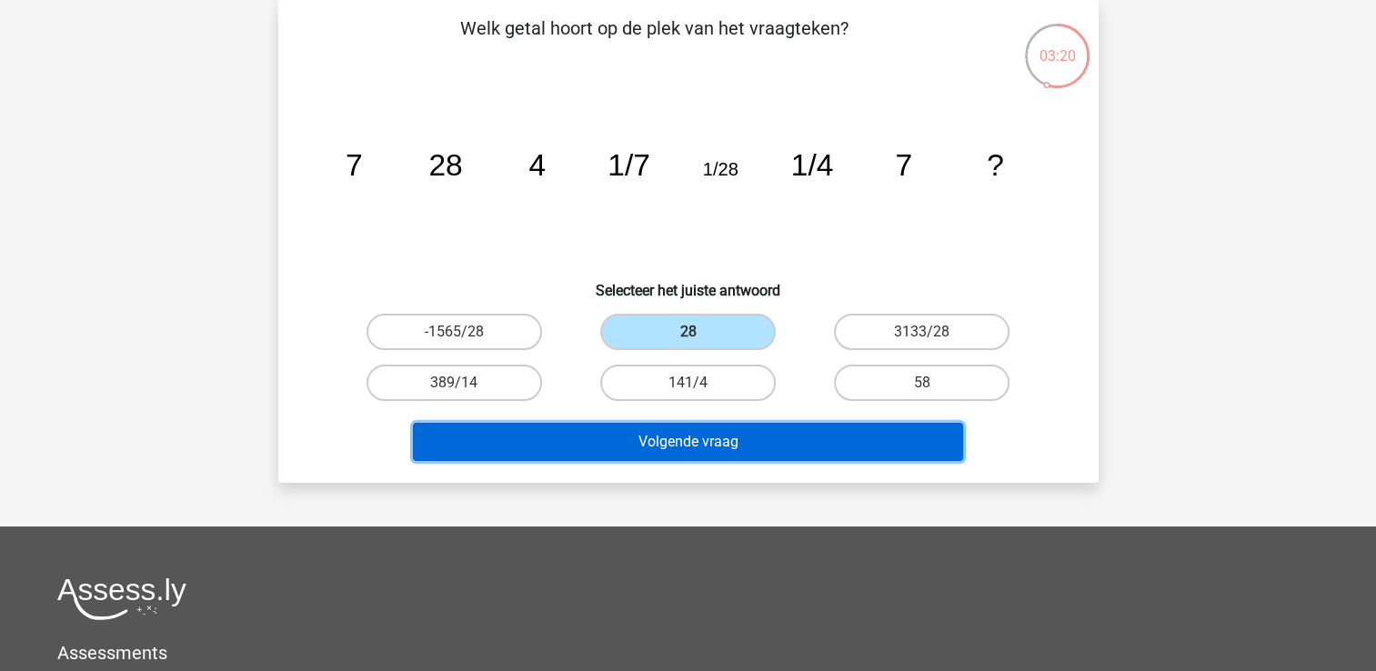
click at [755, 445] on button "Volgende vraag" at bounding box center [688, 442] width 550 height 38
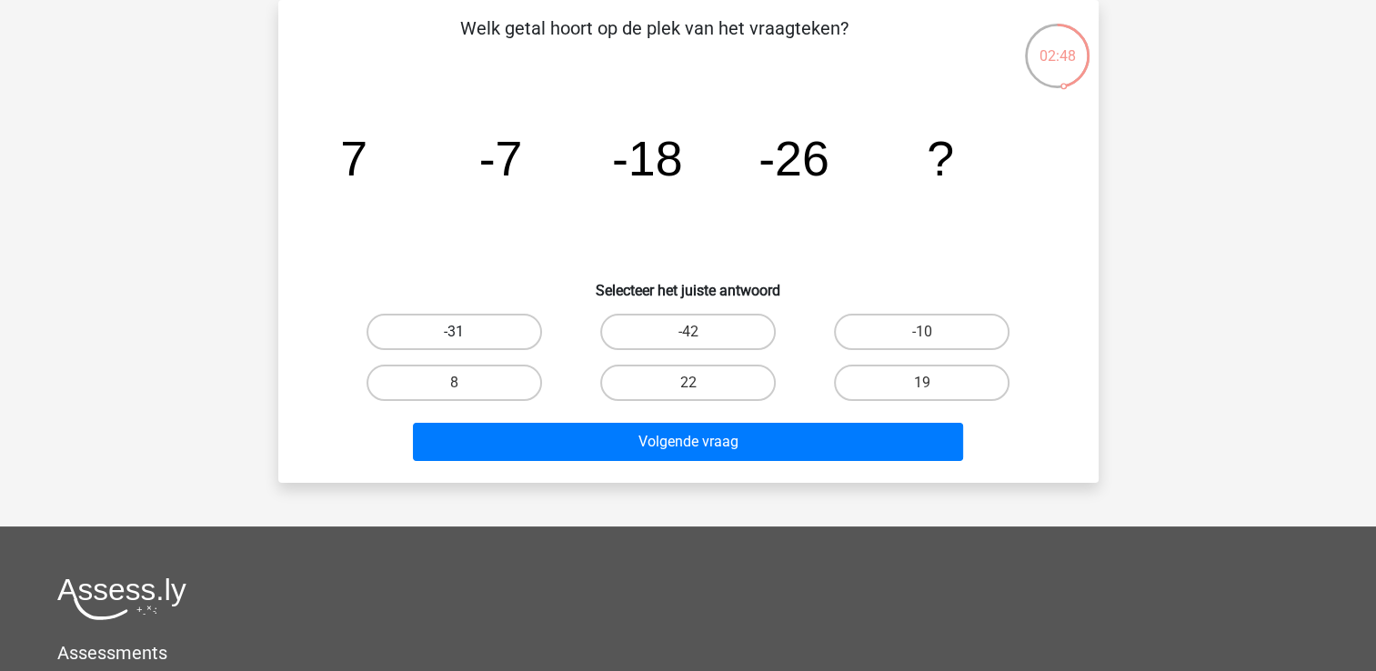
click at [494, 330] on label "-31" at bounding box center [455, 332] width 176 height 36
click at [466, 332] on input "-31" at bounding box center [460, 338] width 12 height 12
radio input "true"
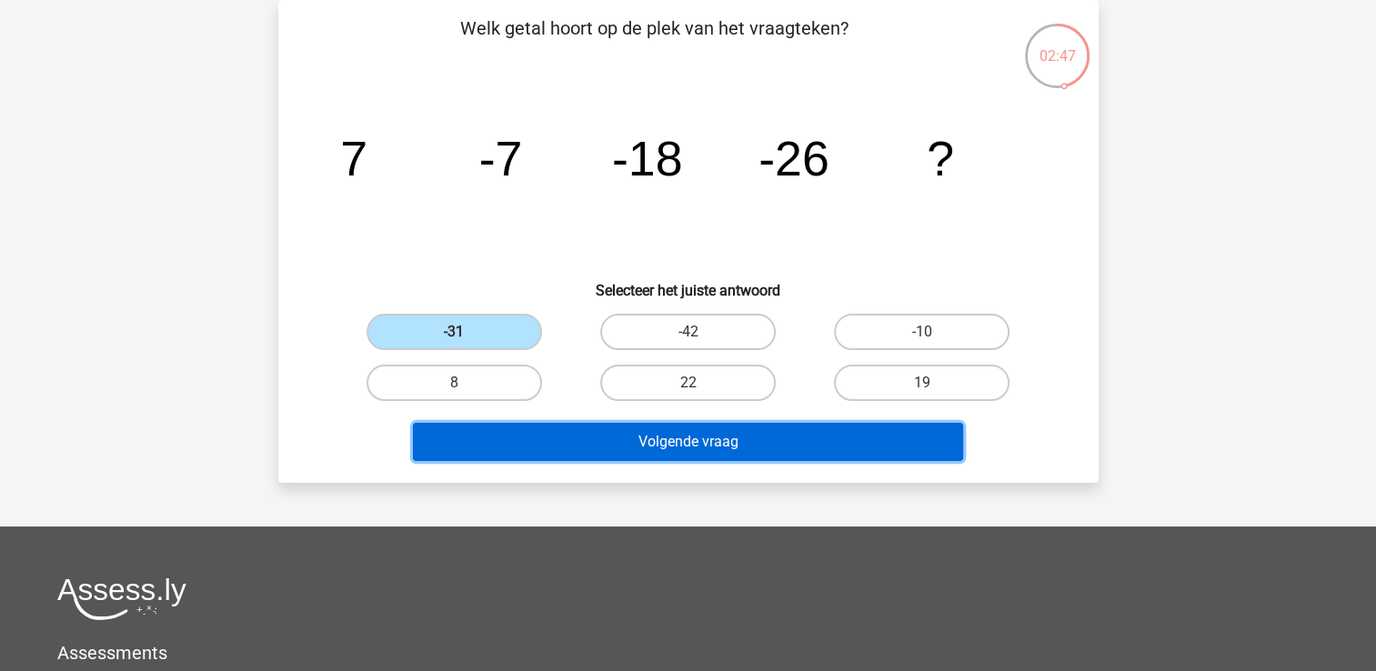
click at [558, 434] on button "Volgende vraag" at bounding box center [688, 442] width 550 height 38
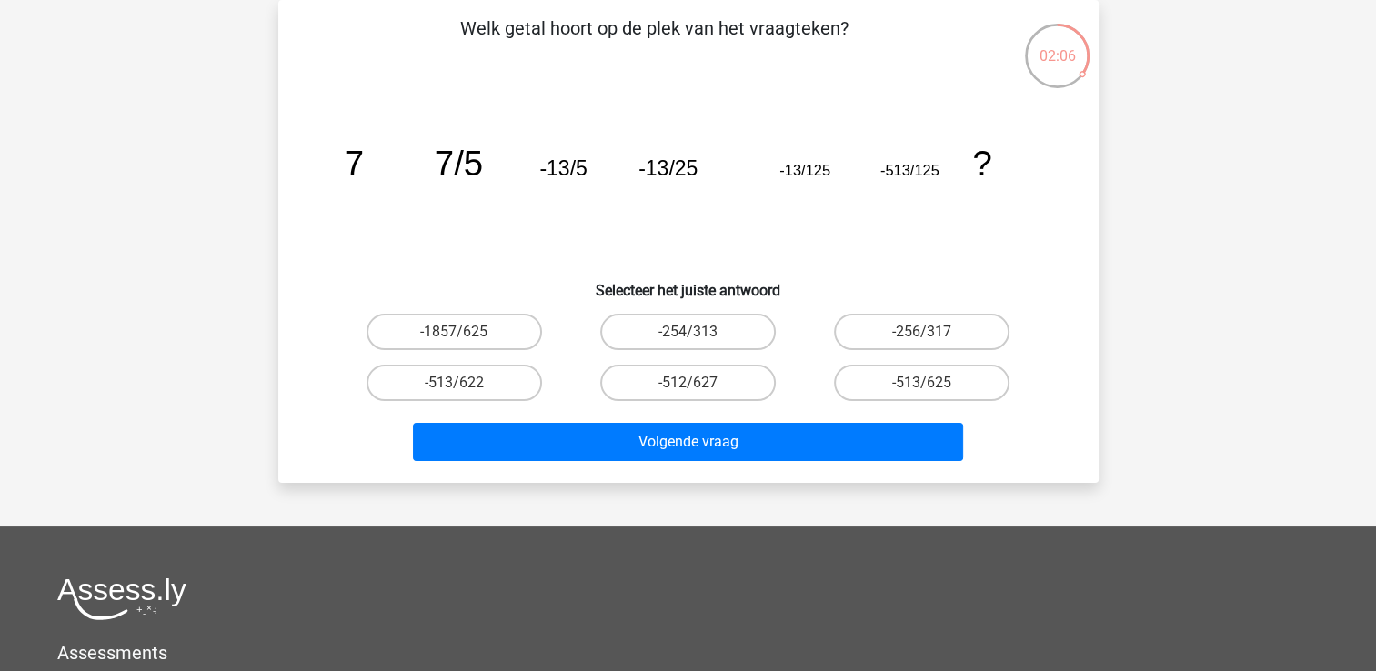
click at [926, 386] on input "-513/625" at bounding box center [928, 389] width 12 height 12
radio input "true"
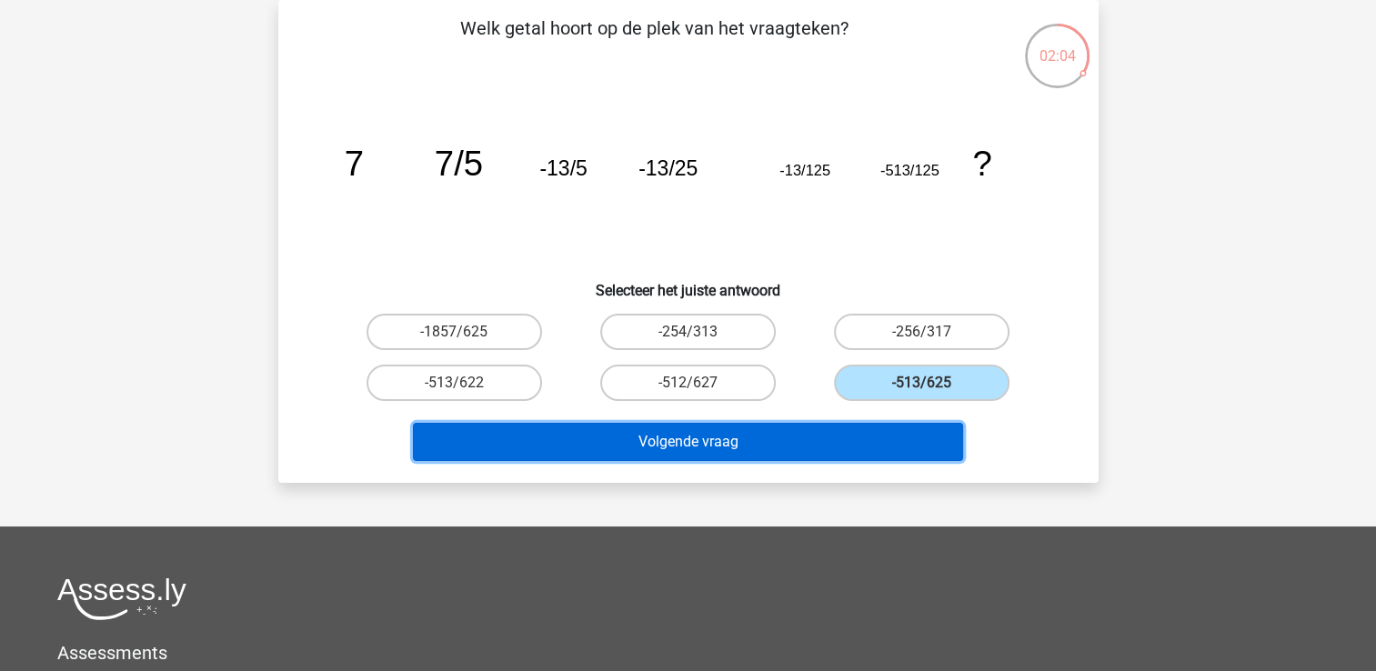
click at [840, 441] on button "Volgende vraag" at bounding box center [688, 442] width 550 height 38
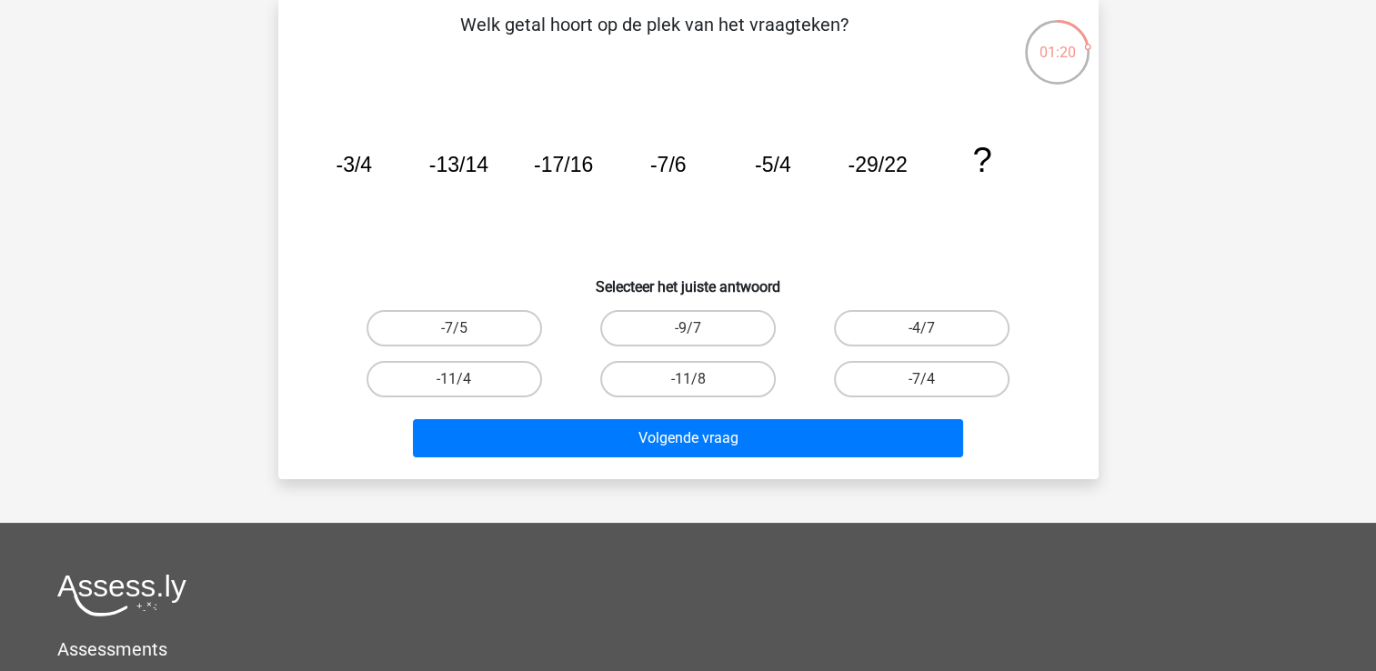
scroll to position [88, 0]
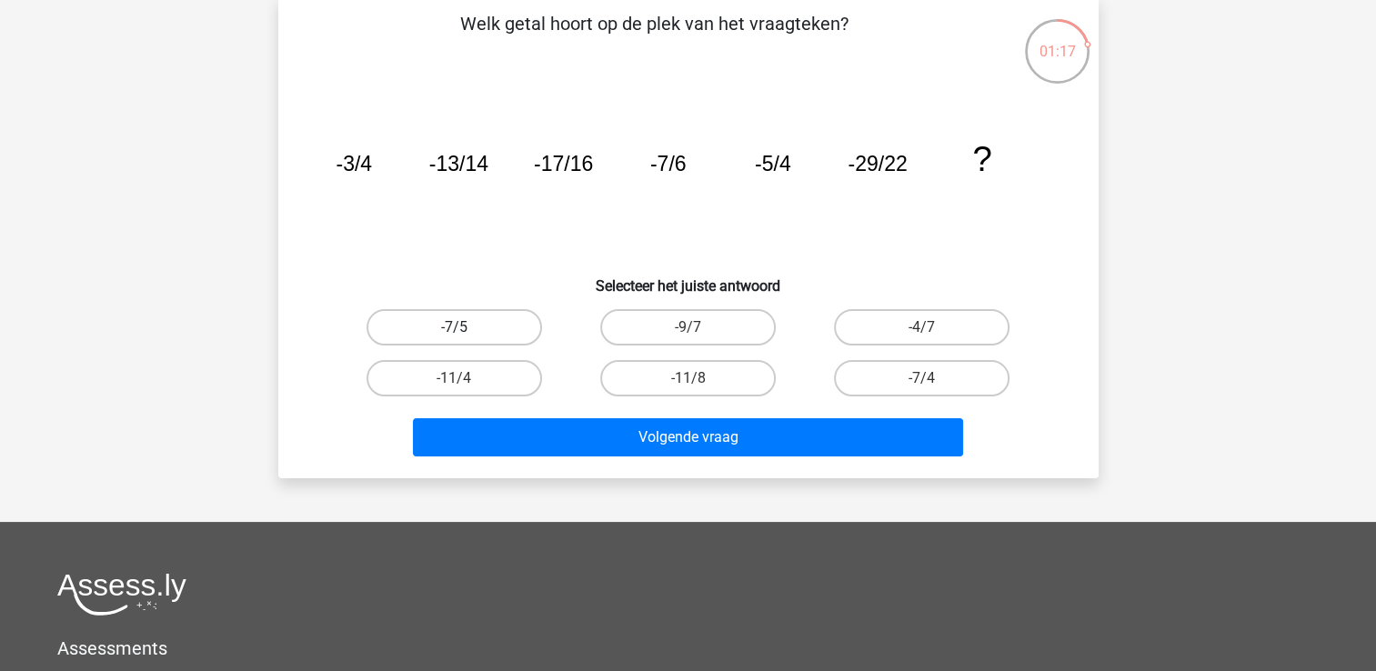
click at [520, 335] on label "-7/5" at bounding box center [455, 327] width 176 height 36
click at [466, 335] on input "-7/5" at bounding box center [460, 334] width 12 height 12
radio input "true"
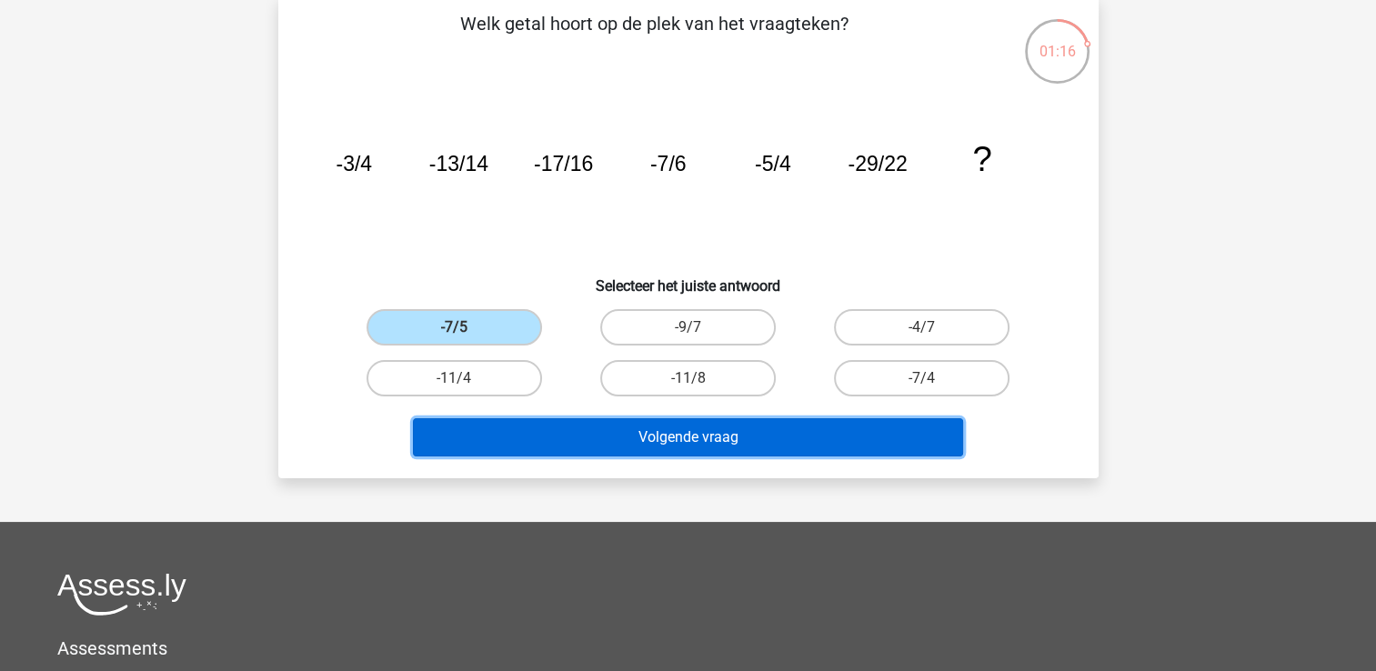
click at [638, 443] on button "Volgende vraag" at bounding box center [688, 437] width 550 height 38
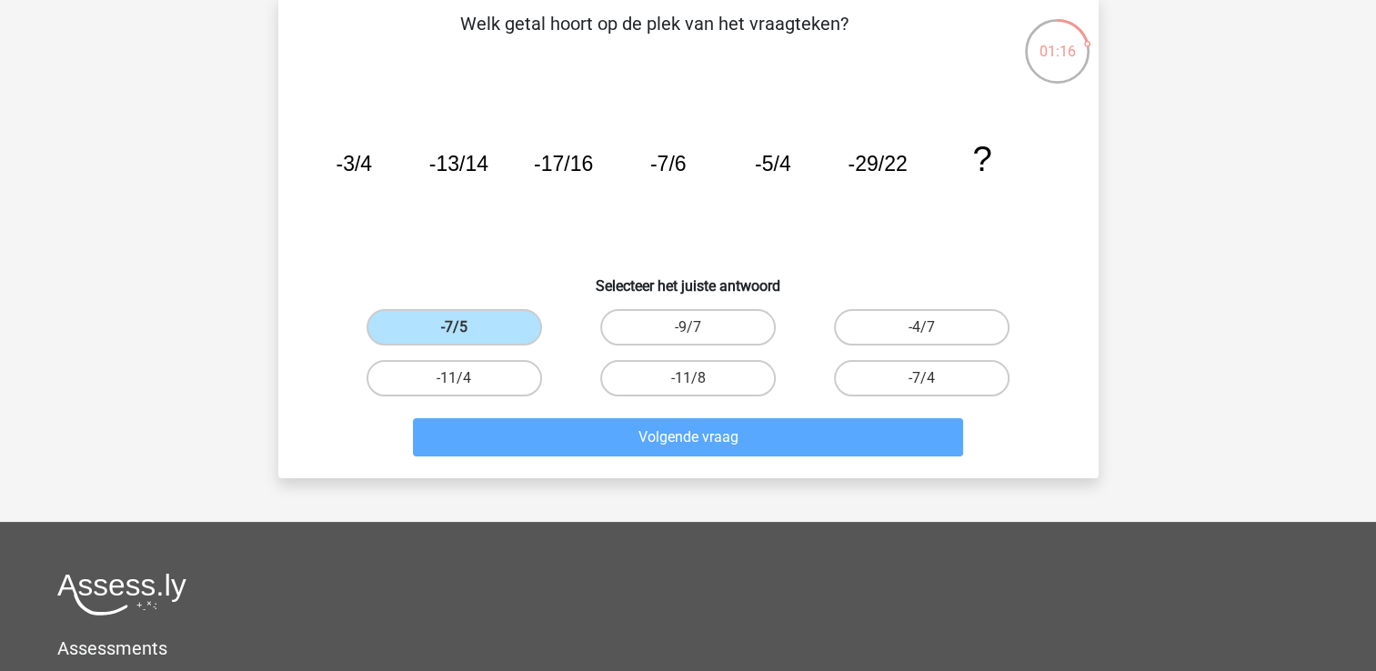
scroll to position [84, 0]
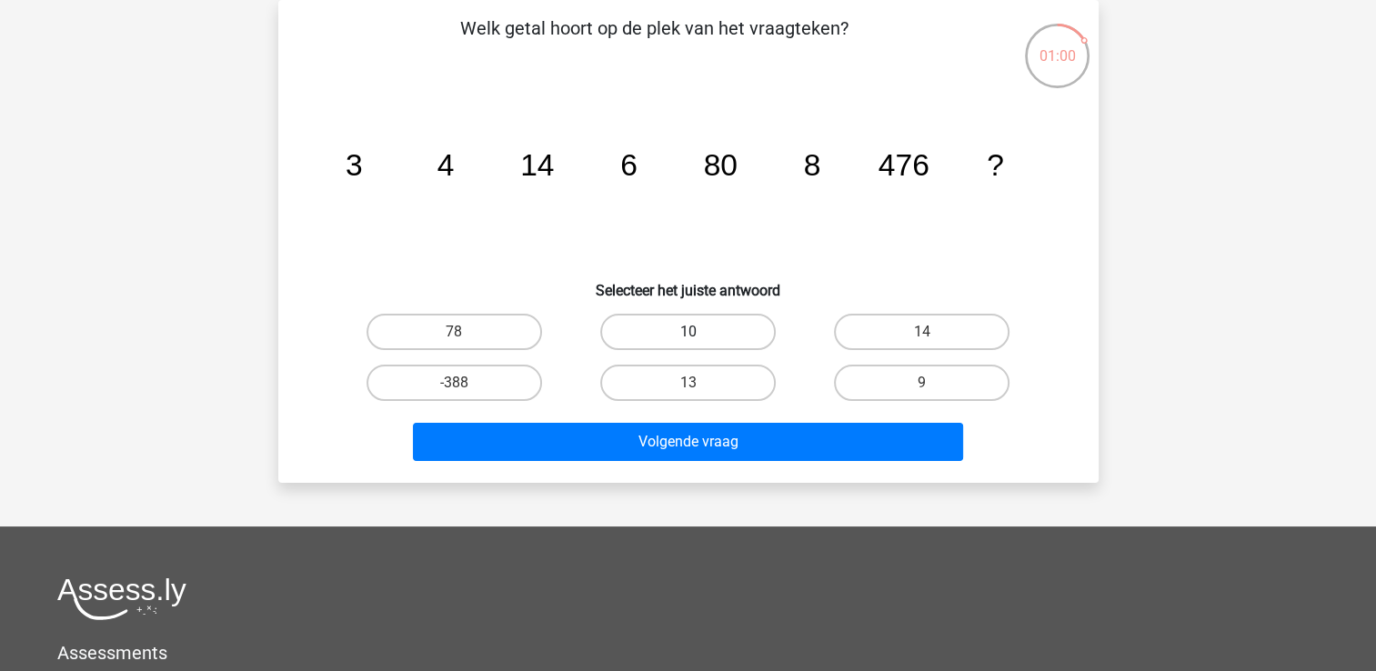
click at [728, 331] on label "10" at bounding box center [688, 332] width 176 height 36
click at [700, 332] on input "10" at bounding box center [694, 338] width 12 height 12
radio input "true"
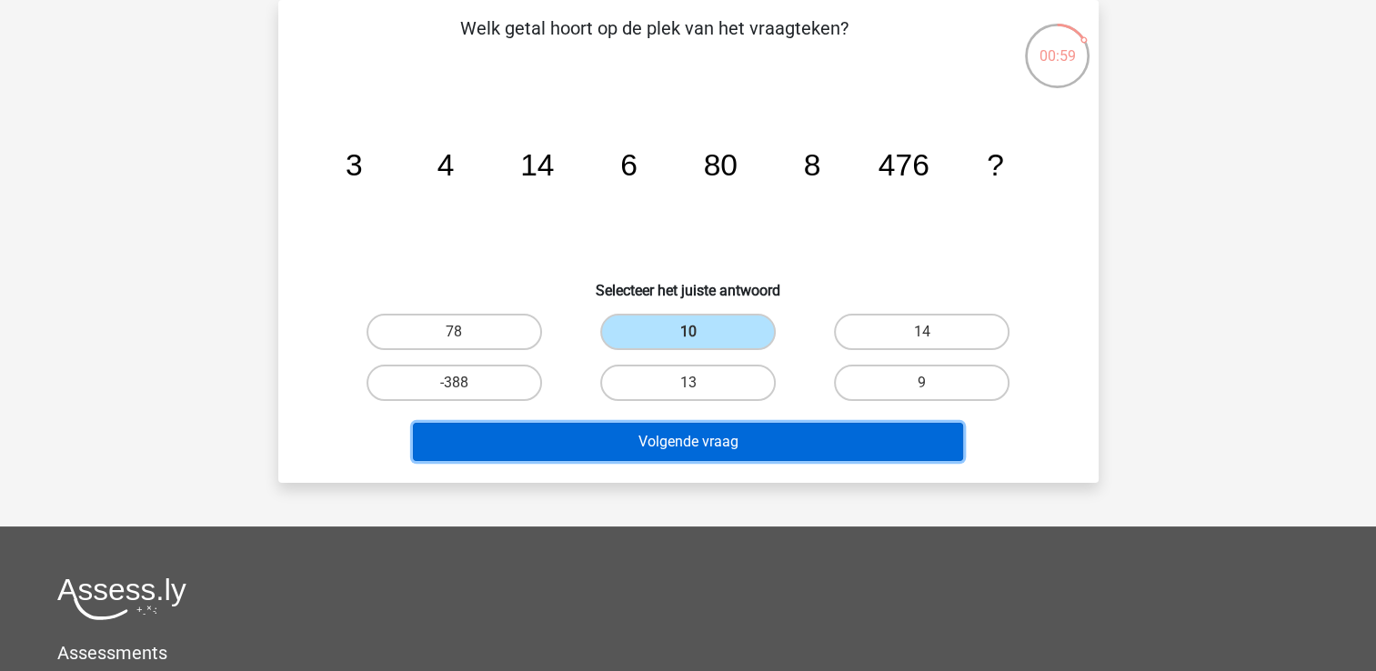
click at [742, 445] on button "Volgende vraag" at bounding box center [688, 442] width 550 height 38
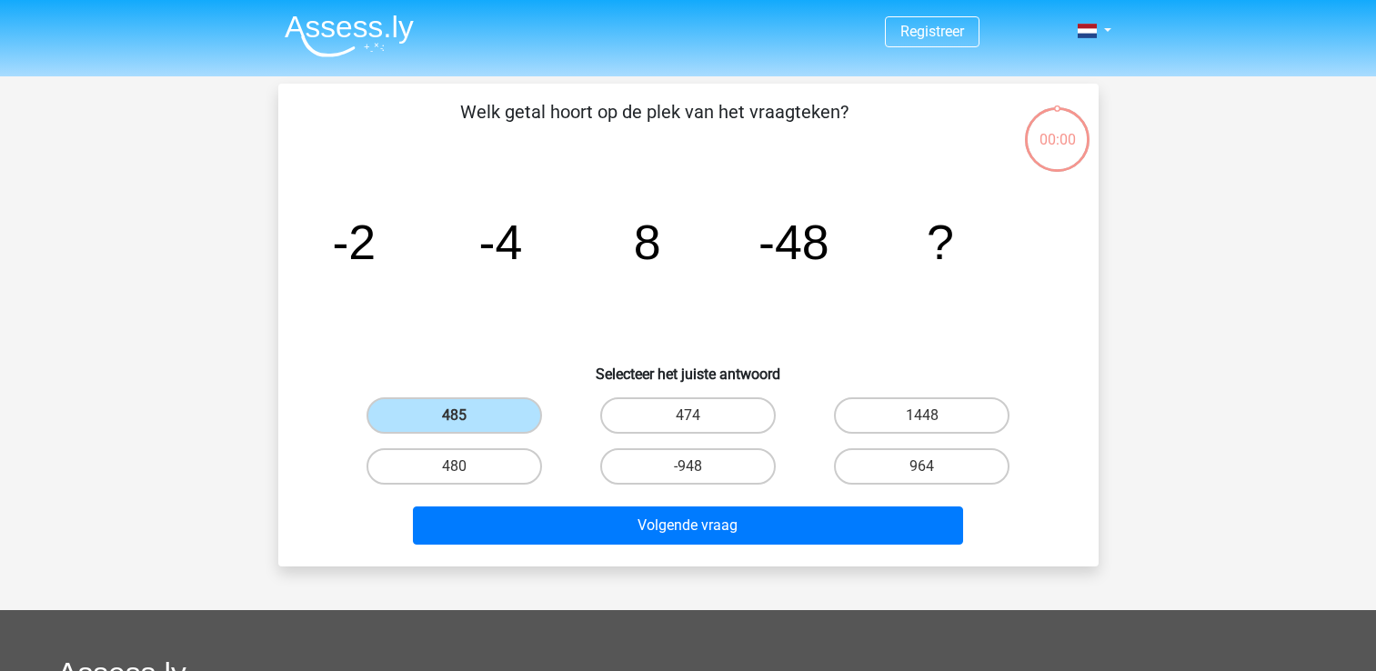
scroll to position [84, 0]
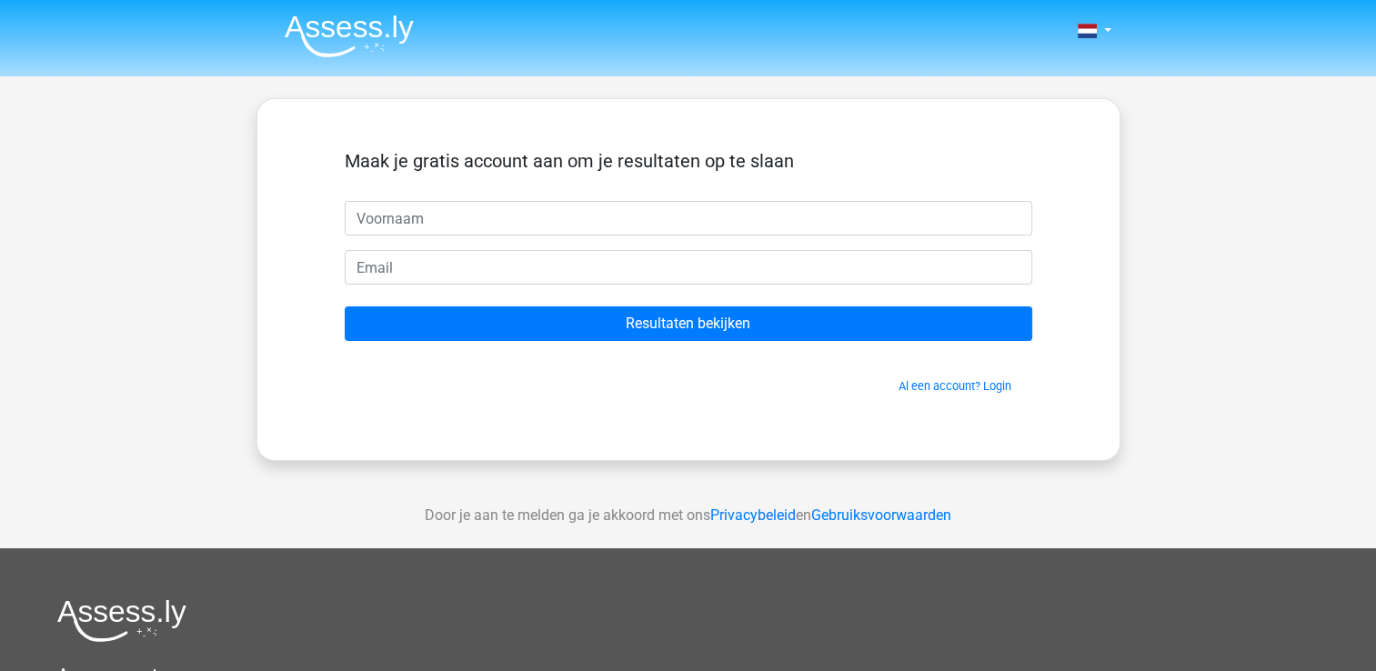
click at [688, 430] on div "Maak je gratis account aan om je resultaten op te slaan Resultaten bekijken Al …" at bounding box center [689, 279] width 864 height 363
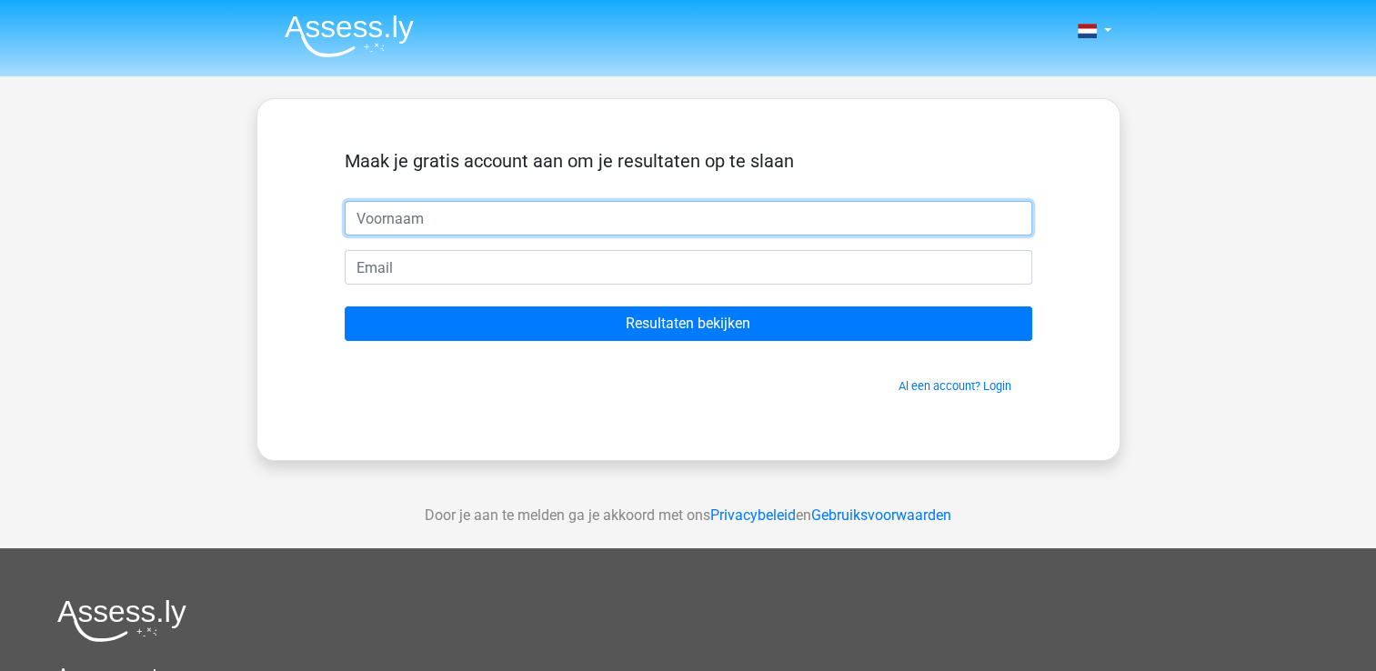
click at [656, 225] on input "text" at bounding box center [689, 218] width 688 height 35
type input "volkan"
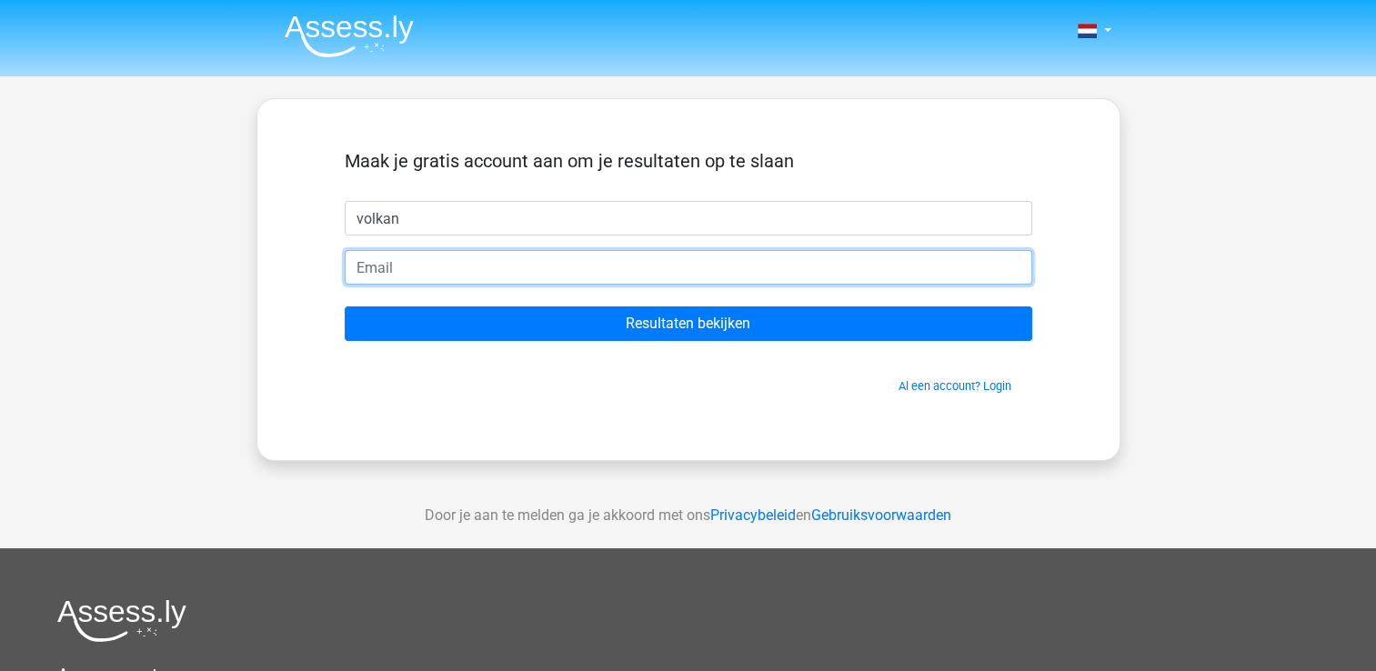
type input "[EMAIL_ADDRESS][DOMAIN_NAME]"
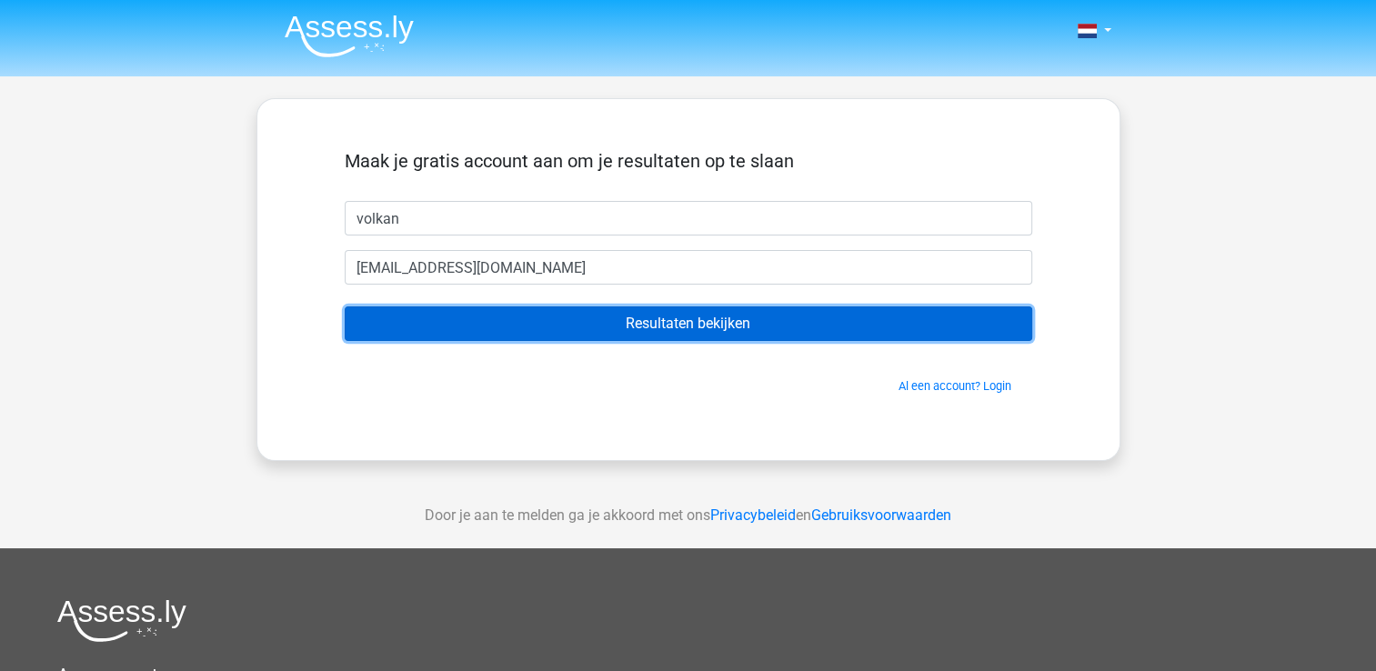
click at [603, 317] on input "Resultaten bekijken" at bounding box center [689, 324] width 688 height 35
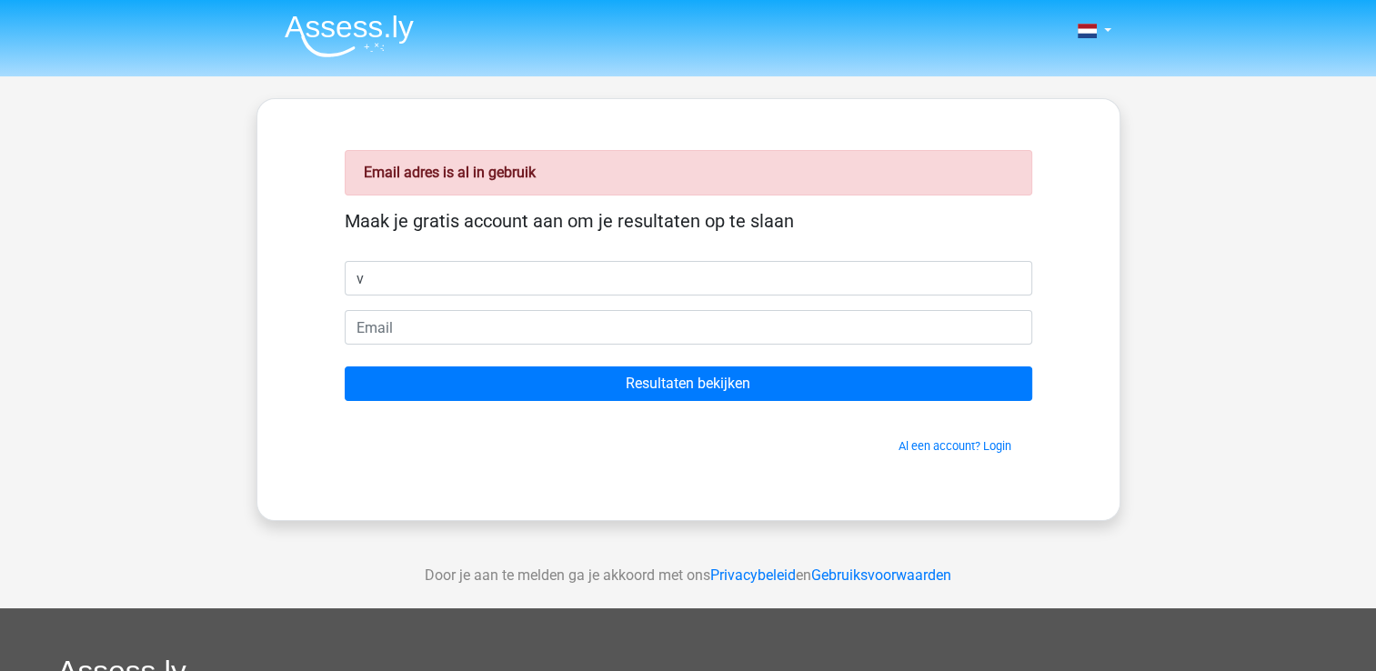
type input "volkan"
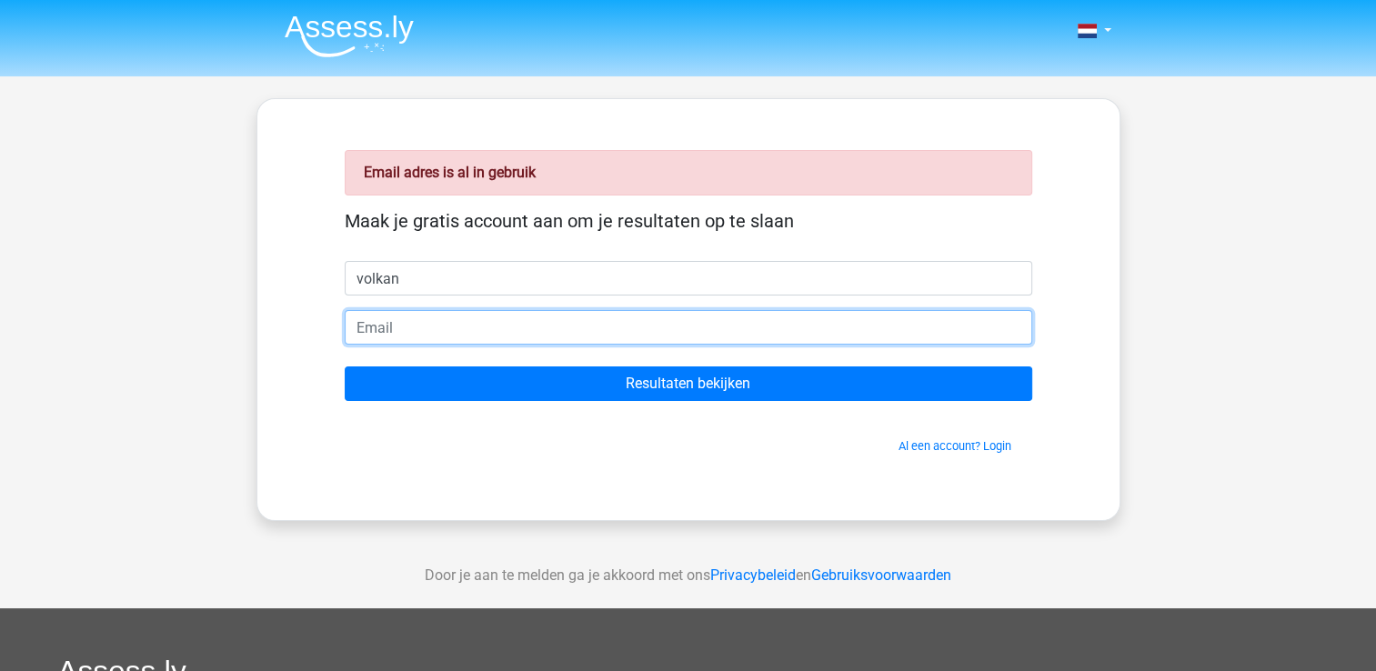
type input "[EMAIL_ADDRESS][DOMAIN_NAME]"
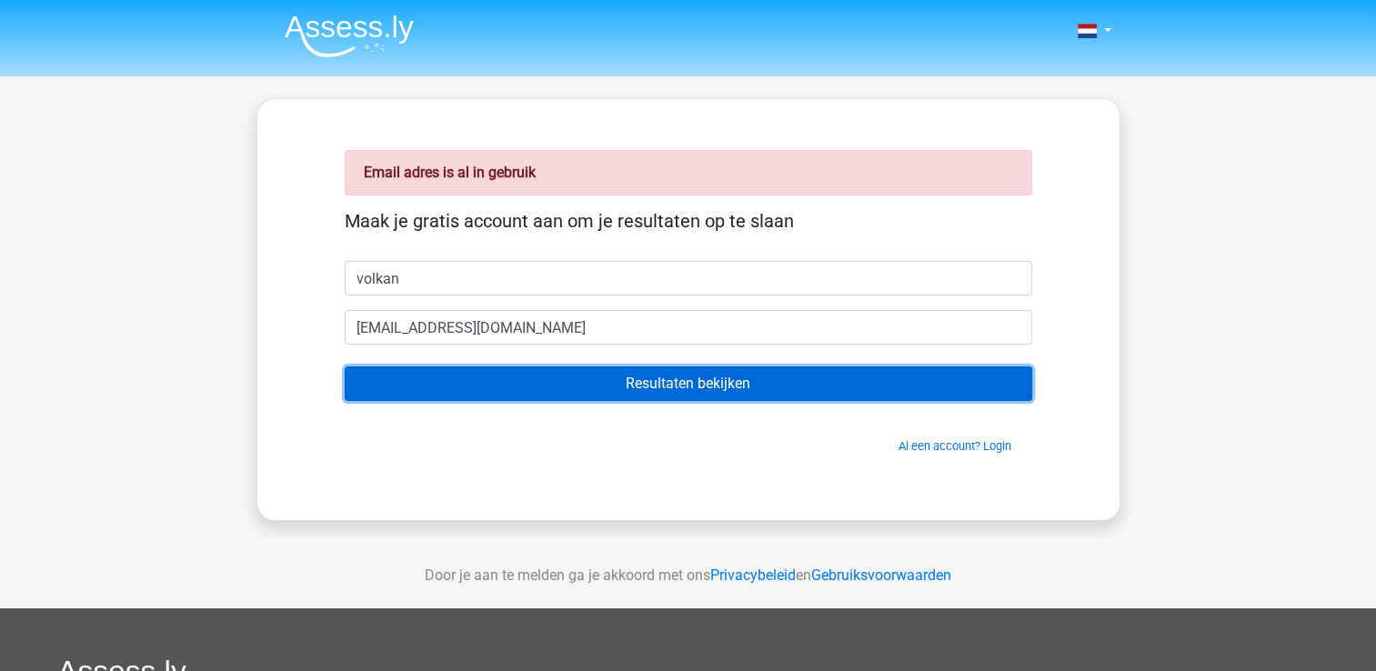
click at [604, 395] on input "Resultaten bekijken" at bounding box center [689, 384] width 688 height 35
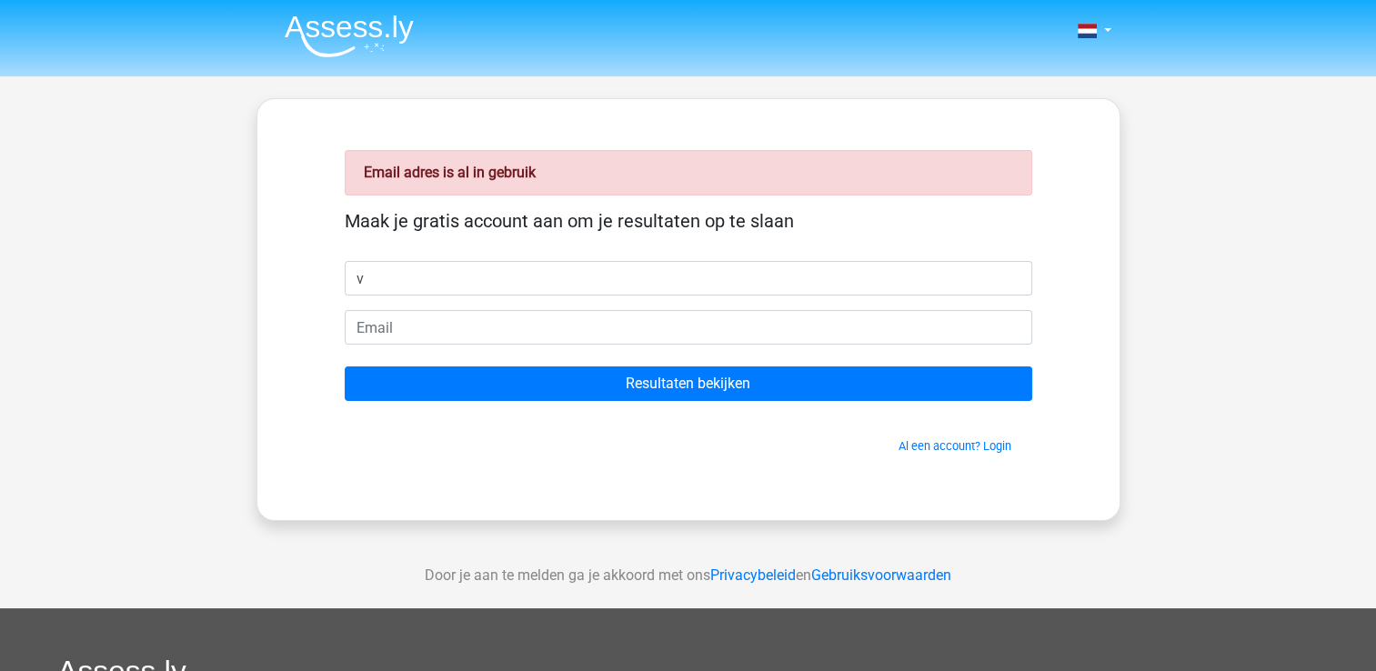
type input "volkan"
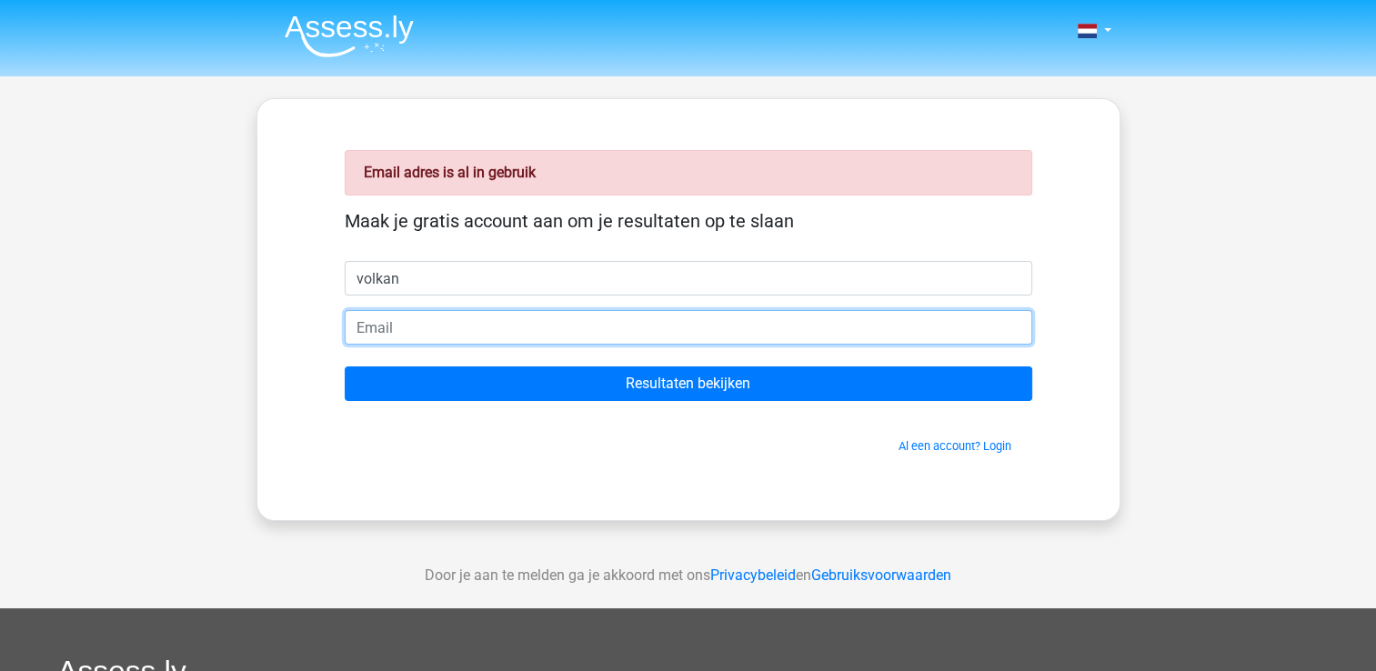
type input "[EMAIL_ADDRESS][DOMAIN_NAME]"
click at [593, 342] on input "[EMAIL_ADDRESS][DOMAIN_NAME]" at bounding box center [689, 327] width 688 height 35
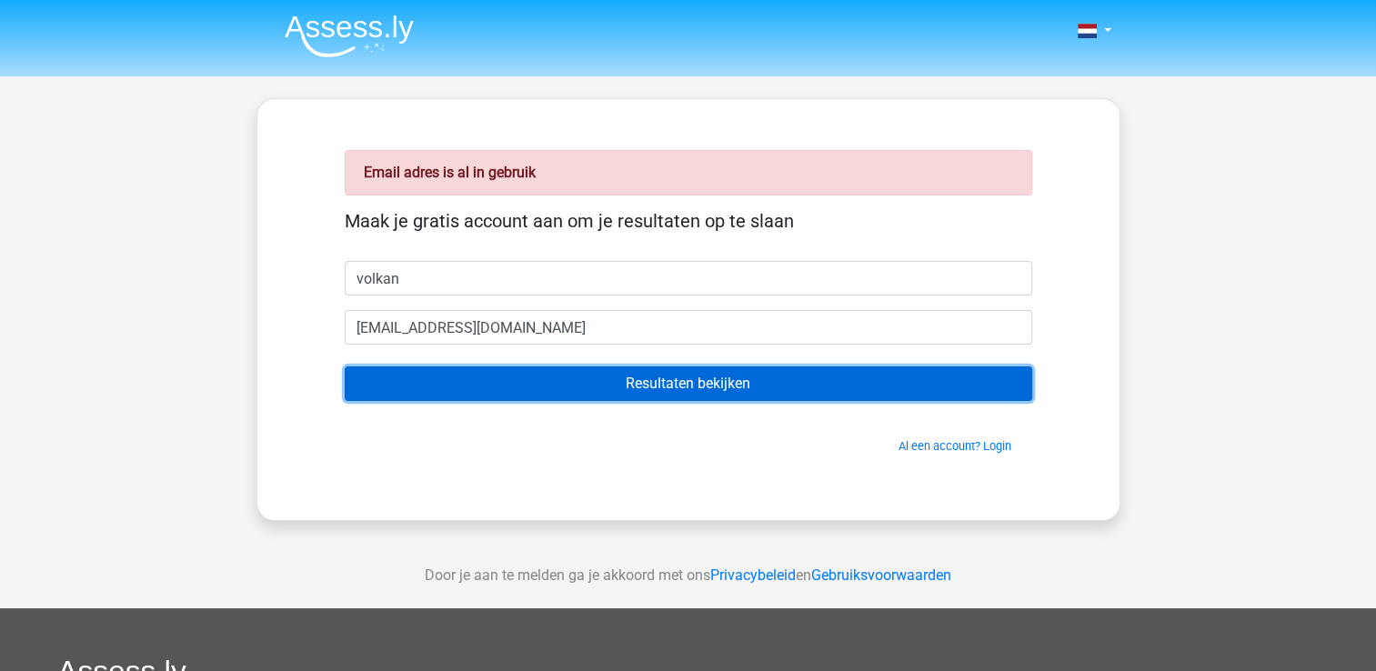
click at [660, 385] on input "Resultaten bekijken" at bounding box center [689, 384] width 688 height 35
